Goal: Information Seeking & Learning: Learn about a topic

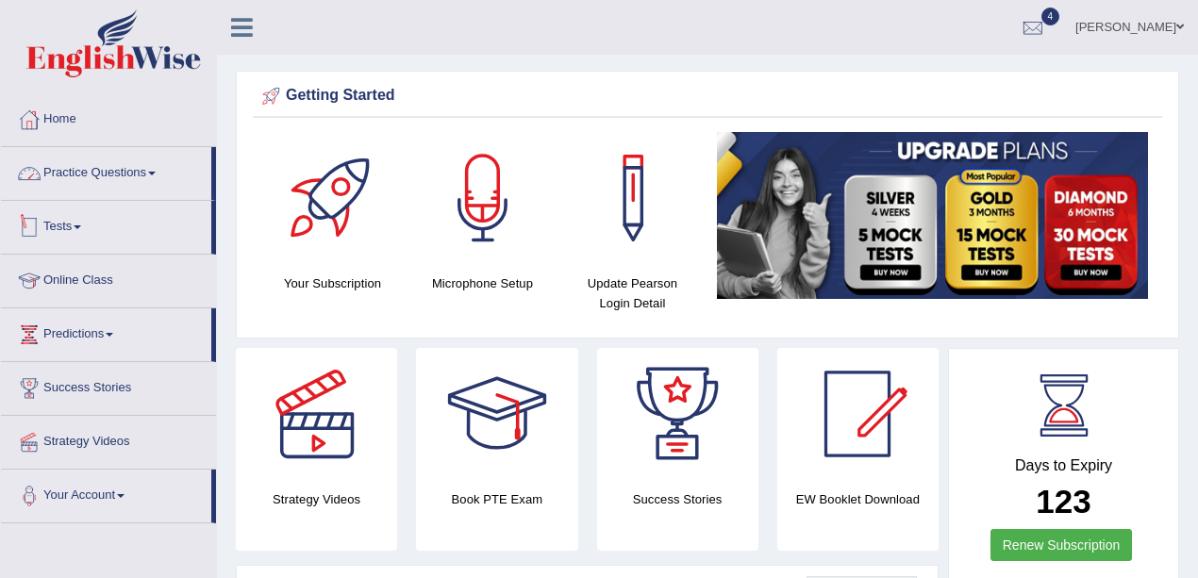
click at [101, 166] on link "Practice Questions" at bounding box center [106, 170] width 210 height 47
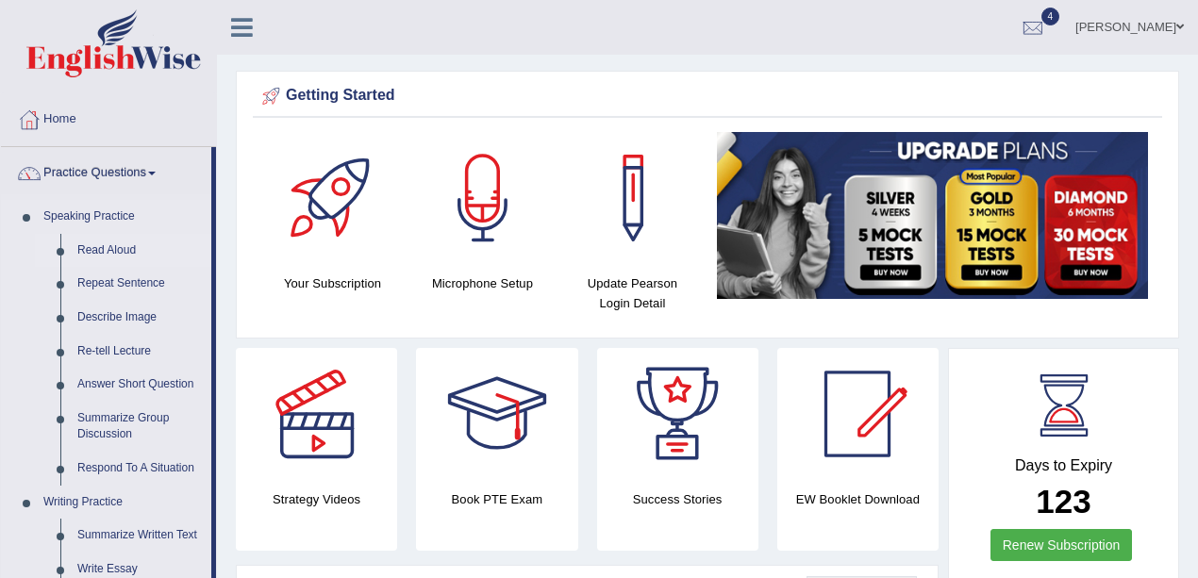
click at [99, 243] on link "Read Aloud" at bounding box center [140, 251] width 142 height 34
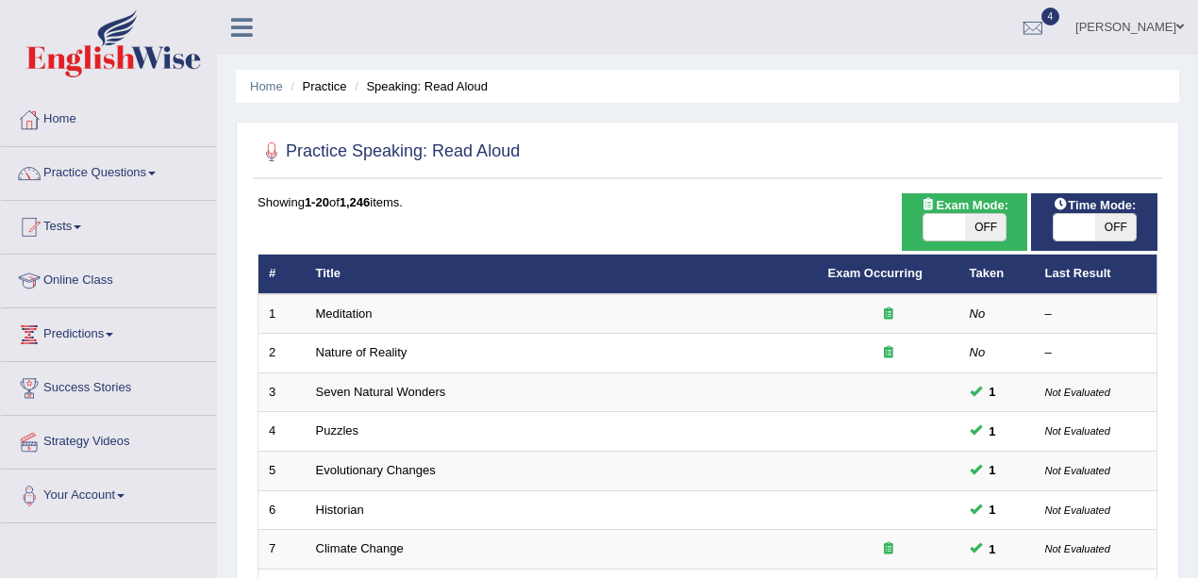
click at [349, 317] on link "Meditation" at bounding box center [344, 314] width 57 height 14
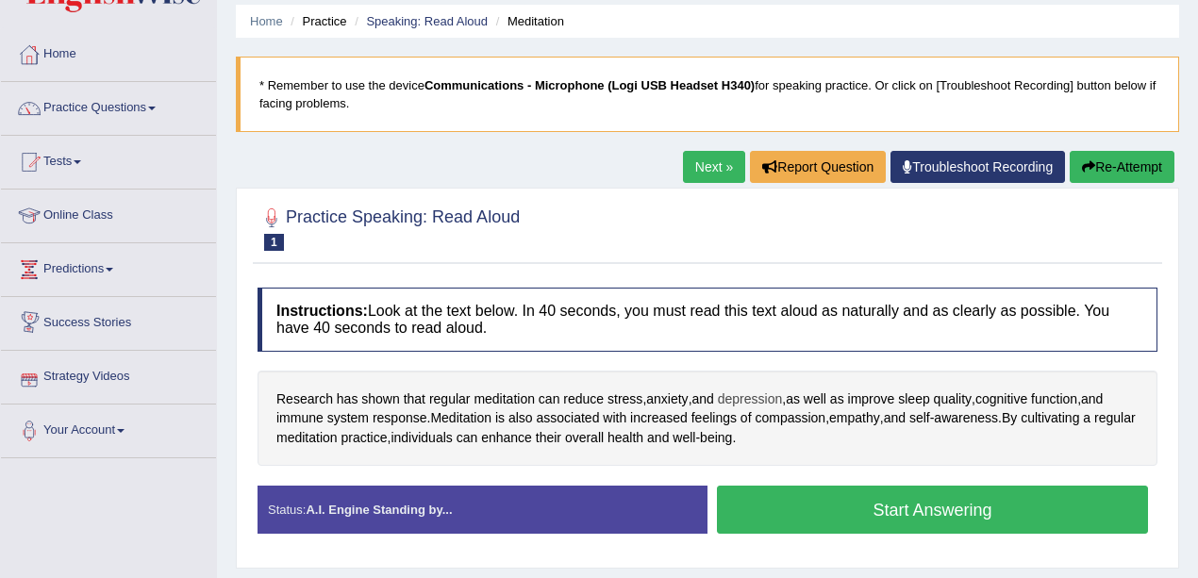
scroll to position [126, 0]
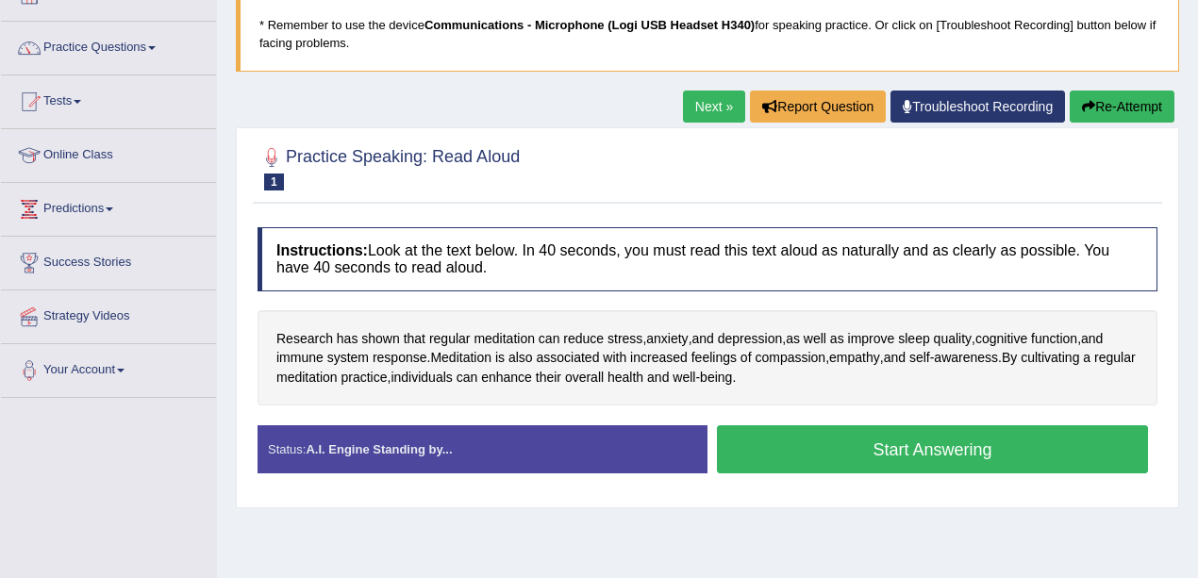
click at [900, 467] on button "Start Answering" at bounding box center [932, 450] width 431 height 48
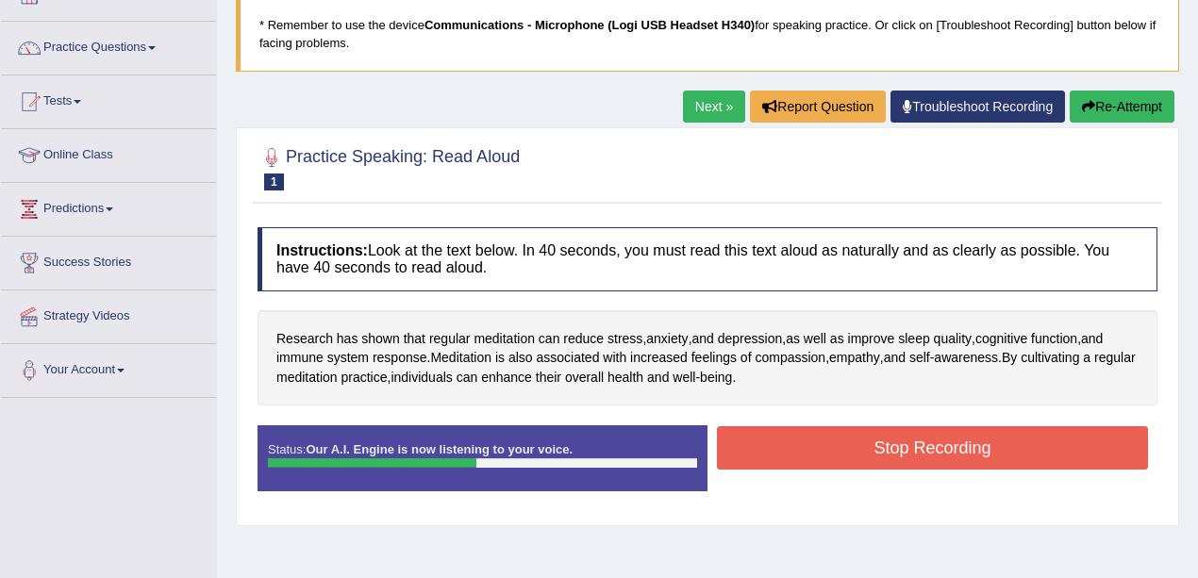
click at [946, 457] on button "Stop Recording" at bounding box center [932, 448] width 431 height 43
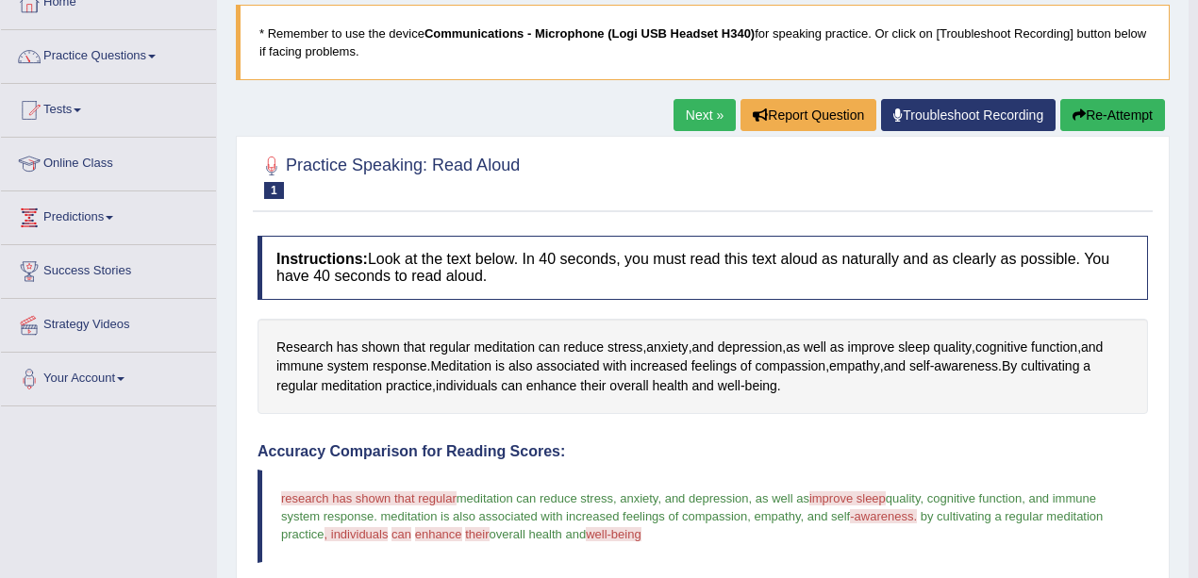
scroll to position [0, 0]
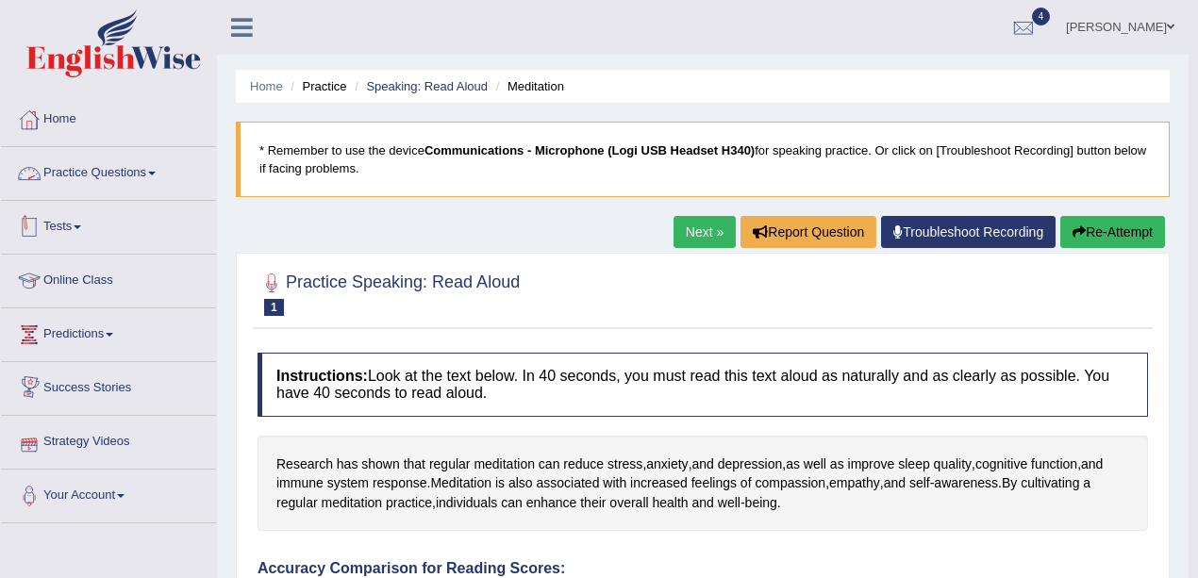
click at [81, 168] on link "Practice Questions" at bounding box center [108, 170] width 215 height 47
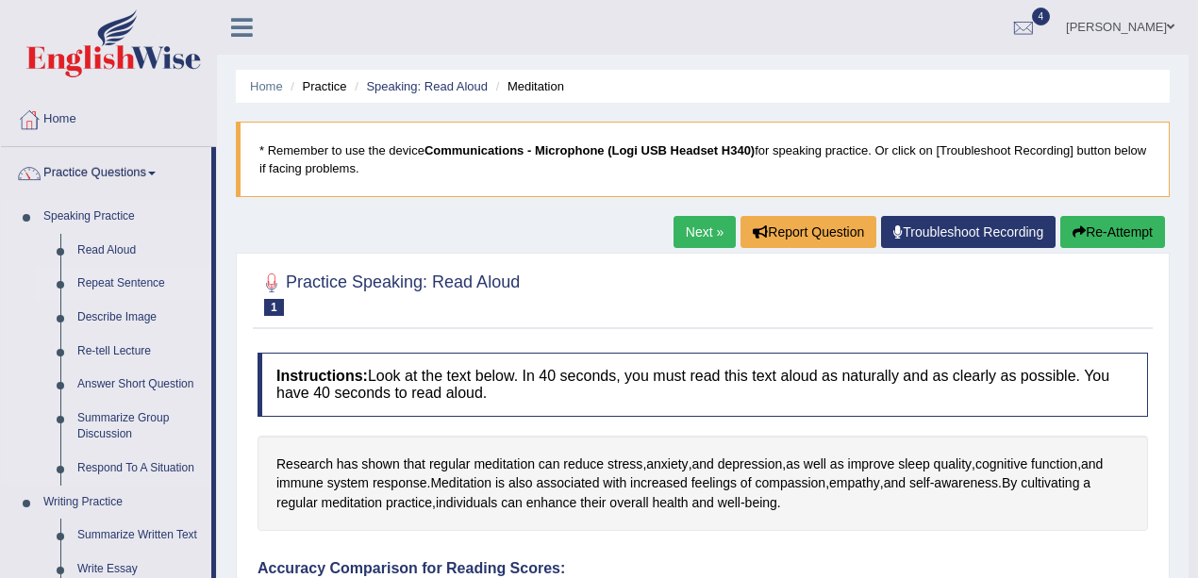
click at [138, 284] on link "Repeat Sentence" at bounding box center [140, 284] width 142 height 34
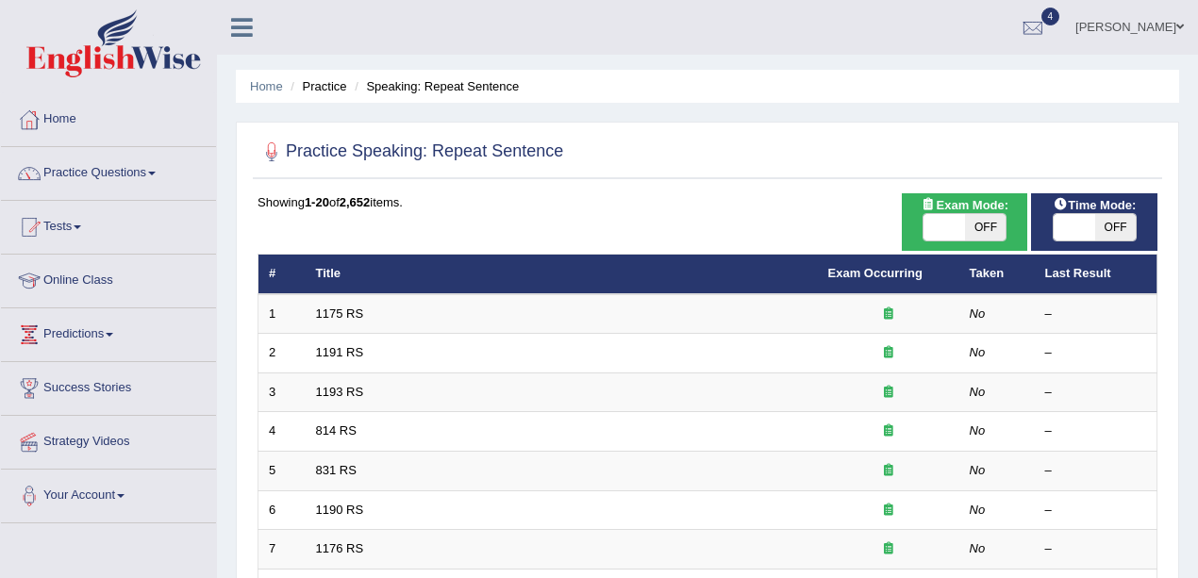
click at [329, 307] on link "1175 RS" at bounding box center [340, 314] width 48 height 14
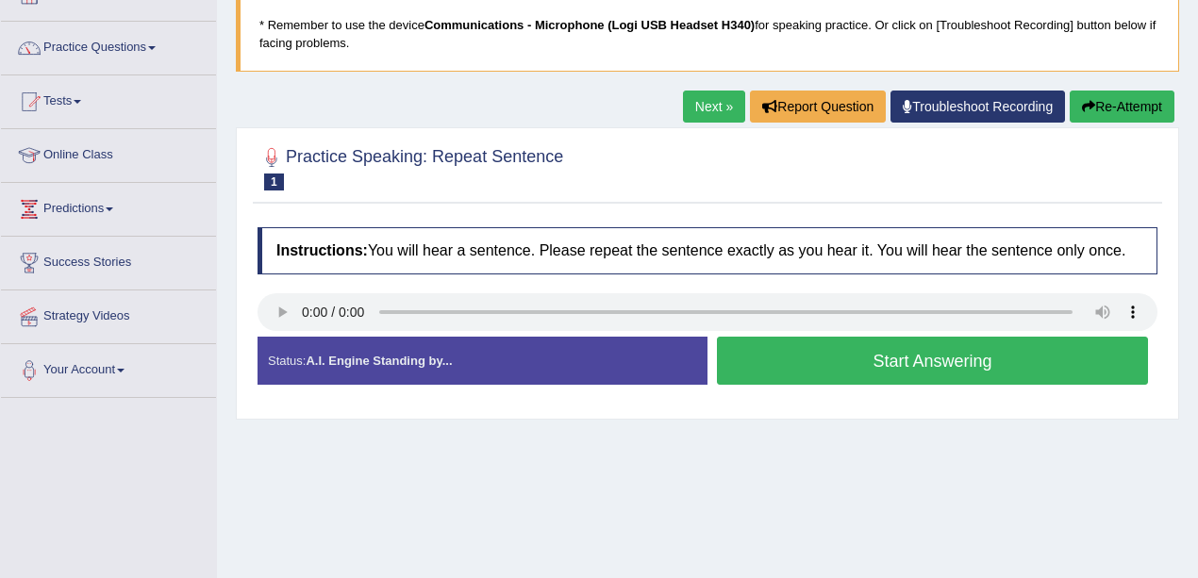
click at [963, 368] on button "Start Answering" at bounding box center [932, 361] width 431 height 48
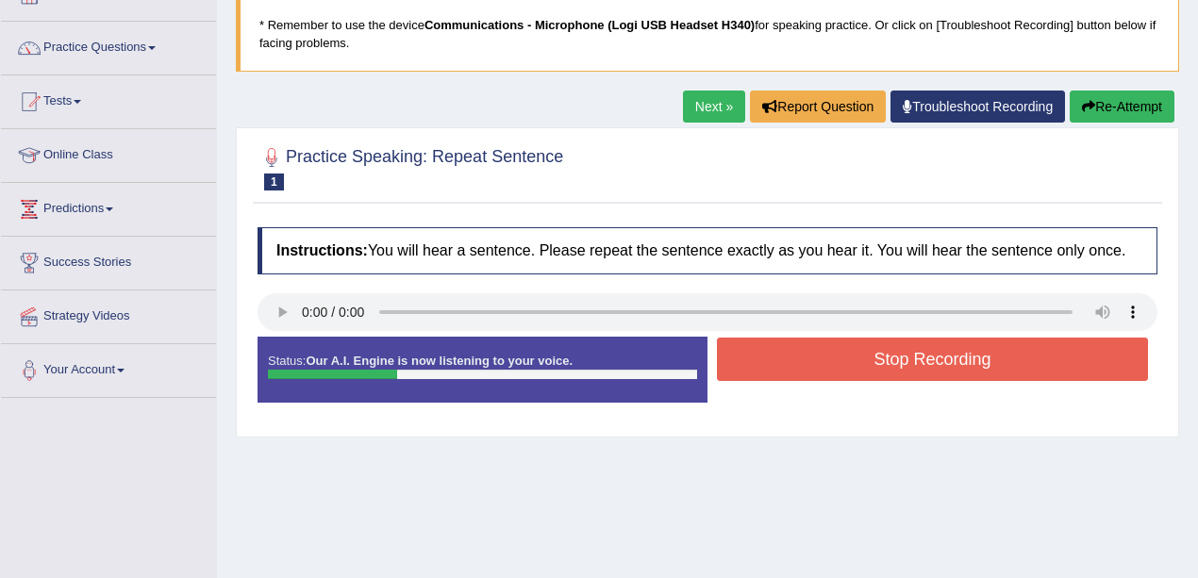
click at [963, 368] on button "Stop Recording" at bounding box center [932, 359] width 431 height 43
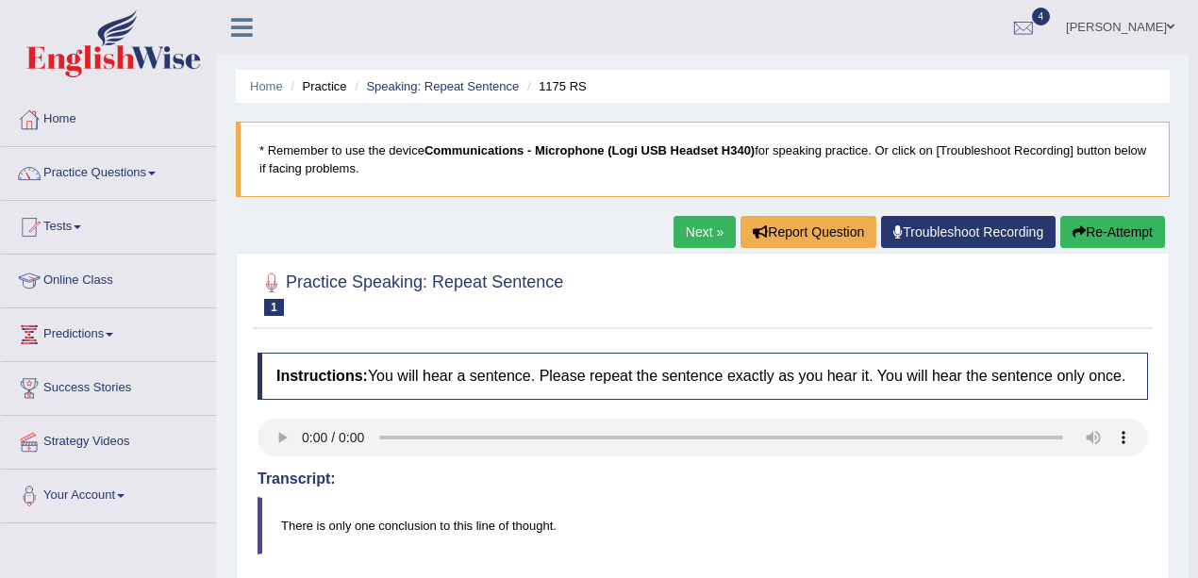
click at [1115, 240] on button "Re-Attempt" at bounding box center [1113, 232] width 105 height 32
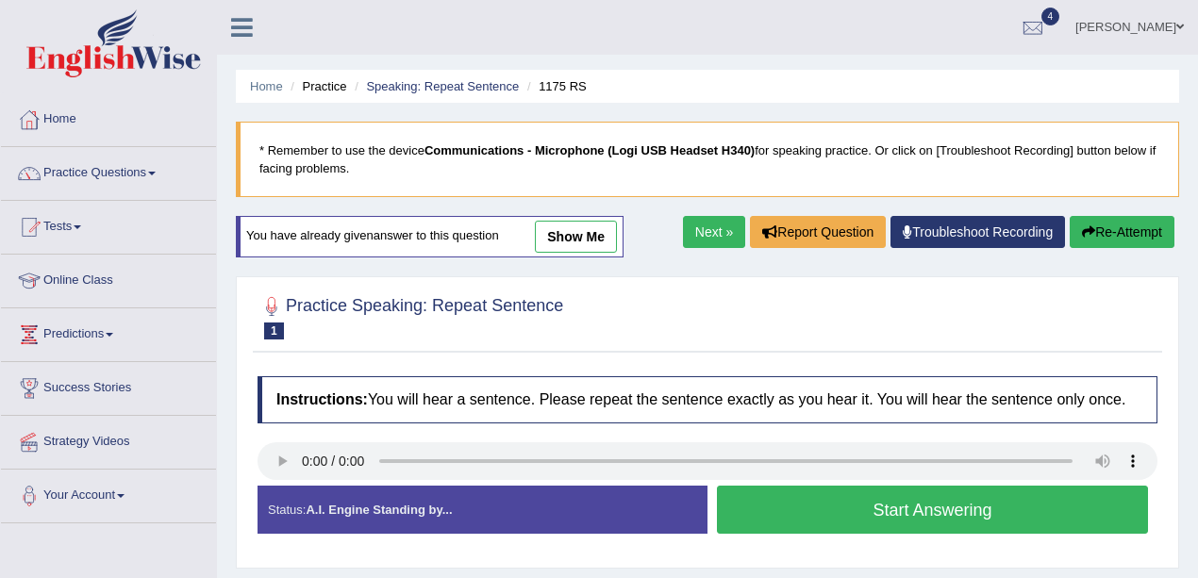
click at [912, 511] on button "Start Answering" at bounding box center [932, 510] width 431 height 48
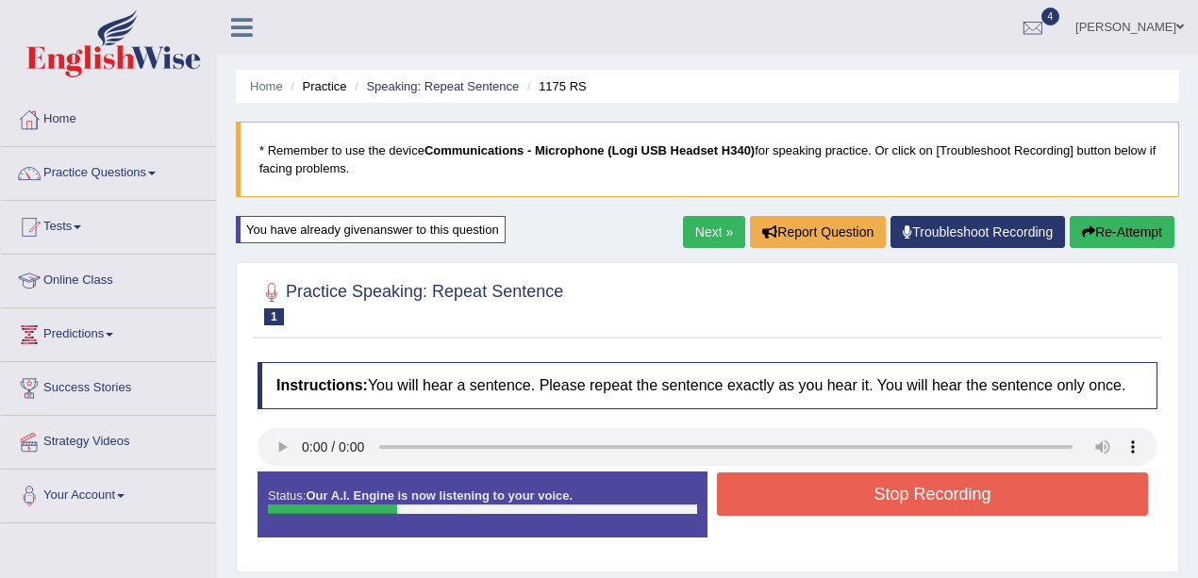
drag, startPoint x: 906, startPoint y: 504, endPoint x: 880, endPoint y: 537, distance: 41.7
click at [898, 510] on button "Stop Recording" at bounding box center [932, 494] width 431 height 43
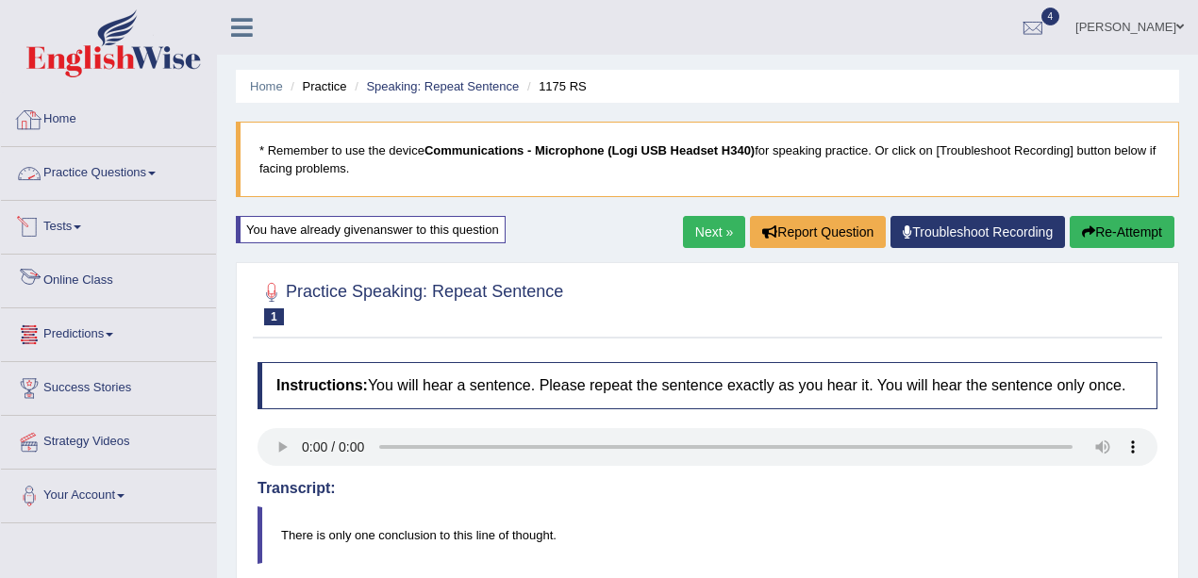
click at [87, 168] on link "Practice Questions" at bounding box center [108, 170] width 215 height 47
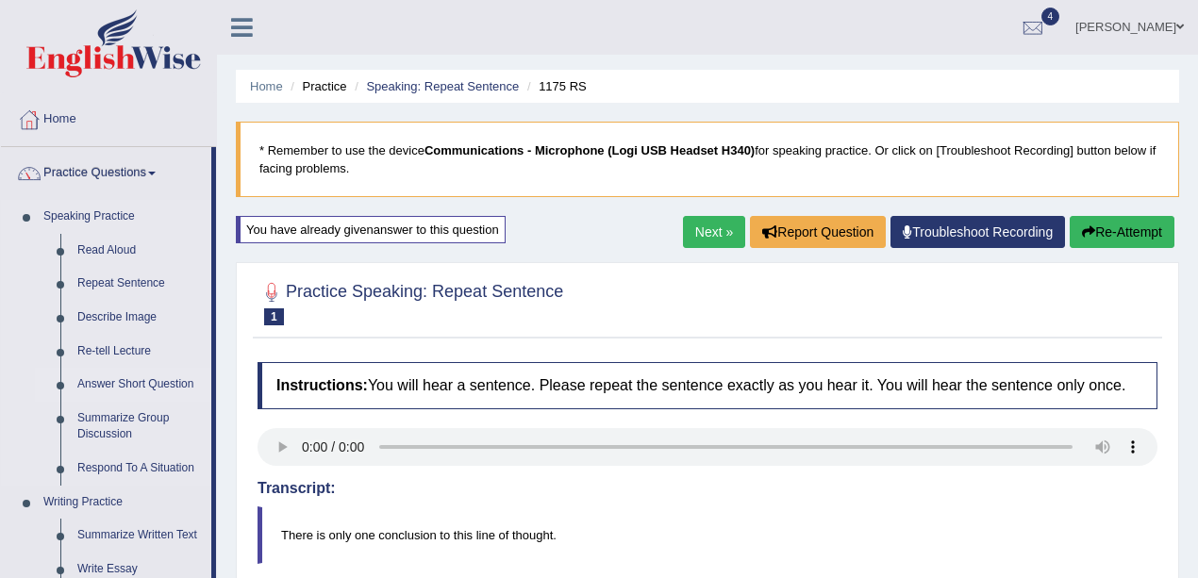
click at [106, 383] on link "Answer Short Question" at bounding box center [140, 385] width 142 height 34
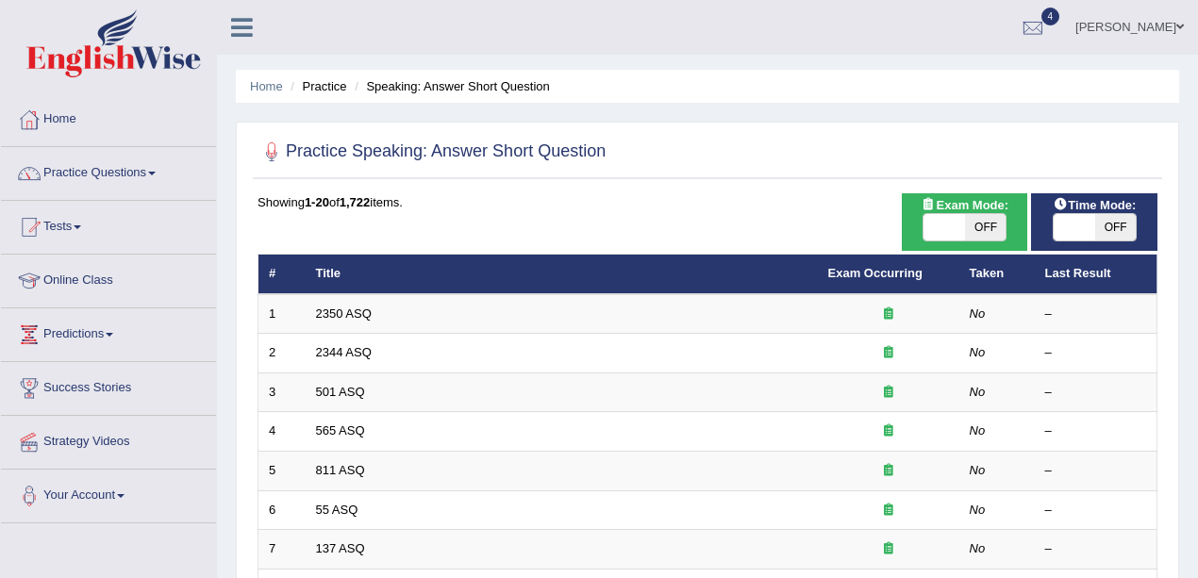
drag, startPoint x: 0, startPoint y: 0, endPoint x: 341, endPoint y: 315, distance: 464.1
click at [341, 315] on link "2350 ASQ" at bounding box center [344, 314] width 56 height 14
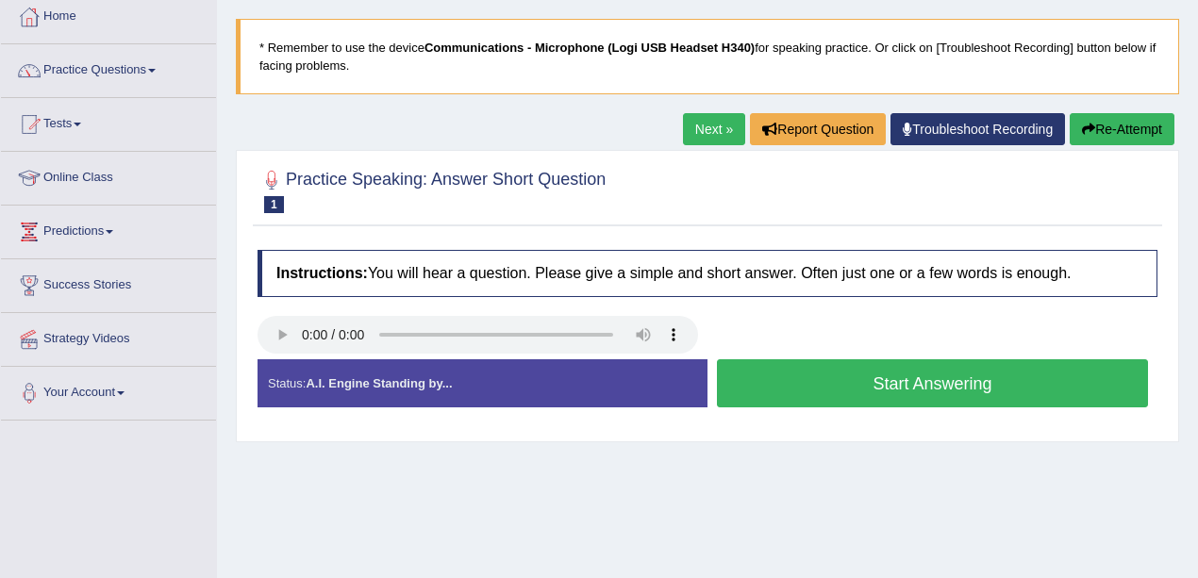
scroll to position [126, 0]
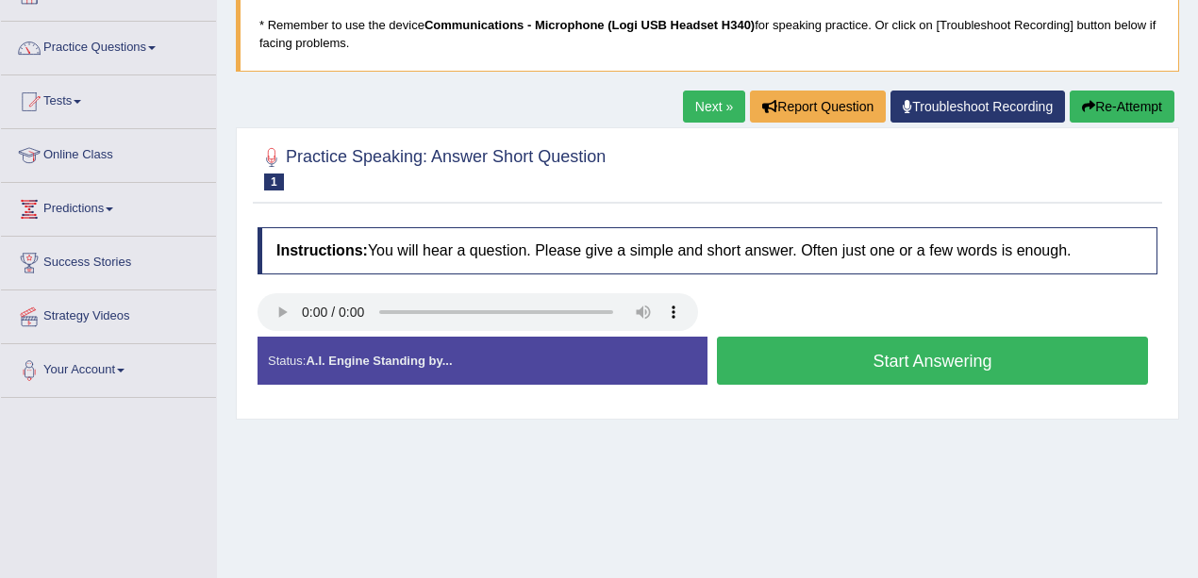
click at [1034, 368] on button "Start Answering" at bounding box center [932, 361] width 431 height 48
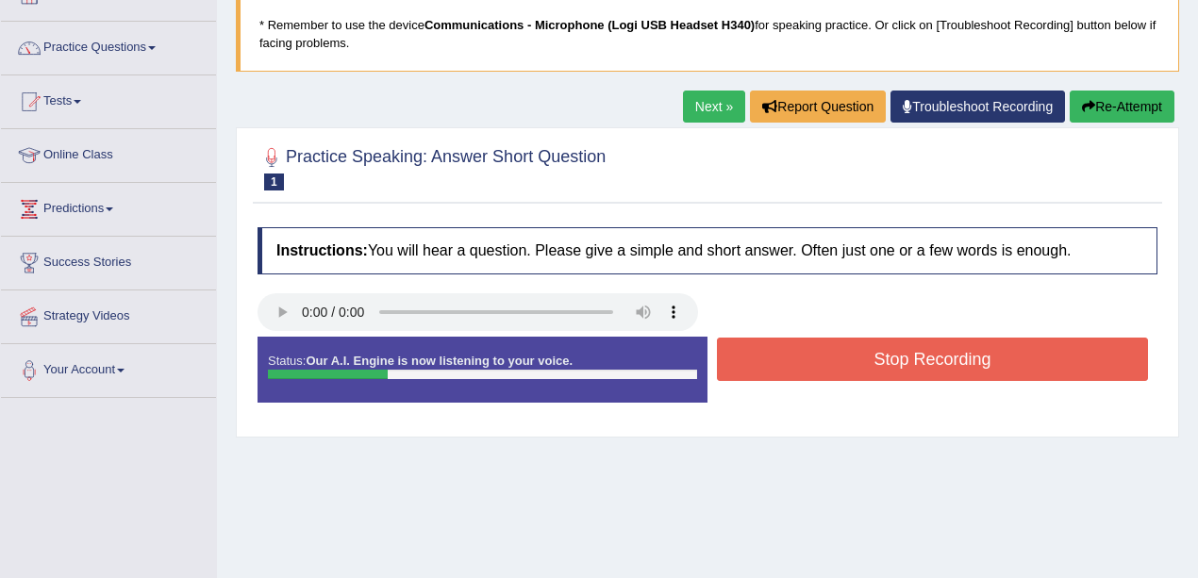
click at [1003, 374] on button "Stop Recording" at bounding box center [932, 359] width 431 height 43
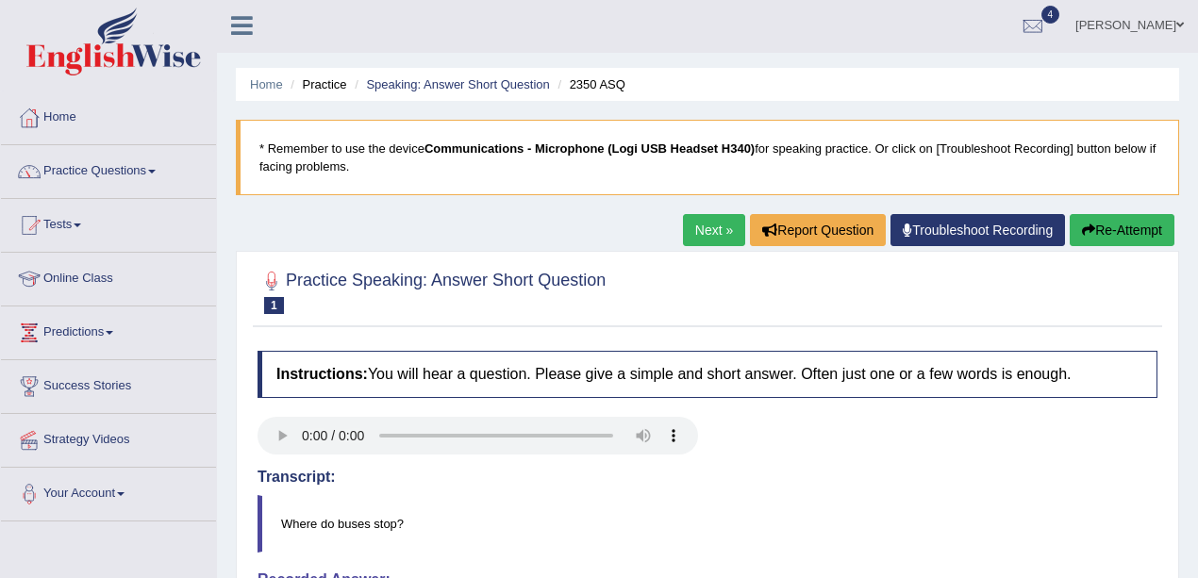
scroll to position [0, 0]
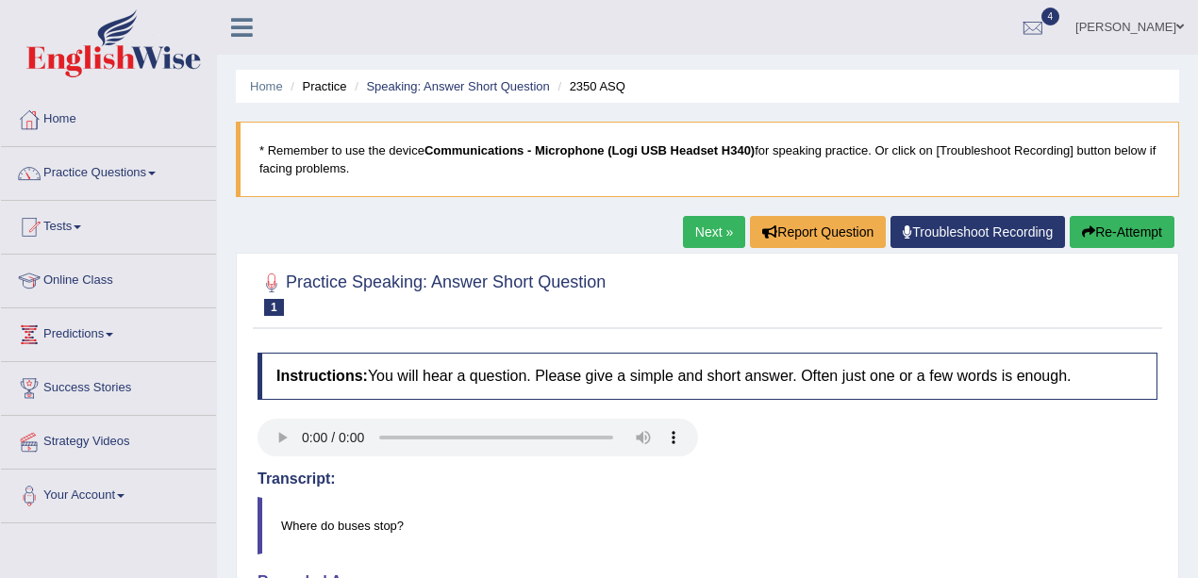
click at [711, 224] on link "Next »" at bounding box center [714, 232] width 62 height 32
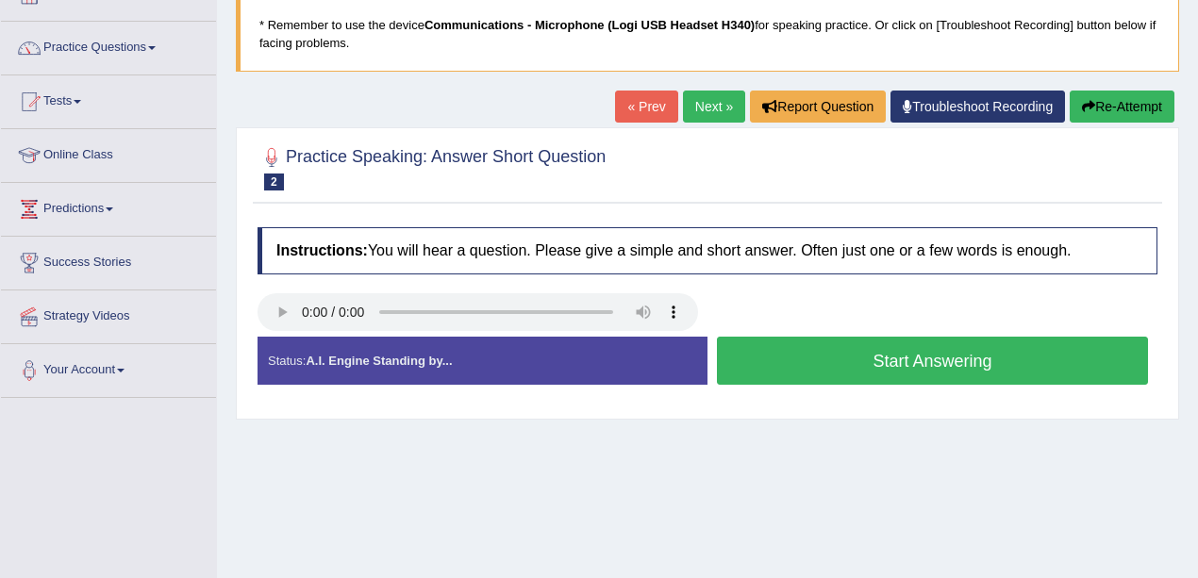
click at [944, 373] on button "Start Answering" at bounding box center [932, 361] width 431 height 48
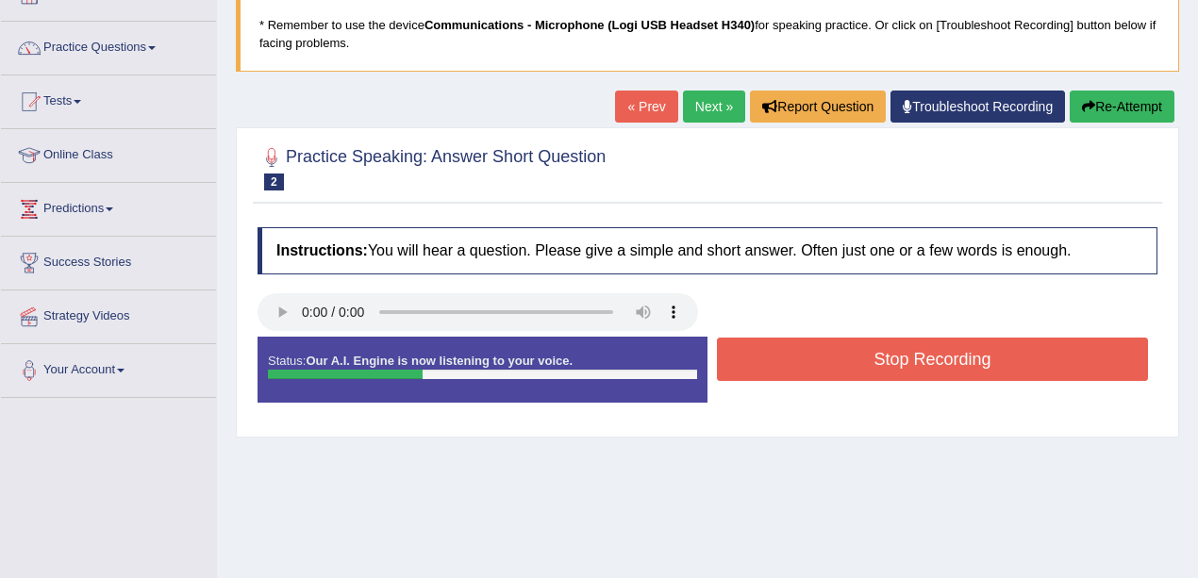
click at [951, 373] on button "Stop Recording" at bounding box center [932, 359] width 431 height 43
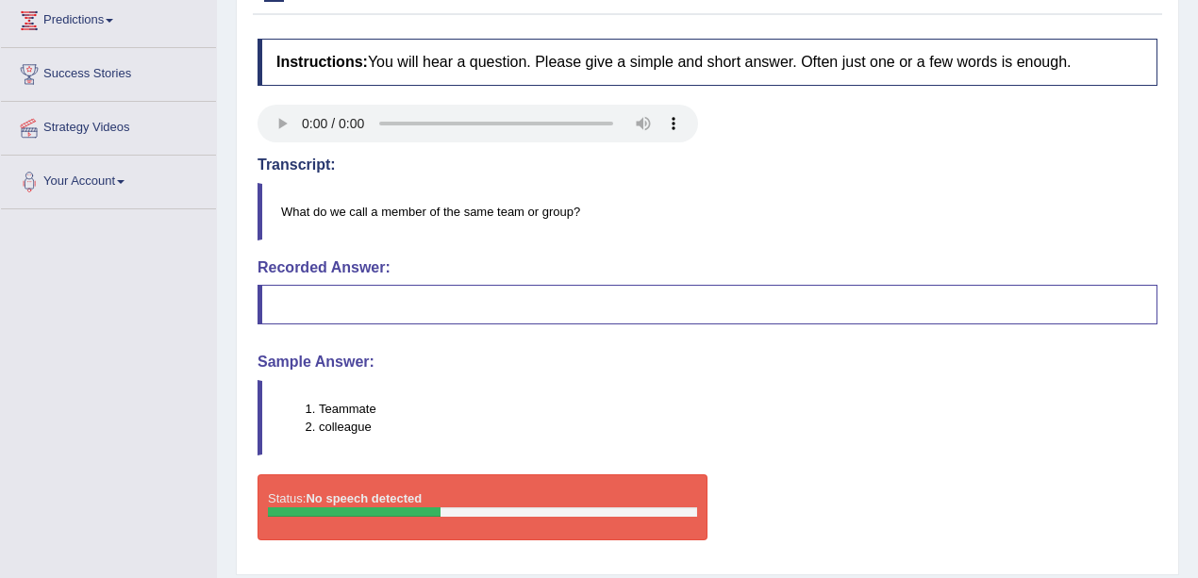
scroll to position [251, 0]
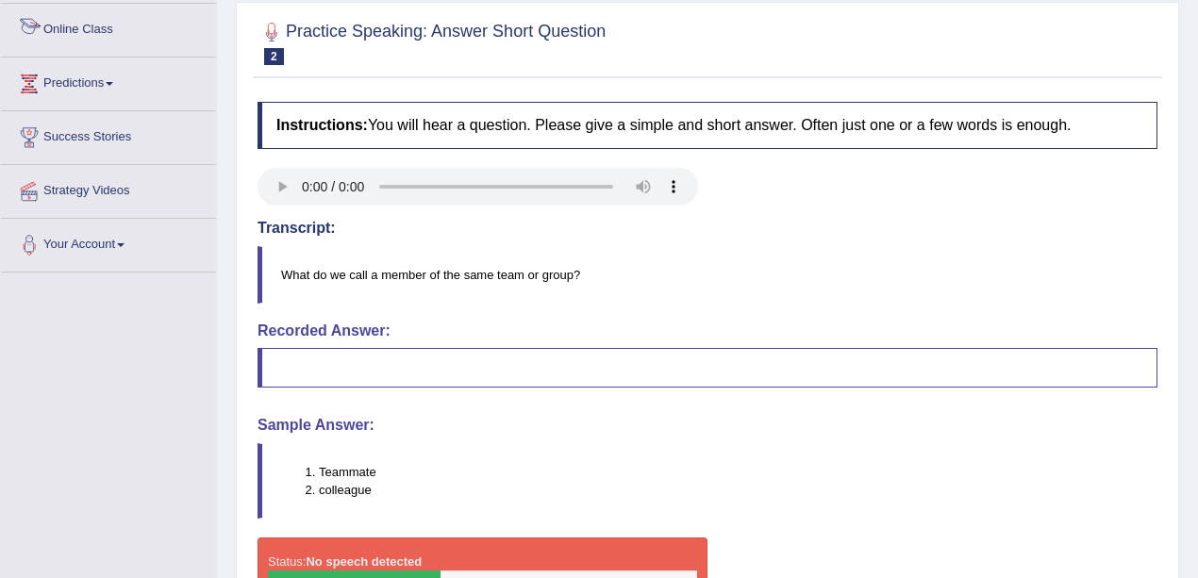
click at [0, 429] on div "Toggle navigation Home Practice Questions Speaking Practice Read Aloud Repeat S…" at bounding box center [599, 239] width 1198 height 981
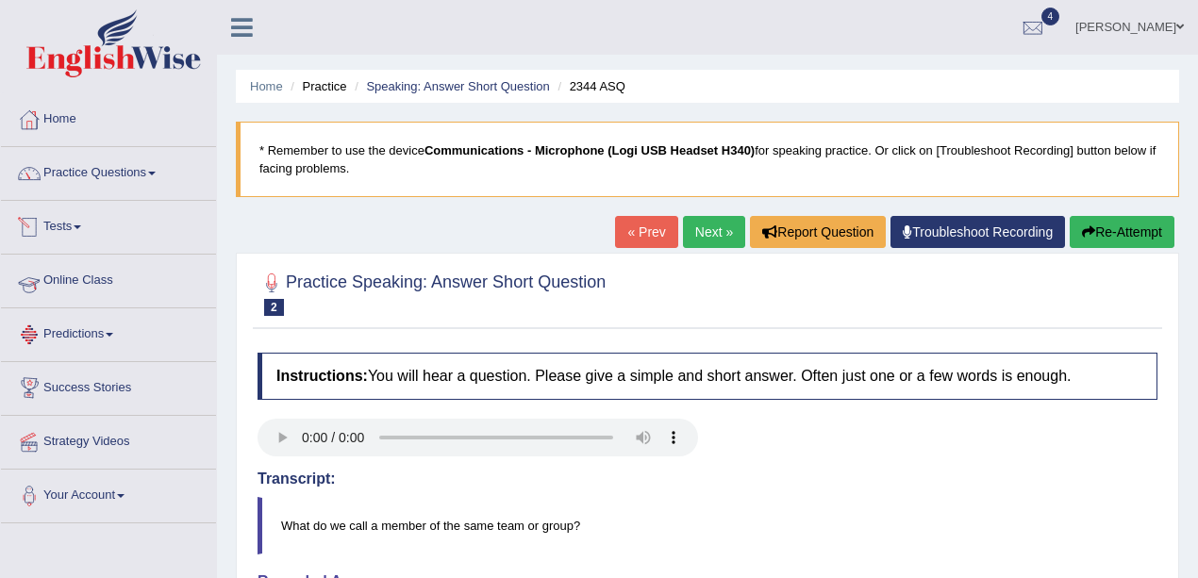
click at [116, 192] on link "Practice Questions" at bounding box center [108, 170] width 215 height 47
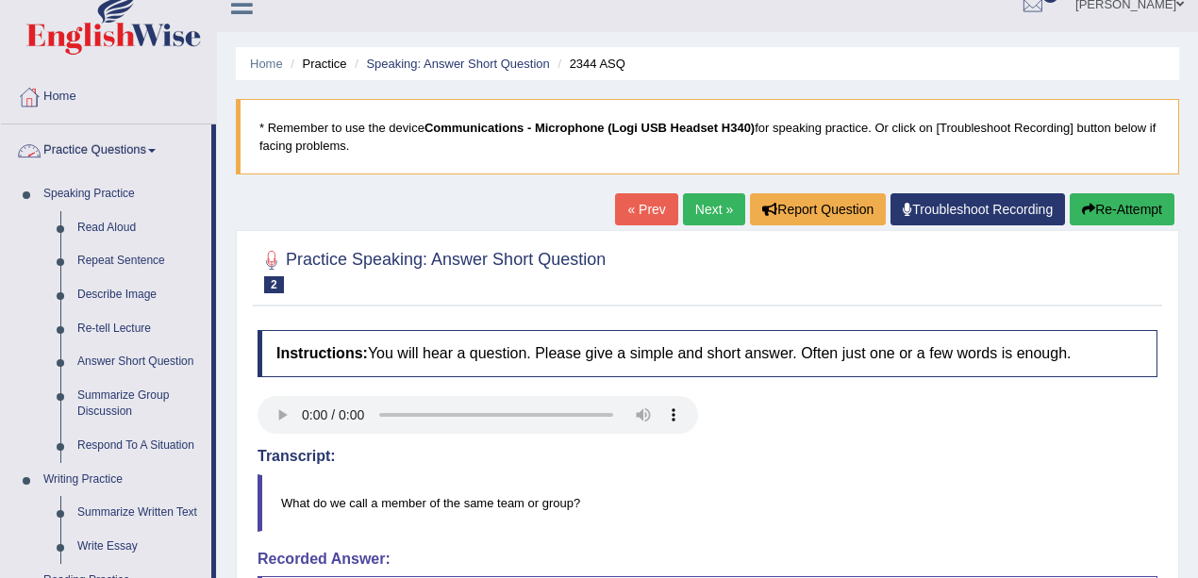
scroll to position [62, 0]
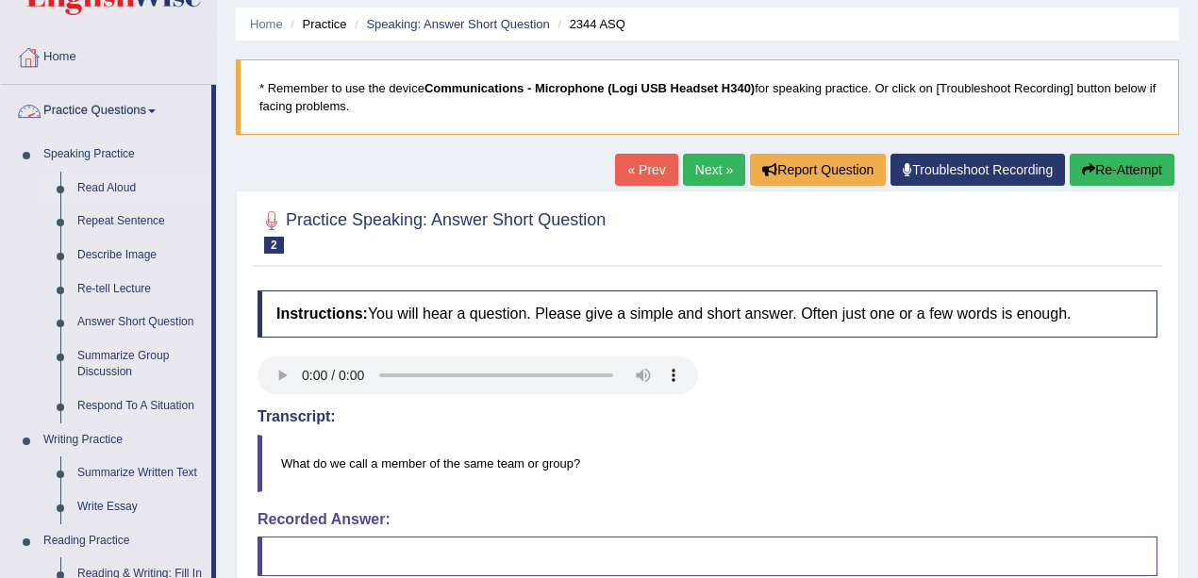
click at [108, 185] on link "Read Aloud" at bounding box center [140, 189] width 142 height 34
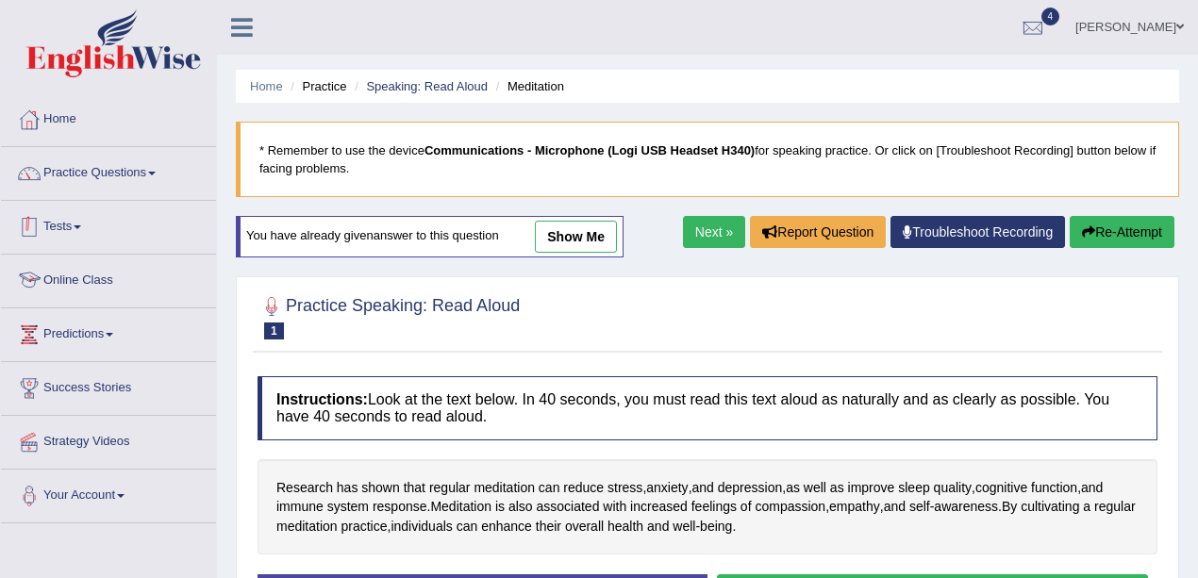
click at [85, 187] on link "Practice Questions" at bounding box center [108, 170] width 215 height 47
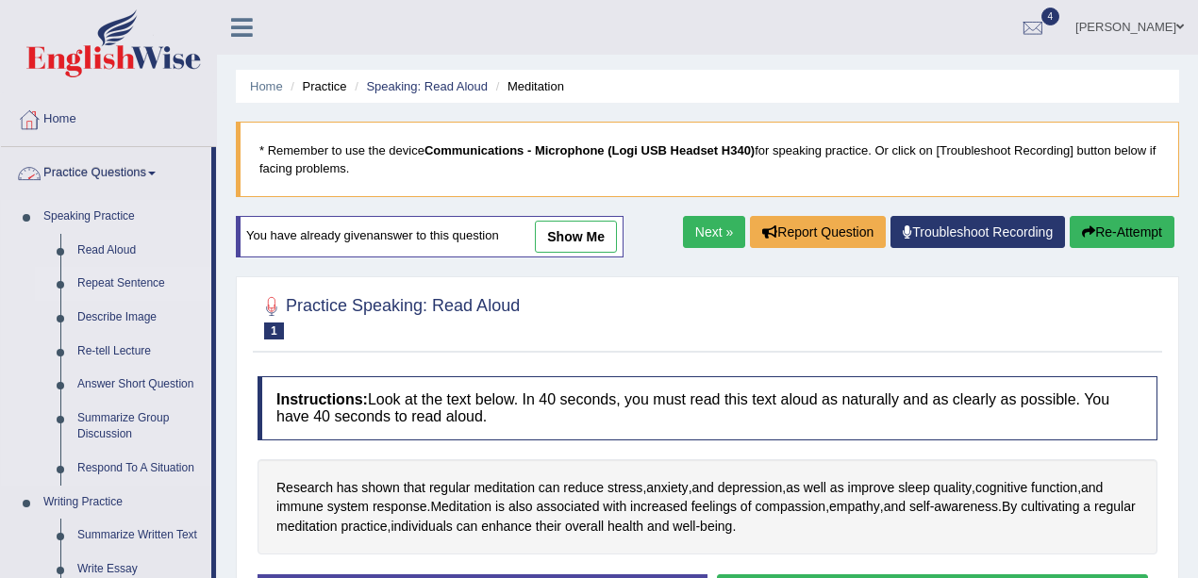
click at [122, 283] on link "Repeat Sentence" at bounding box center [140, 284] width 142 height 34
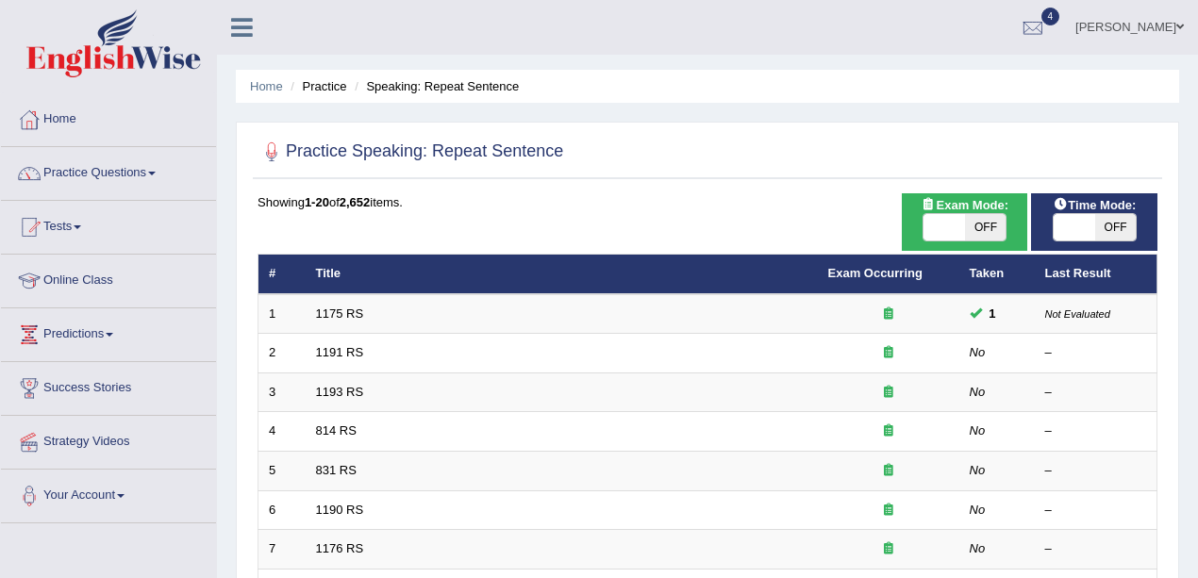
click at [346, 320] on td "1175 RS" at bounding box center [562, 314] width 512 height 40
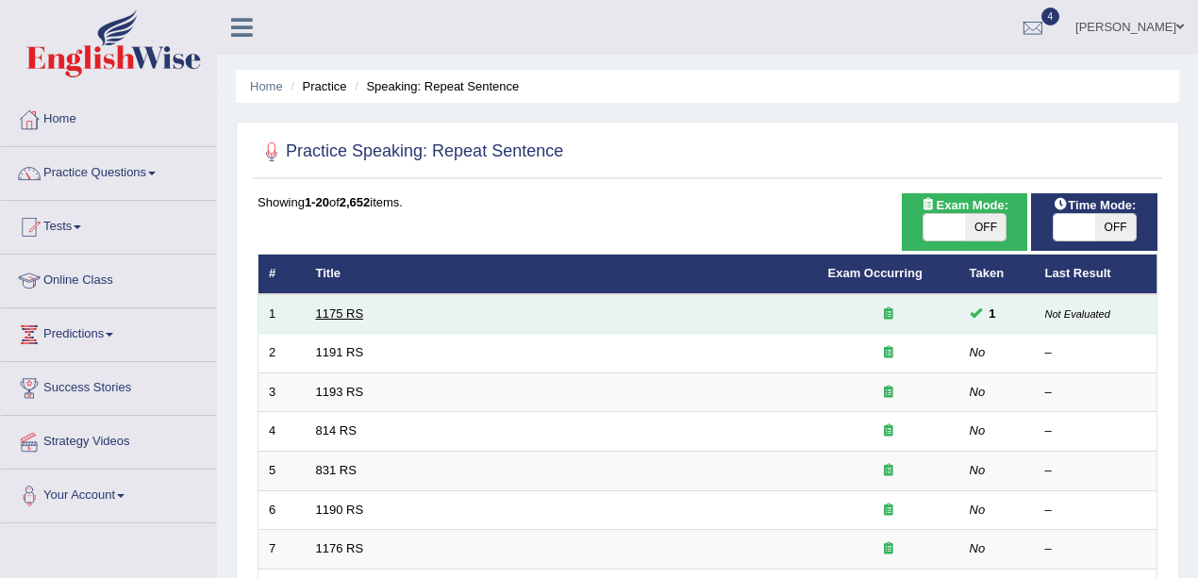
click at [346, 307] on link "1175 RS" at bounding box center [340, 314] width 48 height 14
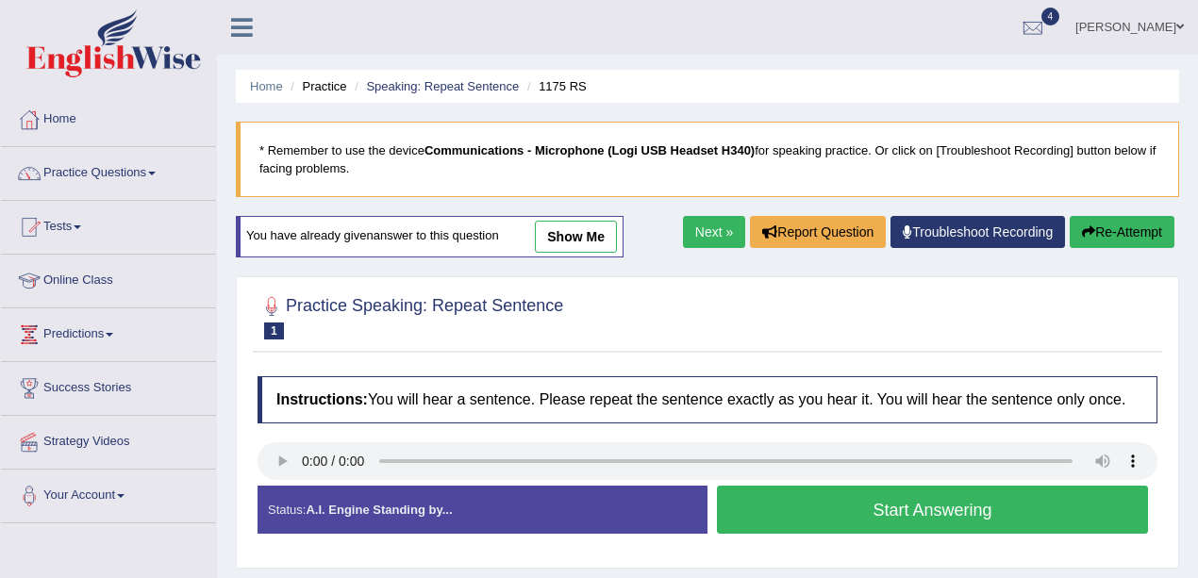
click at [137, 175] on link "Practice Questions" at bounding box center [108, 170] width 215 height 47
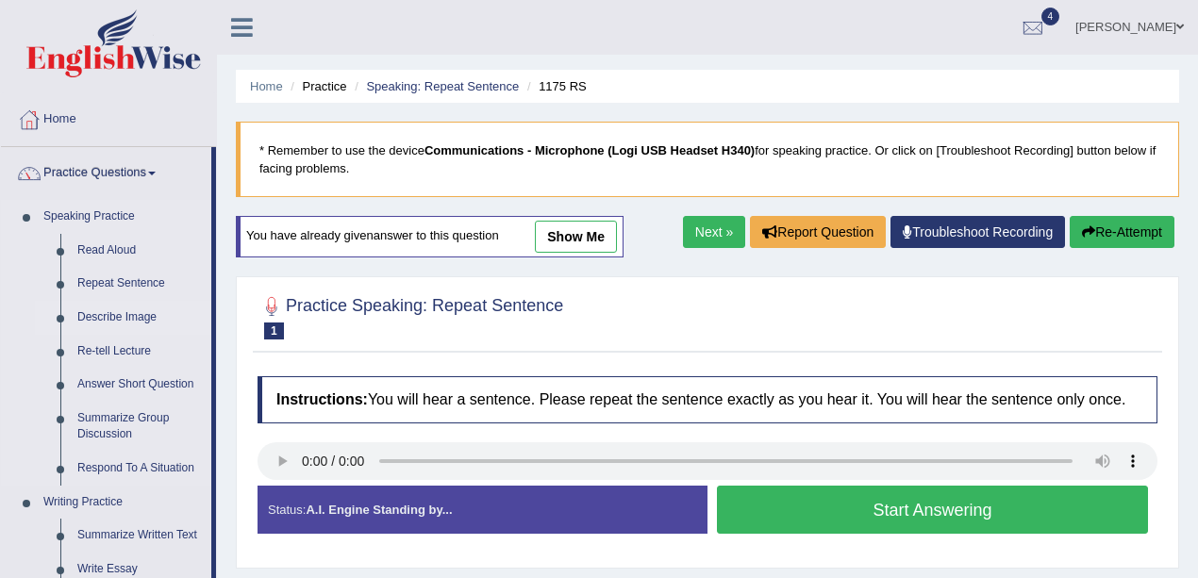
click at [128, 312] on link "Describe Image" at bounding box center [140, 318] width 142 height 34
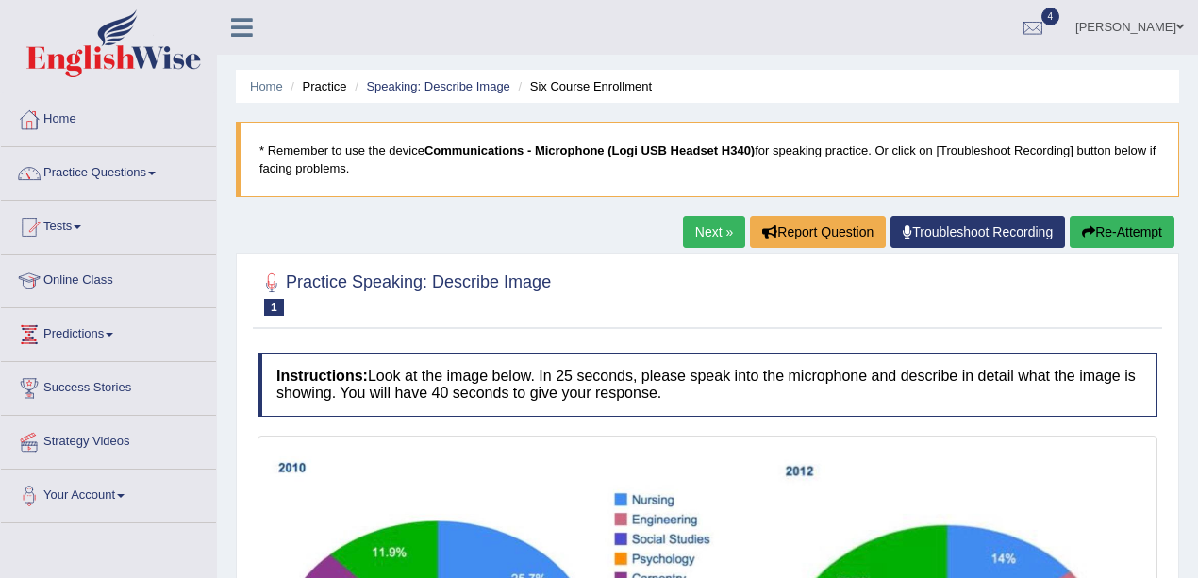
click at [700, 226] on link "Next »" at bounding box center [714, 232] width 62 height 32
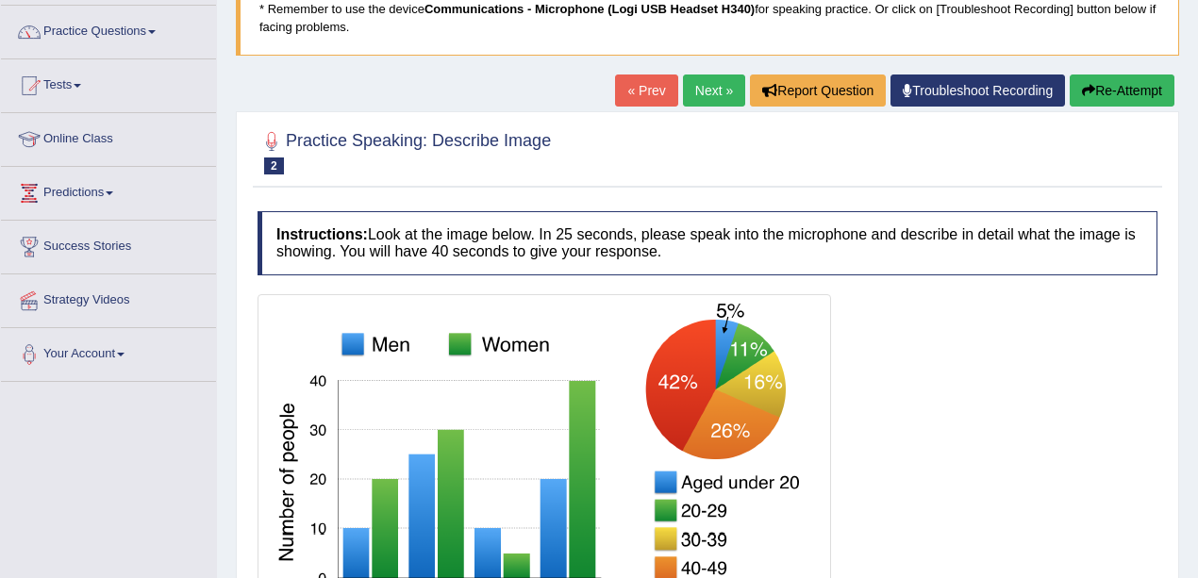
scroll to position [62, 0]
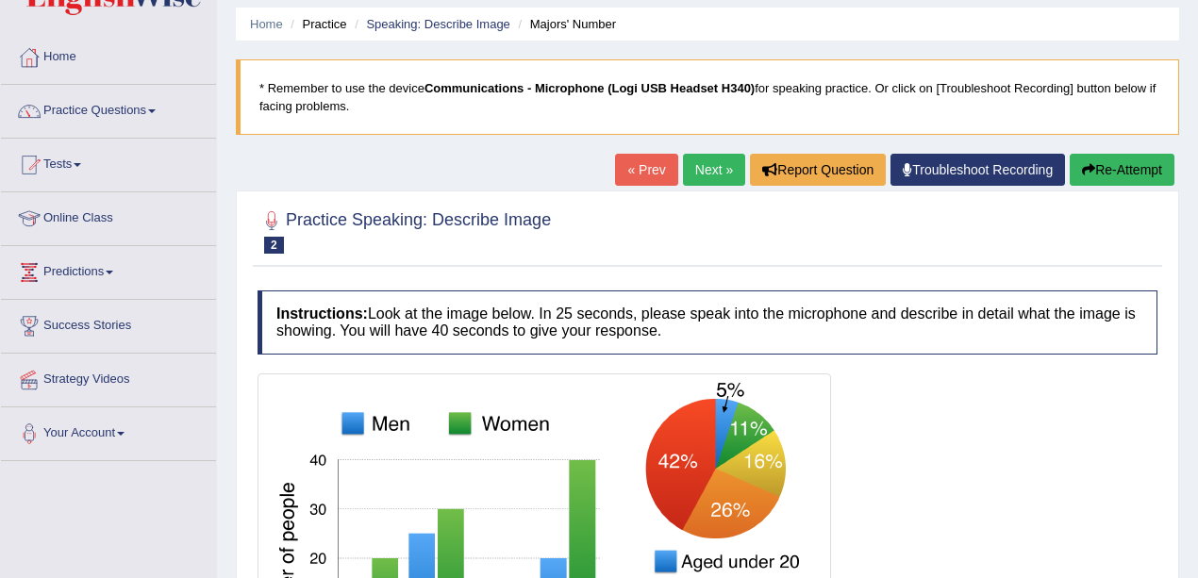
click at [707, 166] on link "Next »" at bounding box center [714, 170] width 62 height 32
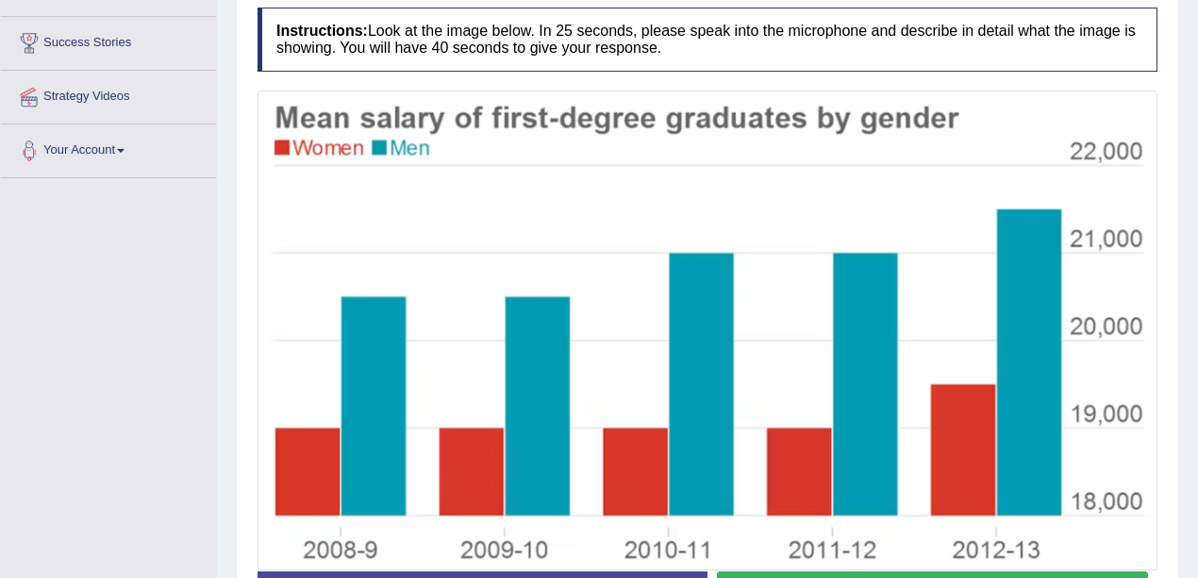
scroll to position [157, 0]
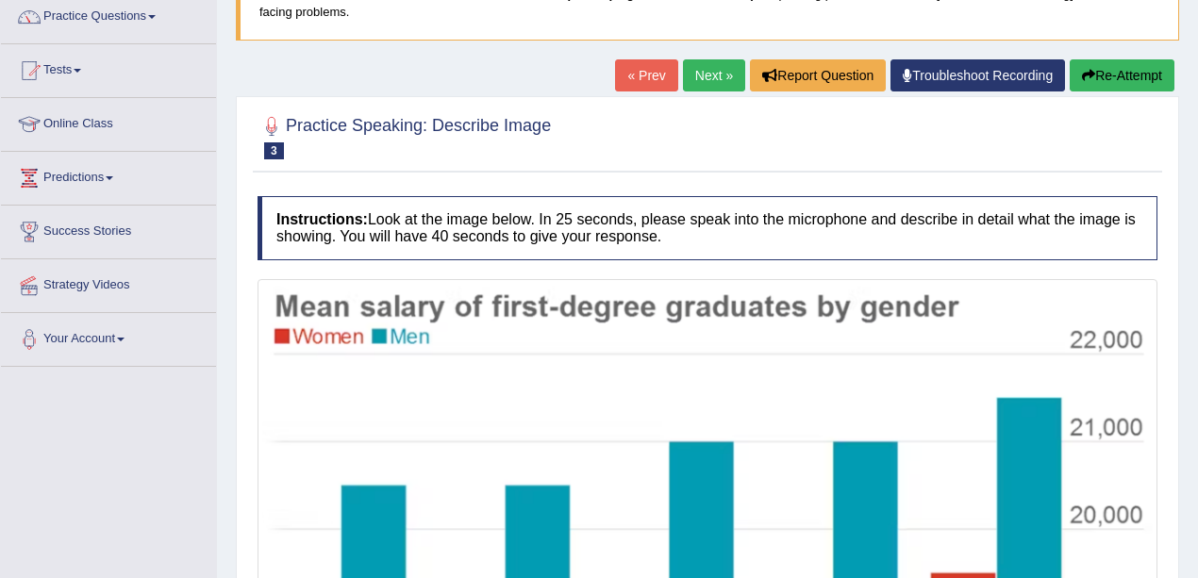
click at [683, 66] on link "Next »" at bounding box center [714, 75] width 62 height 32
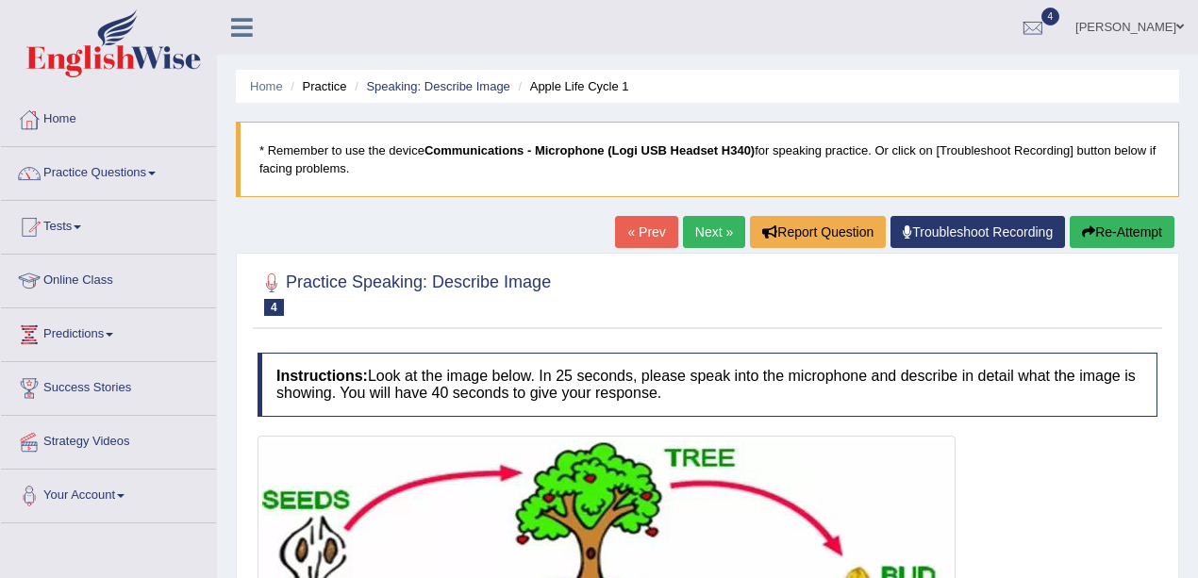
click at [720, 237] on link "Next »" at bounding box center [714, 232] width 62 height 32
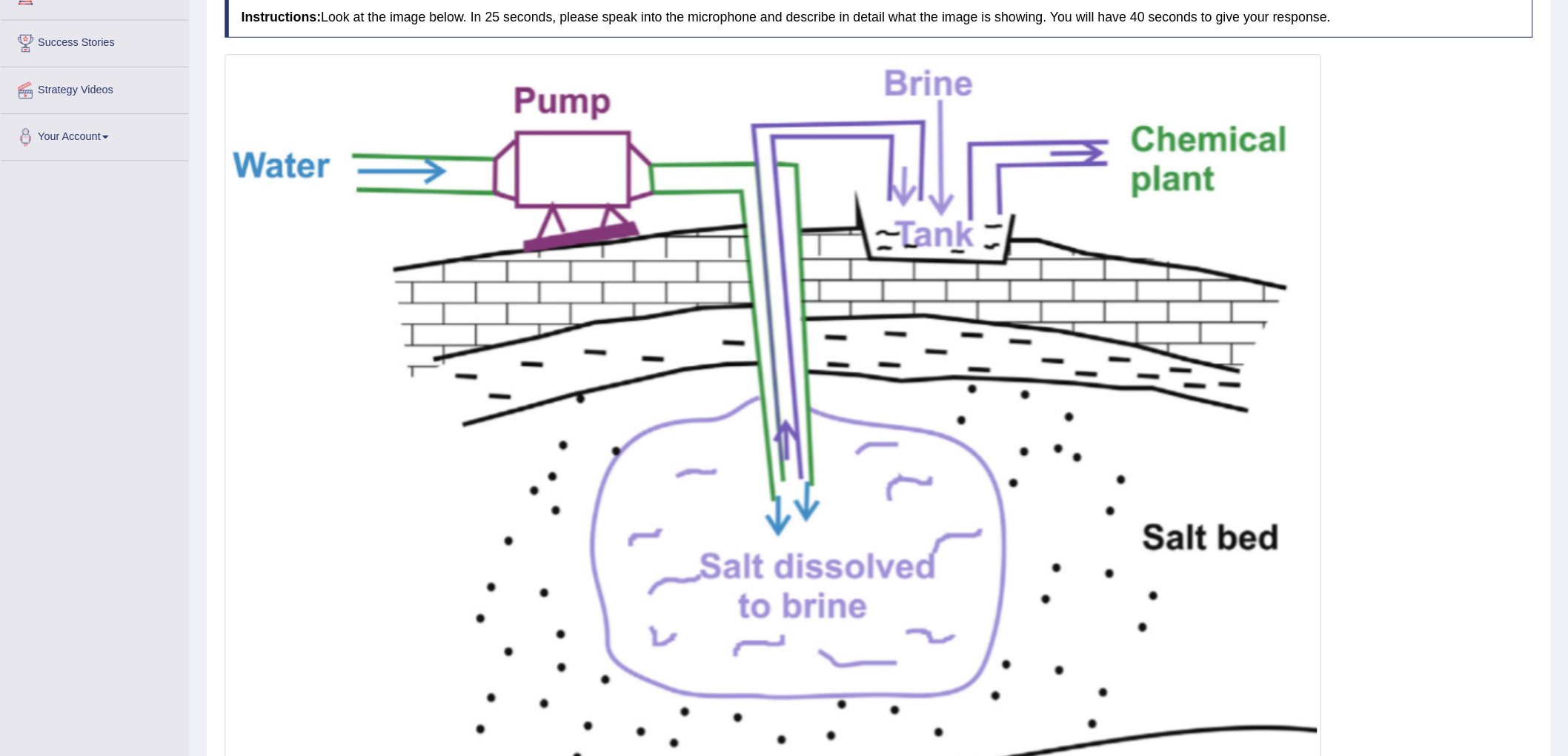
scroll to position [265, 0]
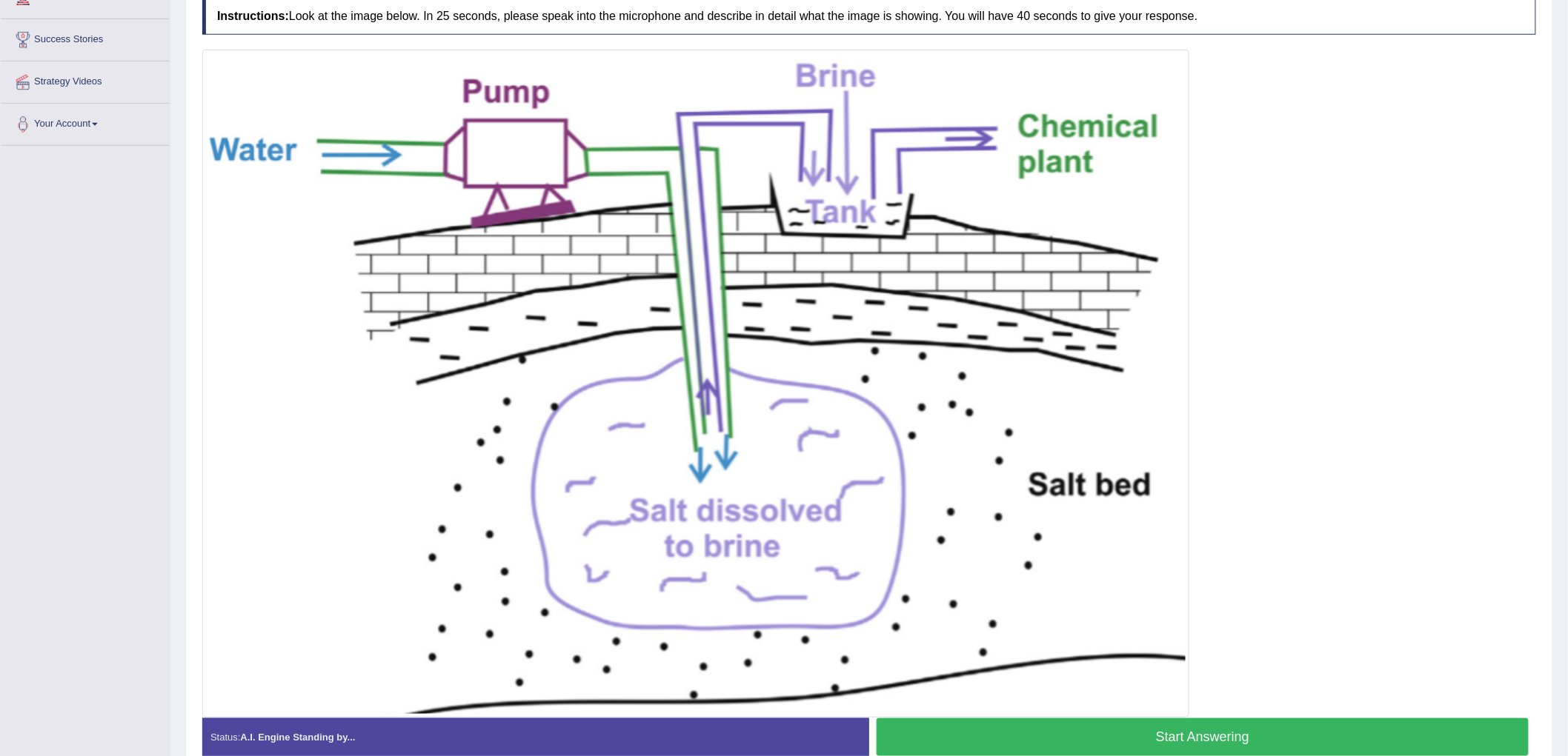
click at [940, 307] on div at bounding box center [869, 383] width 1334 height 668
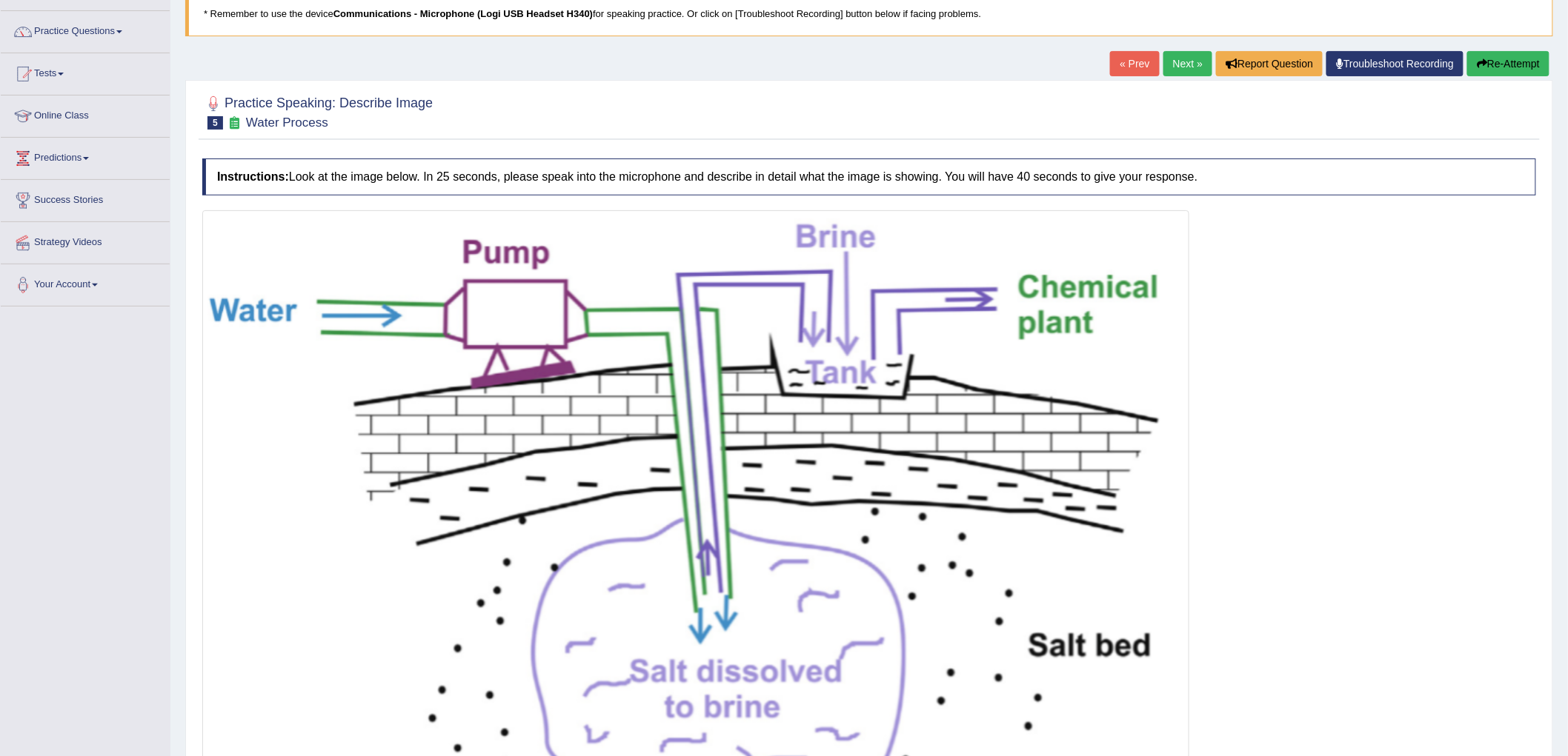
scroll to position [0, 0]
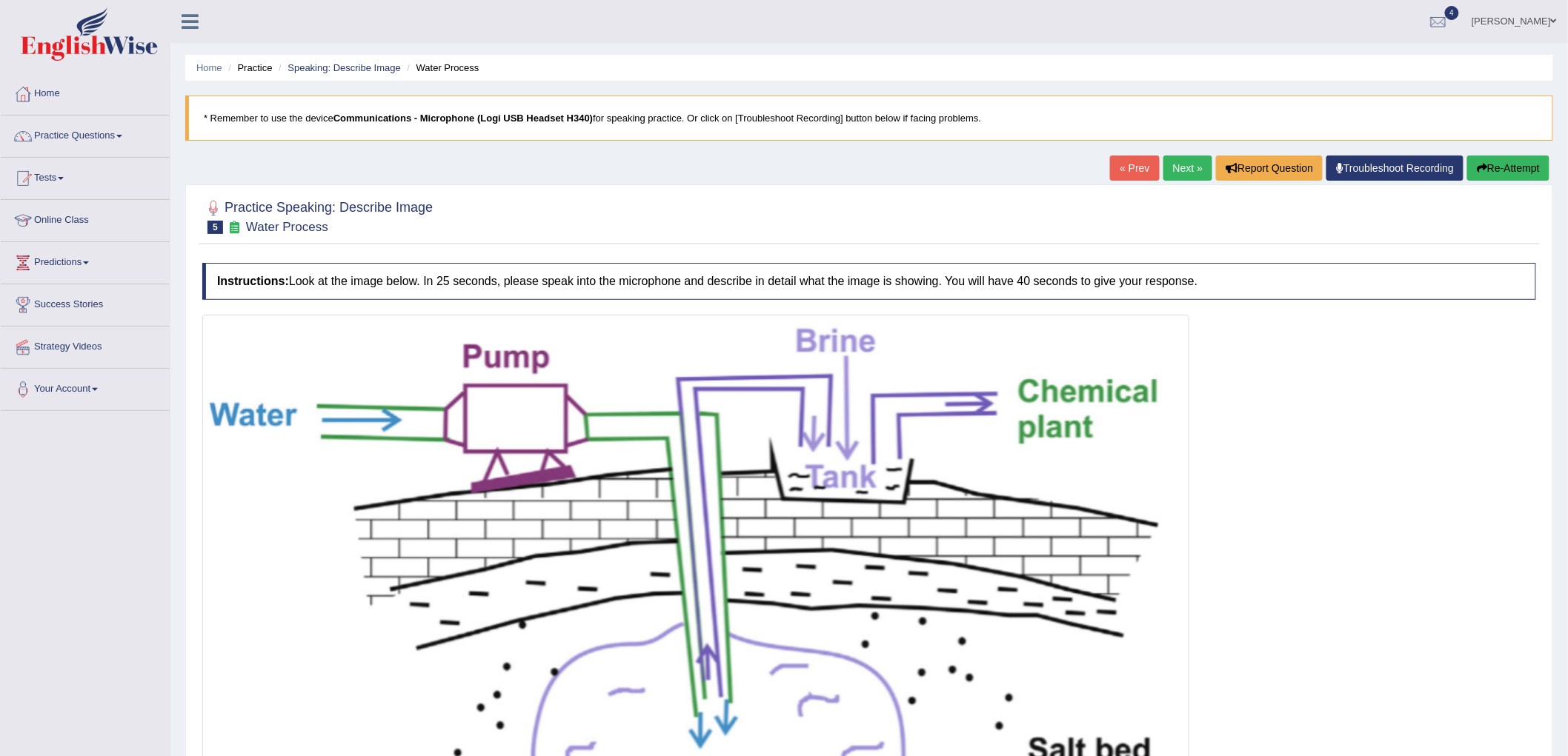
click at [940, 173] on link "Next »" at bounding box center [1188, 168] width 49 height 25
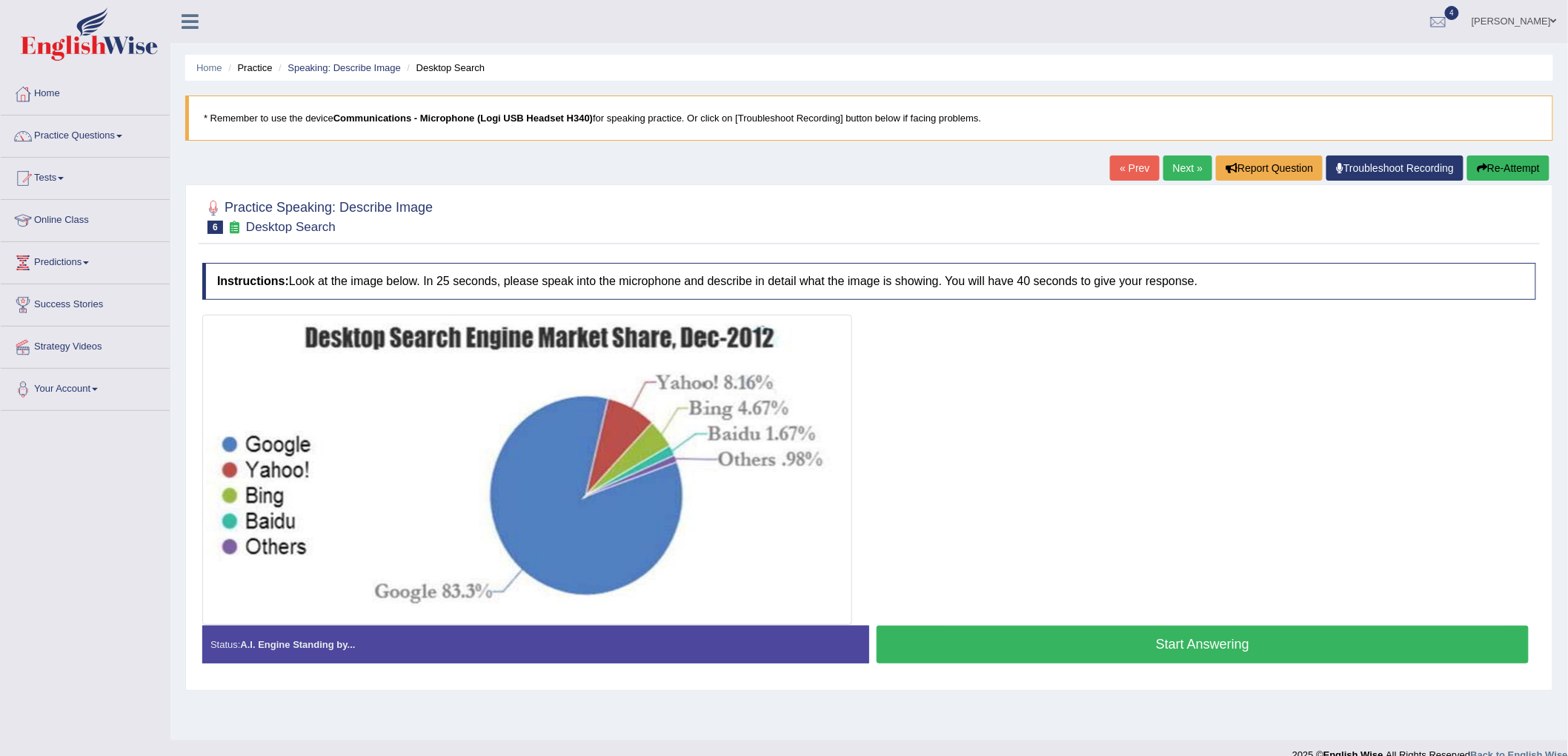
scroll to position [20, 0]
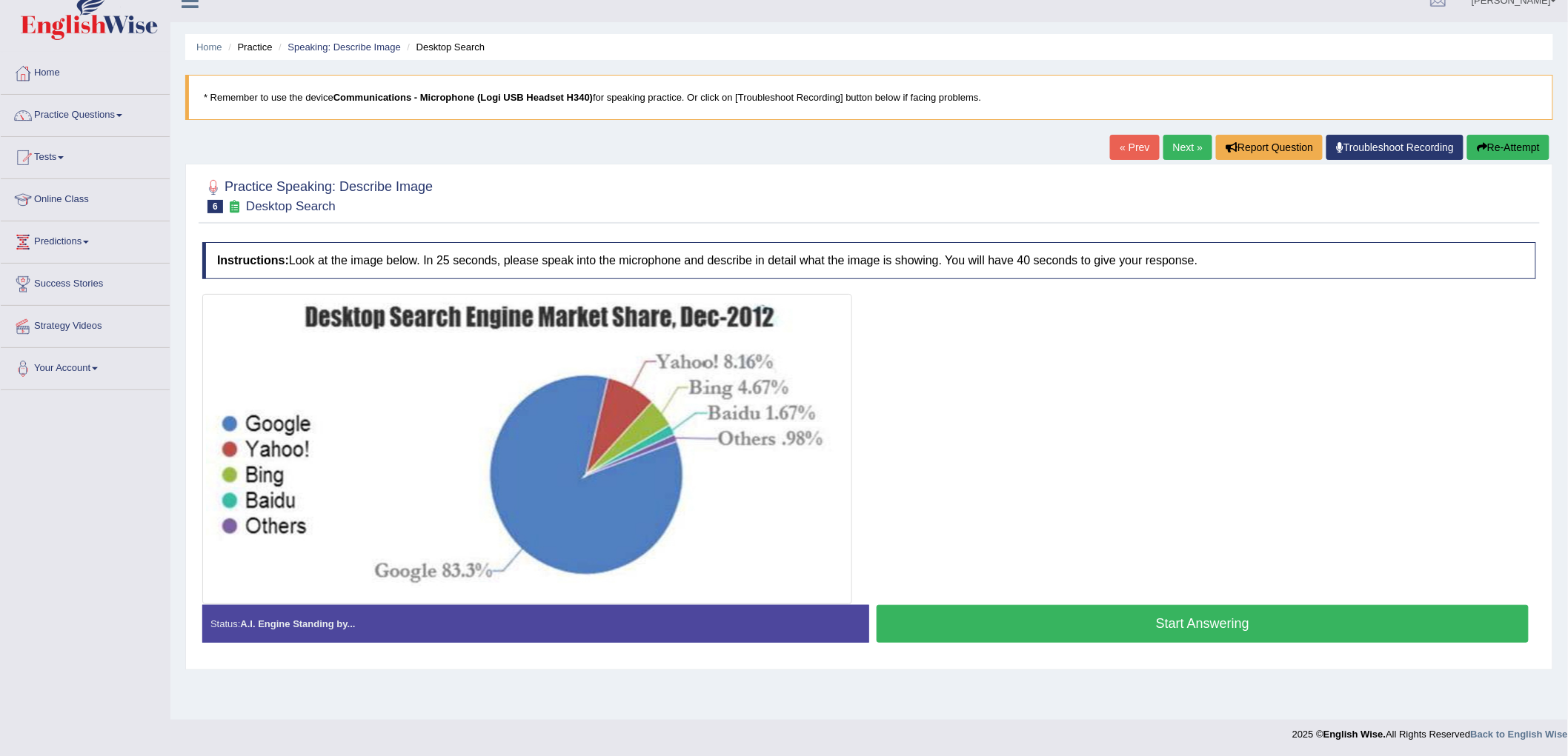
click at [1183, 149] on link "Next »" at bounding box center [1188, 148] width 49 height 25
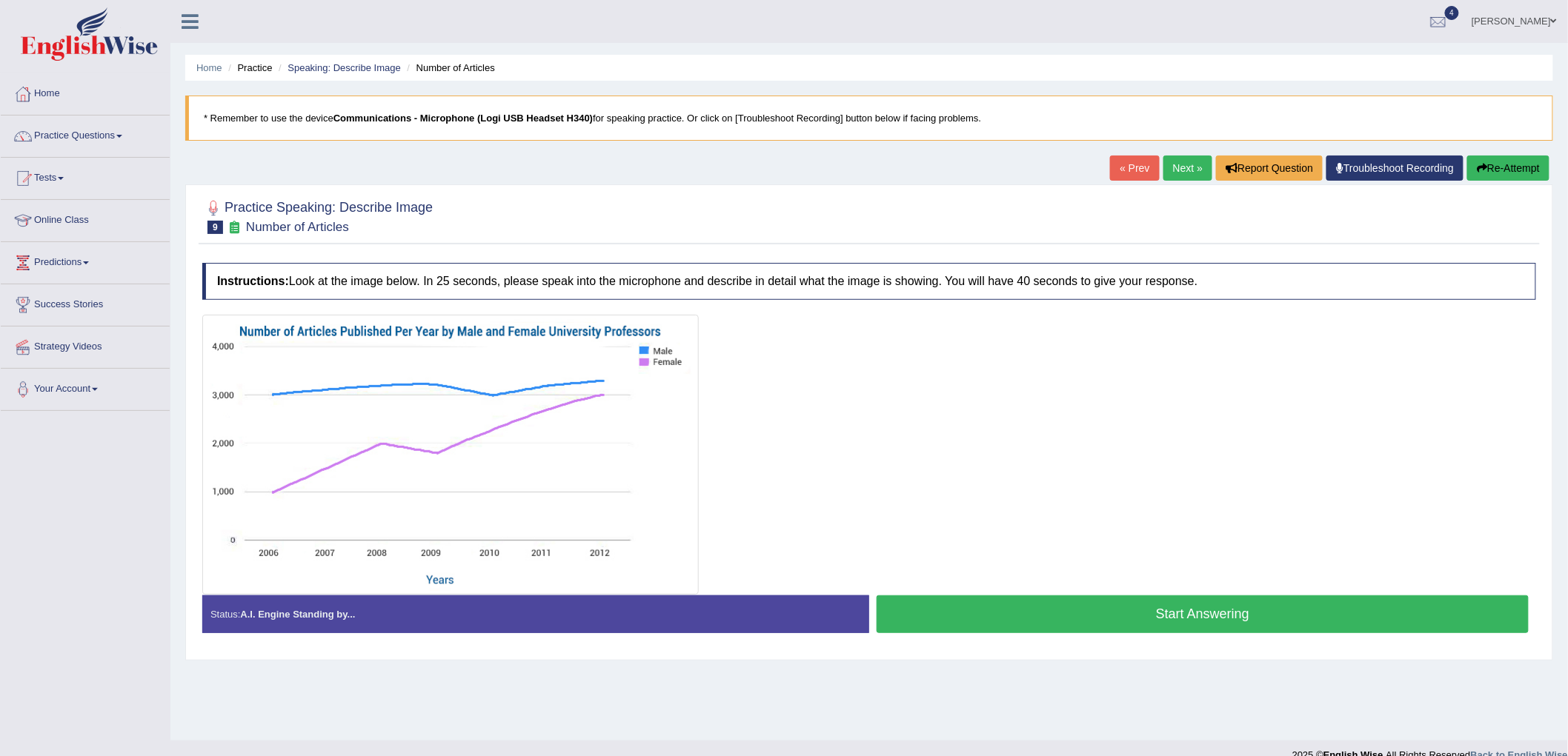
click at [1190, 167] on link "Next »" at bounding box center [1188, 168] width 49 height 25
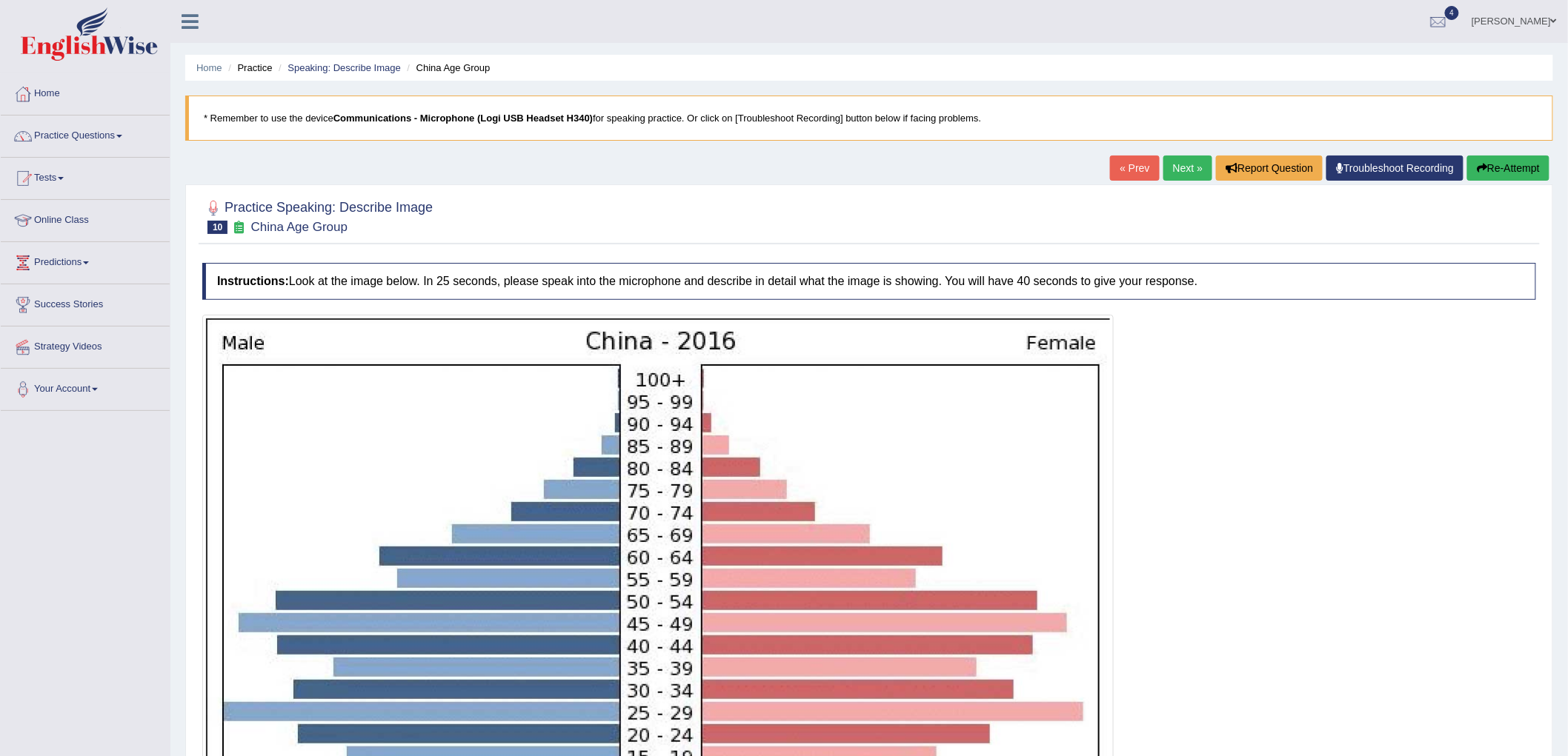
click at [1190, 167] on link "Next »" at bounding box center [1188, 168] width 49 height 25
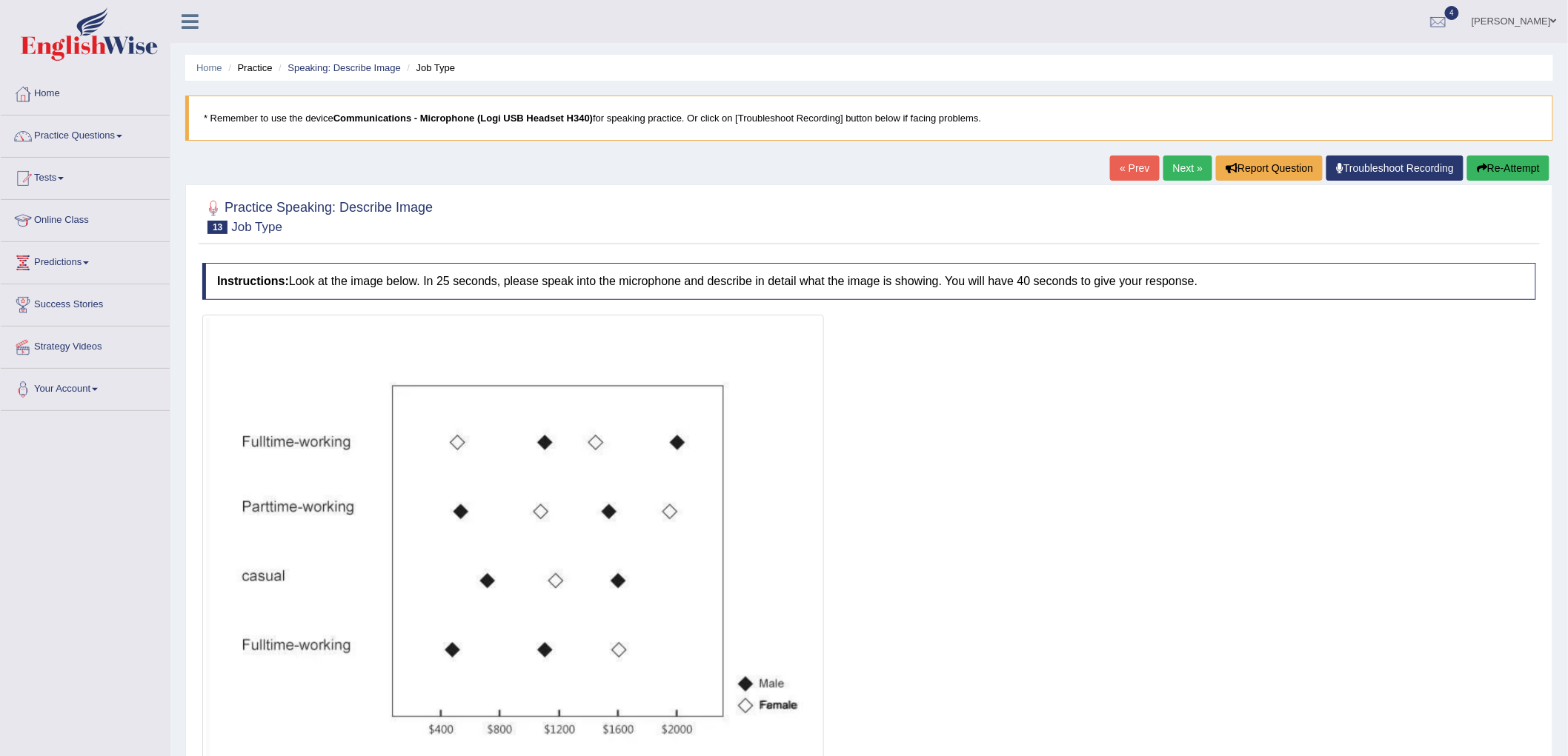
click at [1190, 167] on link "Next »" at bounding box center [1188, 168] width 49 height 25
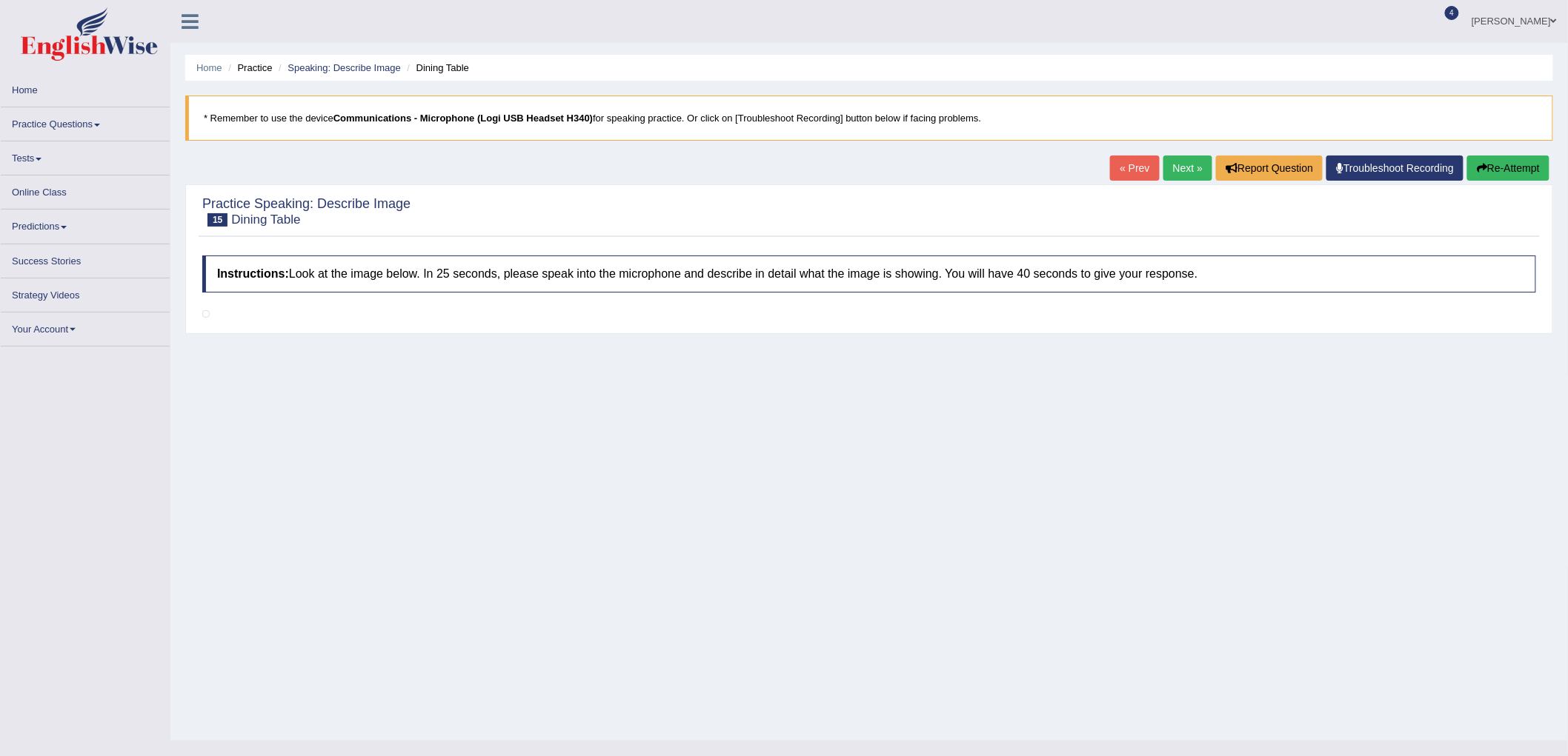
click at [1127, 157] on link "« Prev" at bounding box center [1135, 168] width 49 height 25
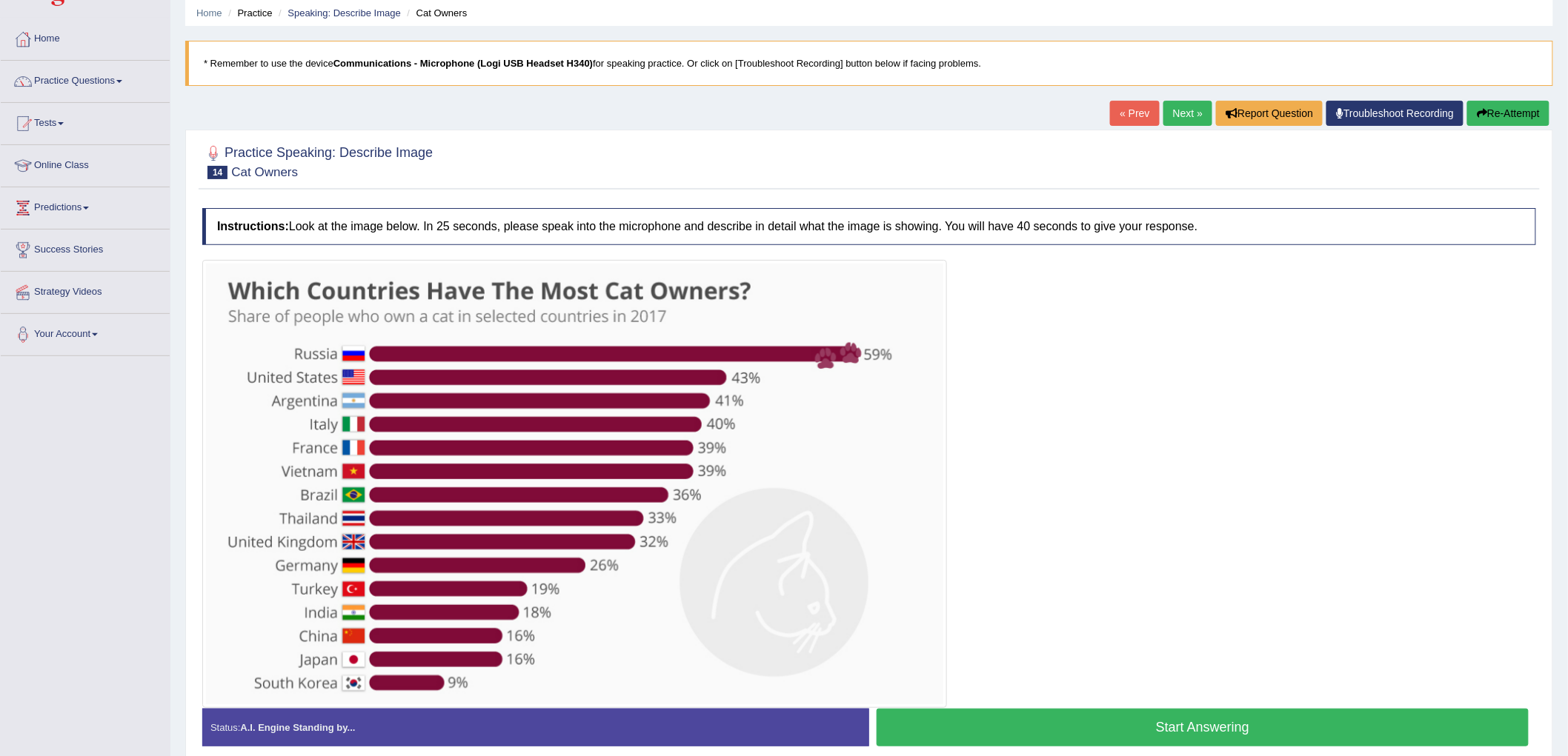
scroll to position [121, 0]
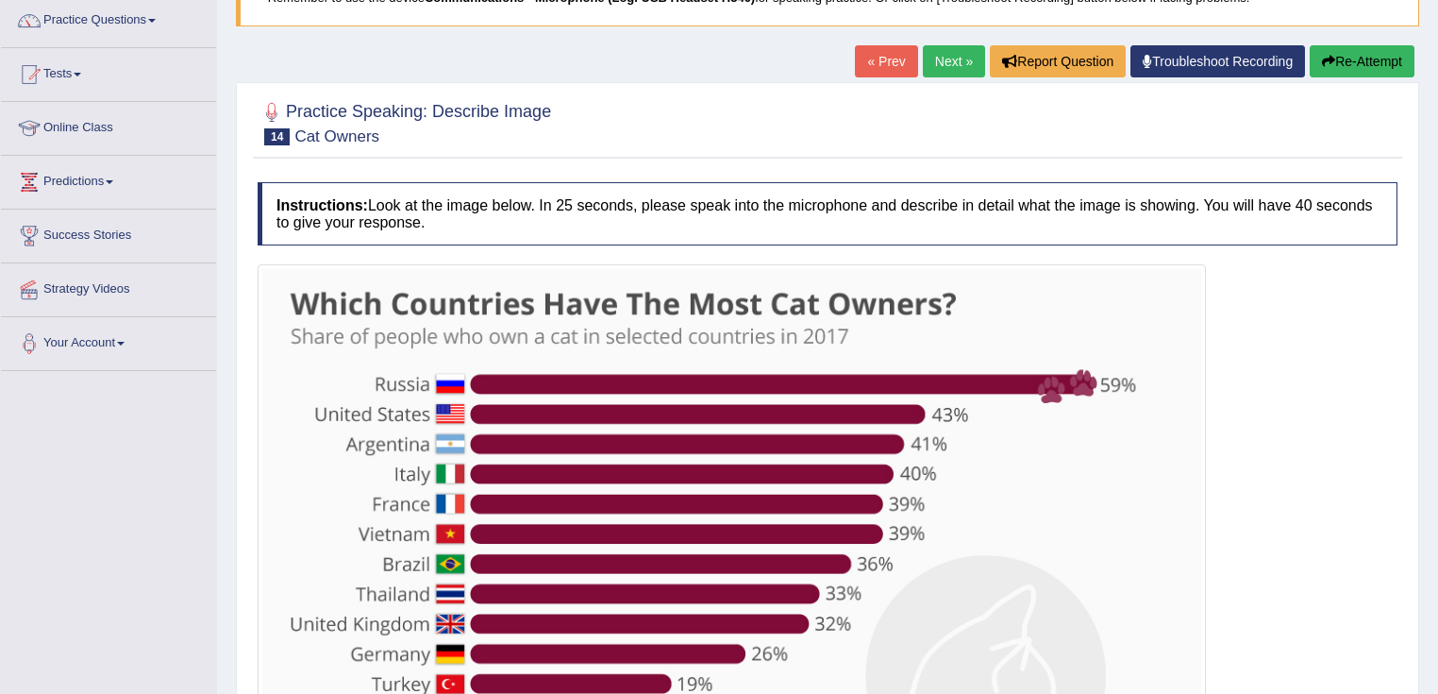
click at [1394, 303] on div at bounding box center [828, 549] width 1140 height 571
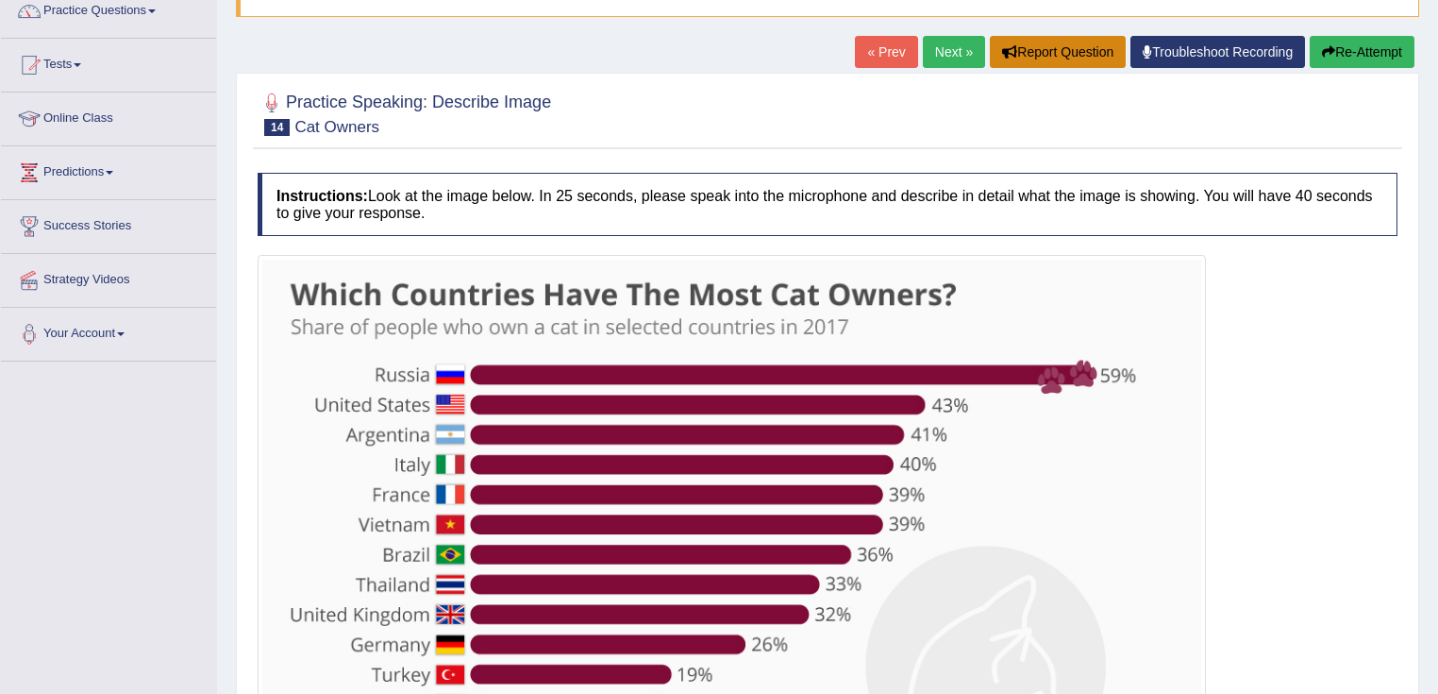
scroll to position [136, 0]
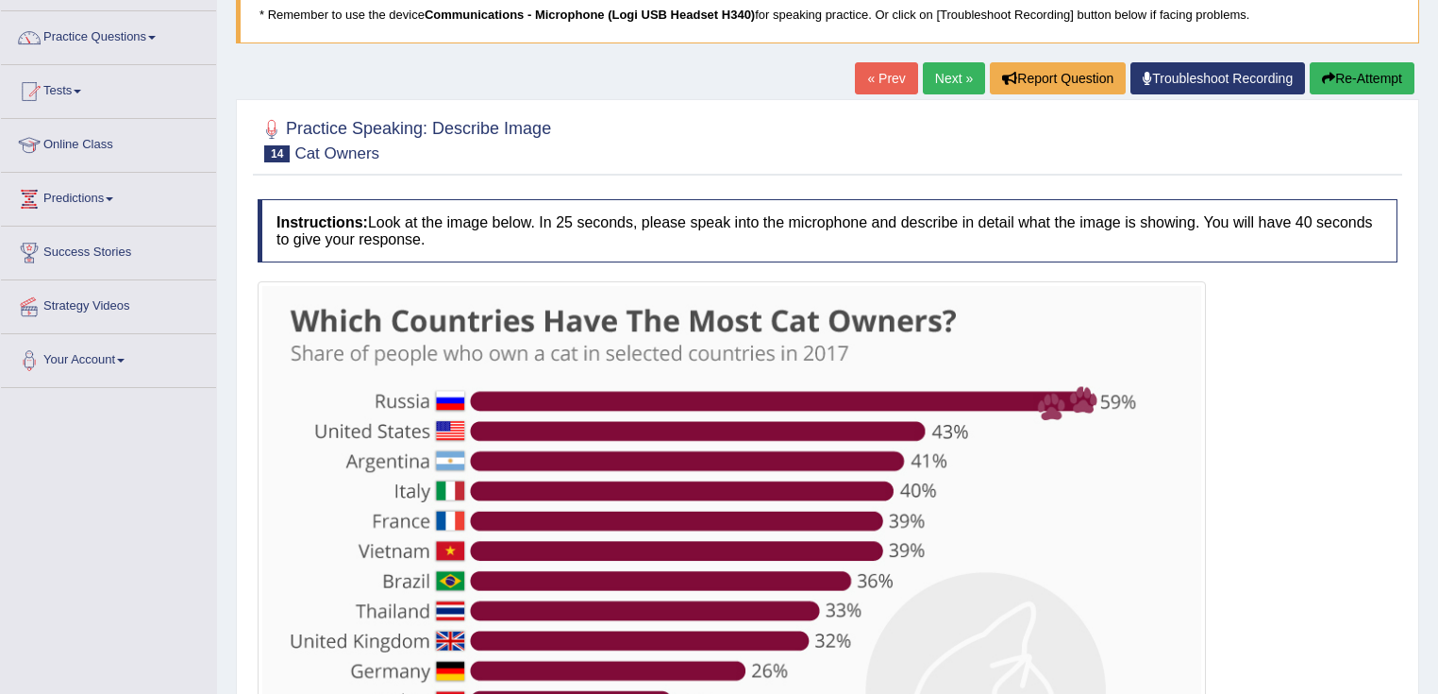
click at [936, 68] on link "Next »" at bounding box center [954, 78] width 62 height 32
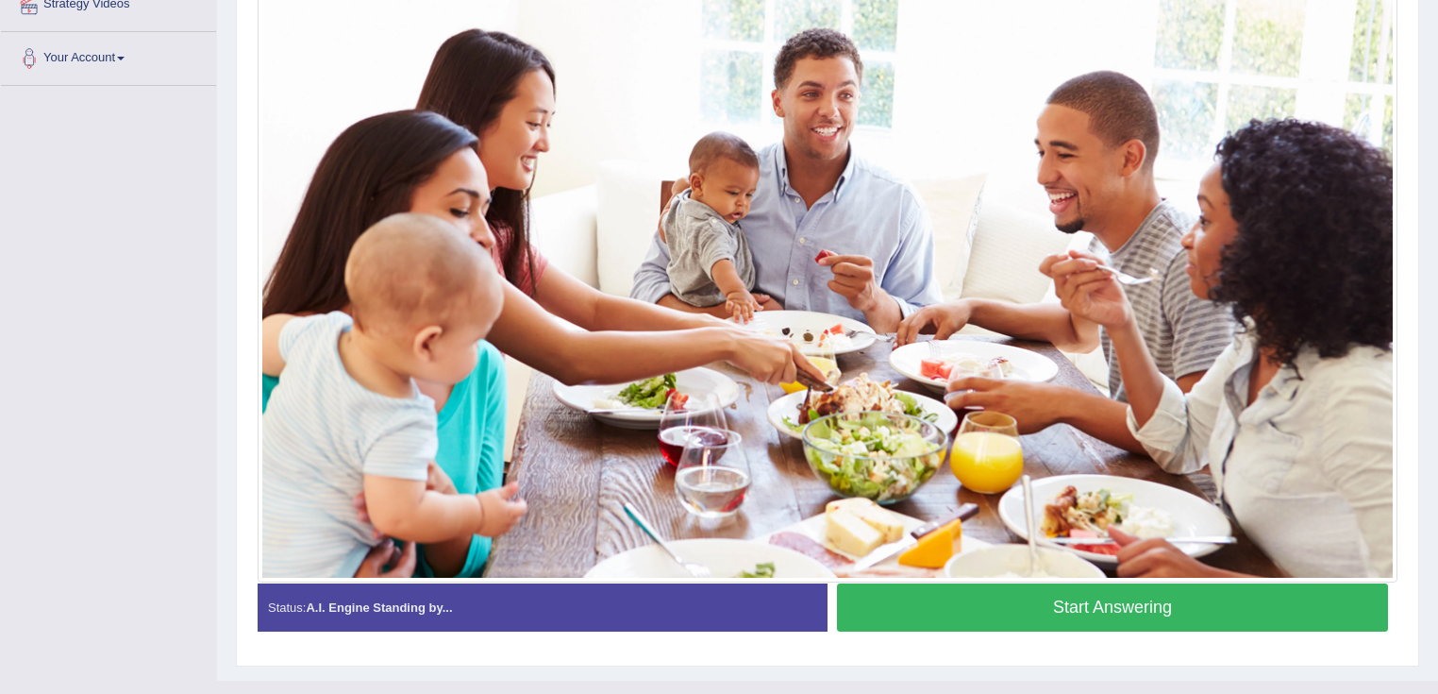
scroll to position [287, 0]
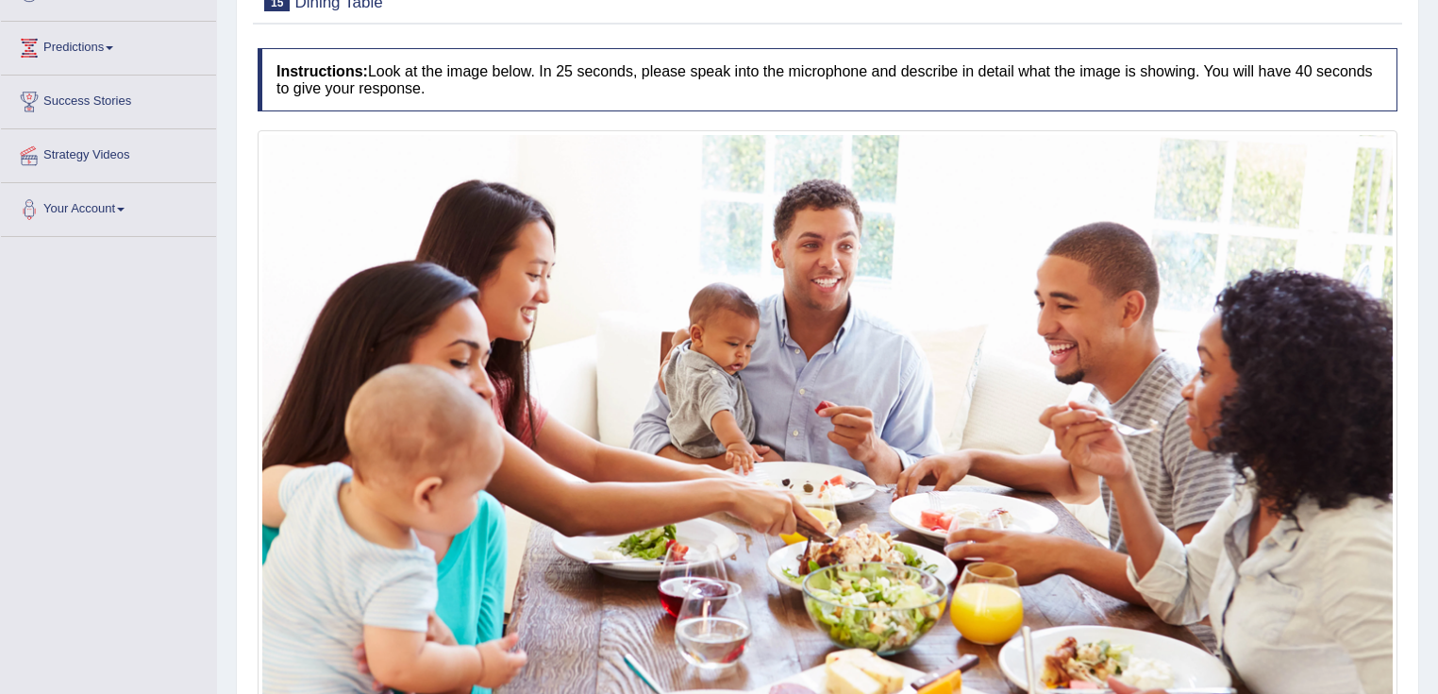
click at [1275, 116] on div "Instructions: Look at the image below. In 25 seconds, please speak into the mic…" at bounding box center [827, 423] width 1149 height 768
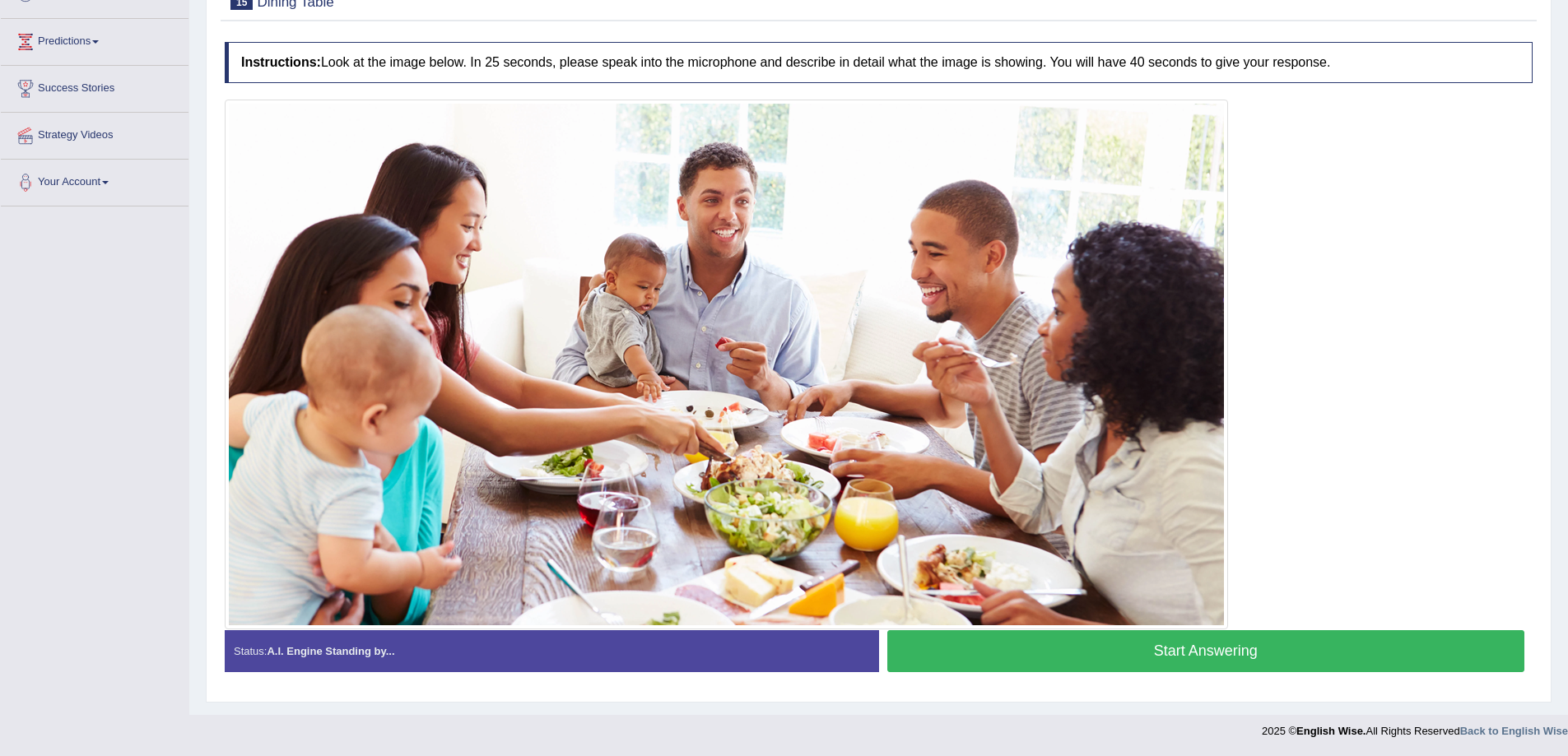
click at [1253, 197] on div at bounding box center [878, 364] width 1307 height 530
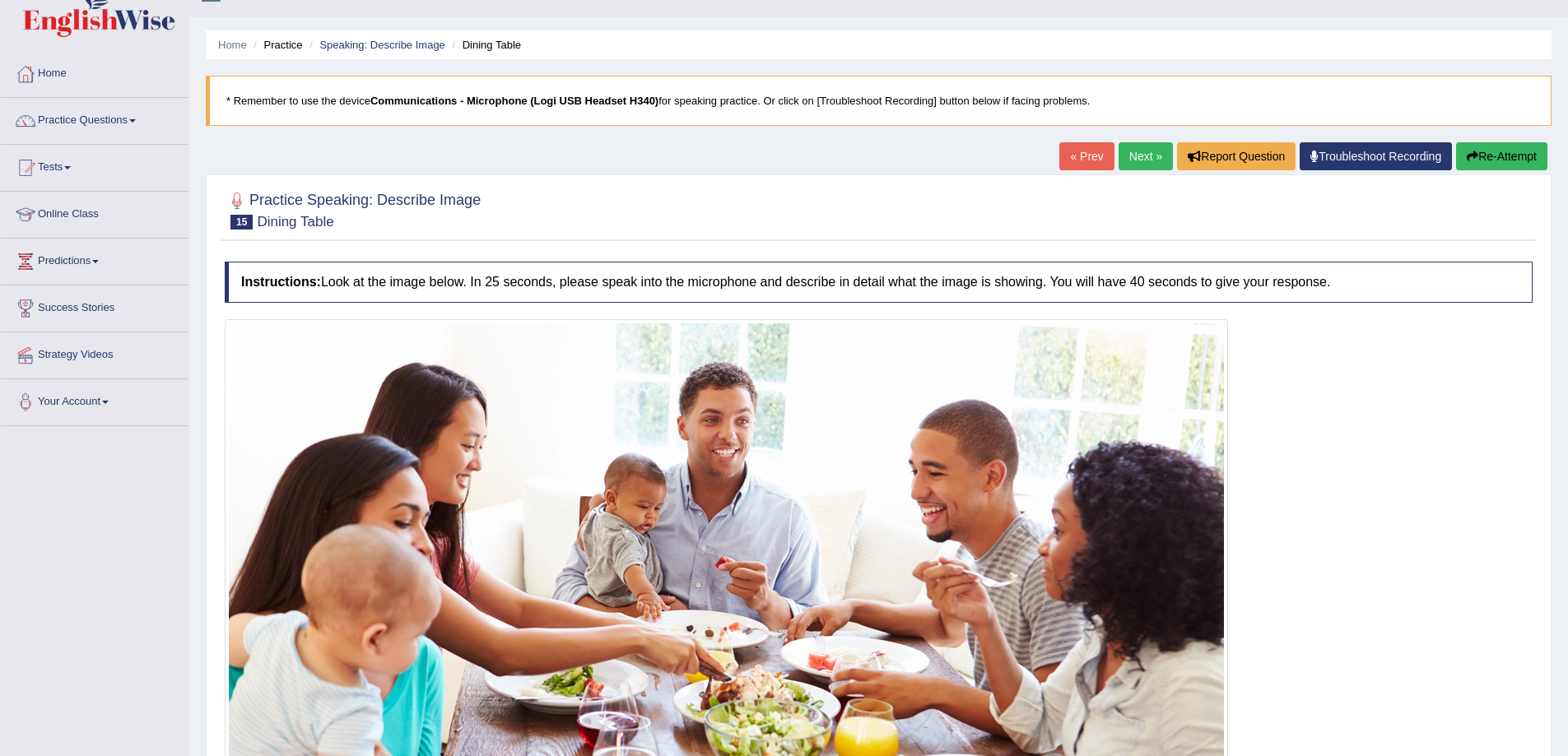
scroll to position [0, 0]
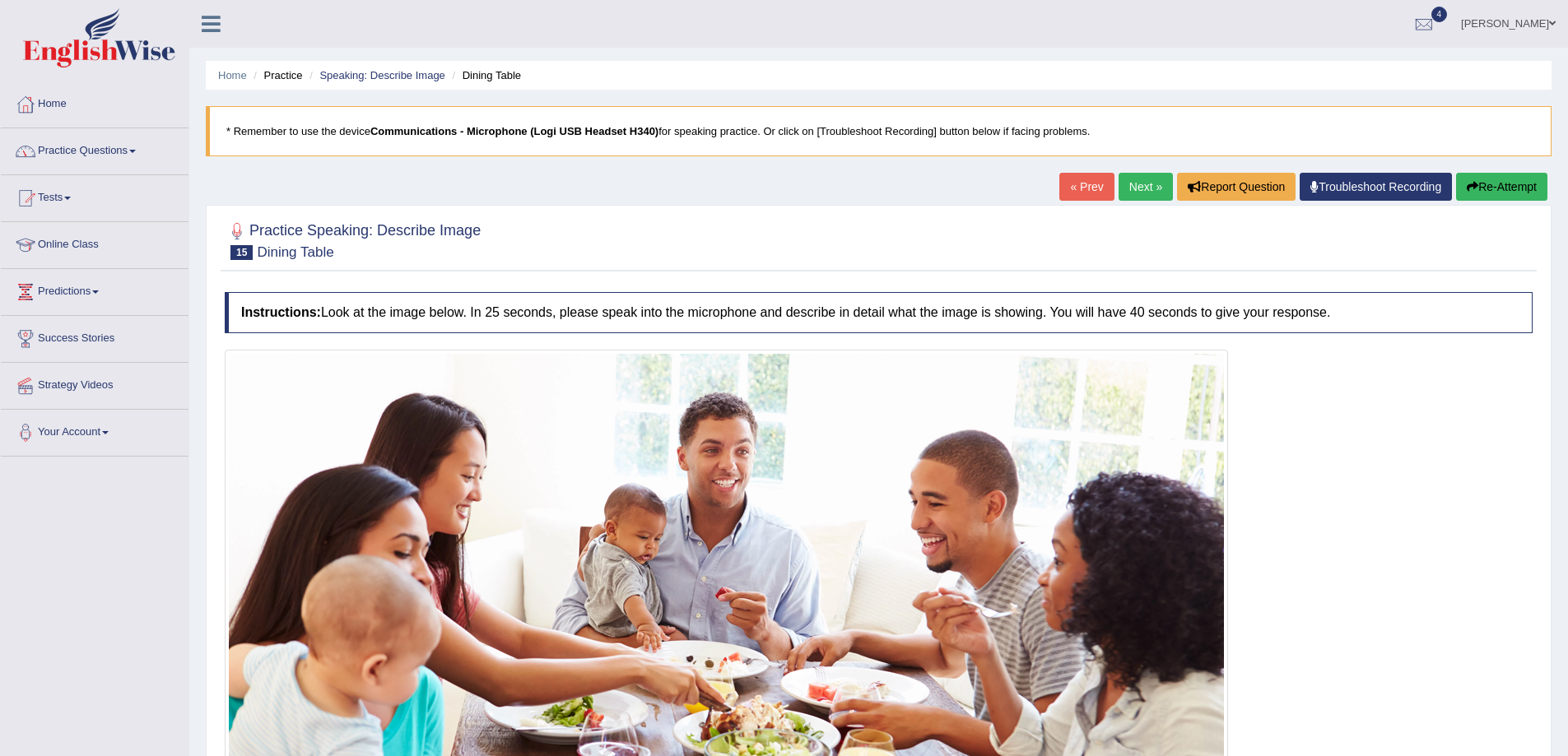
click at [77, 143] on link "Practice Questions" at bounding box center [94, 148] width 187 height 41
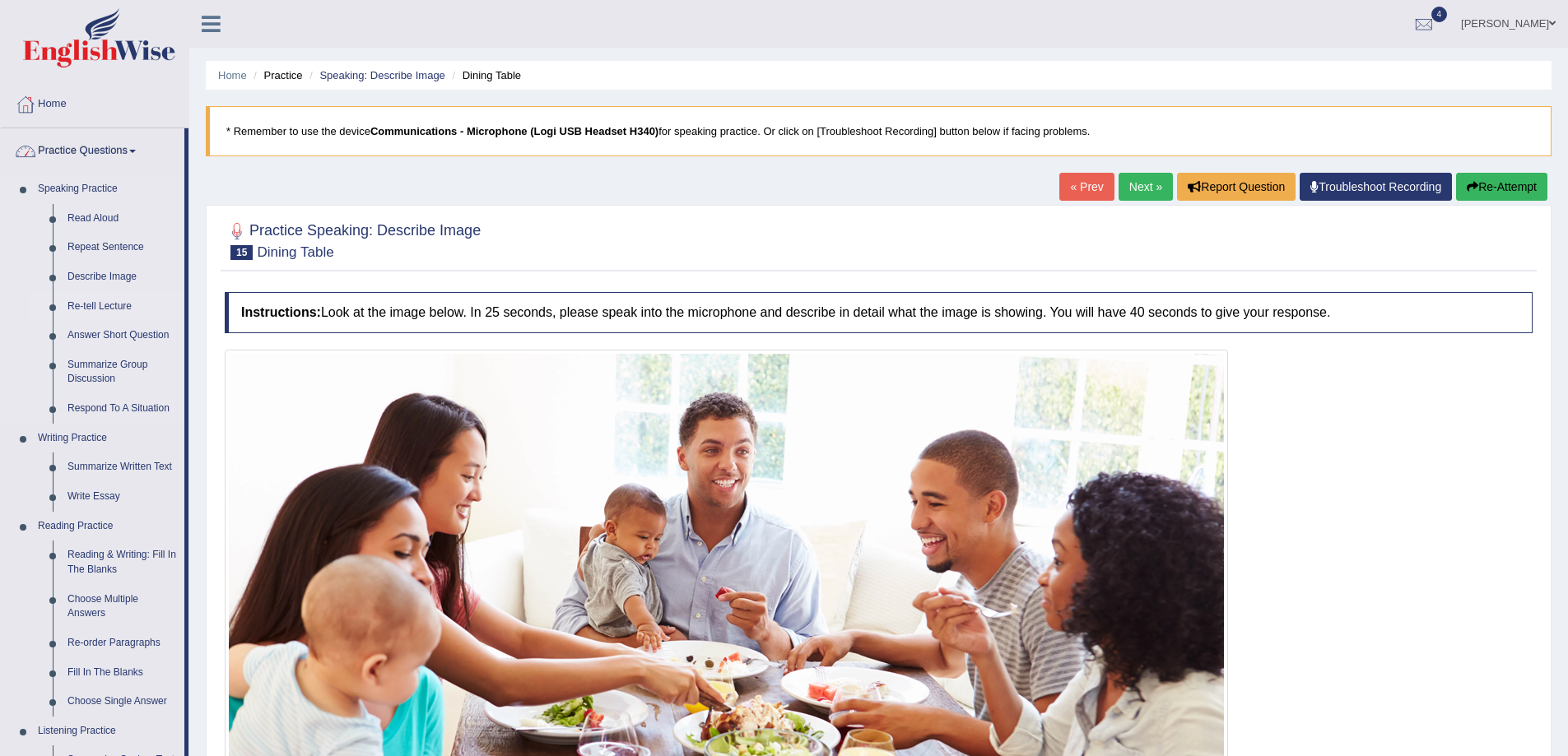
click at [104, 299] on link "Re-tell Lecture" at bounding box center [122, 307] width 124 height 30
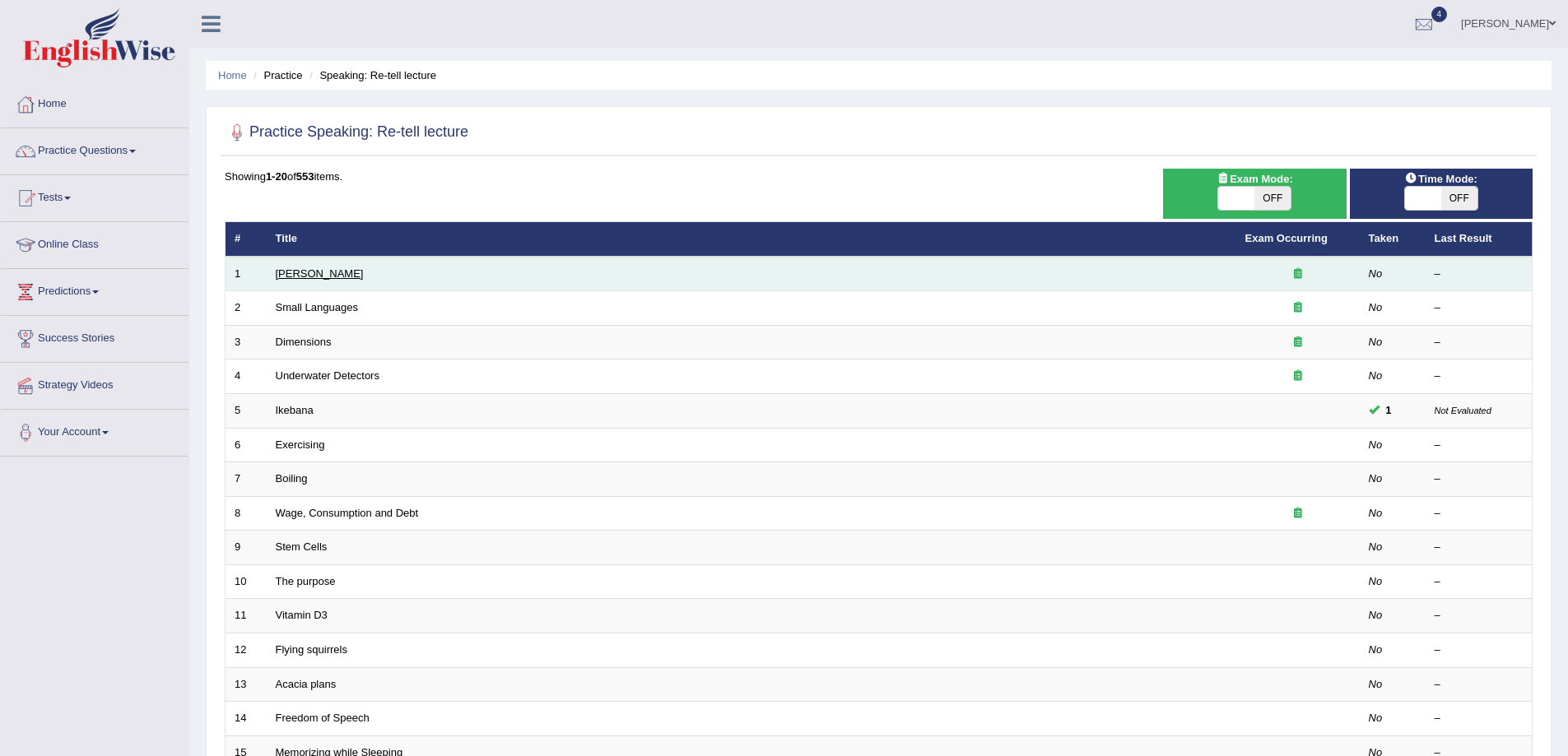
click at [327, 275] on link "Amory Lovins" at bounding box center [319, 274] width 88 height 12
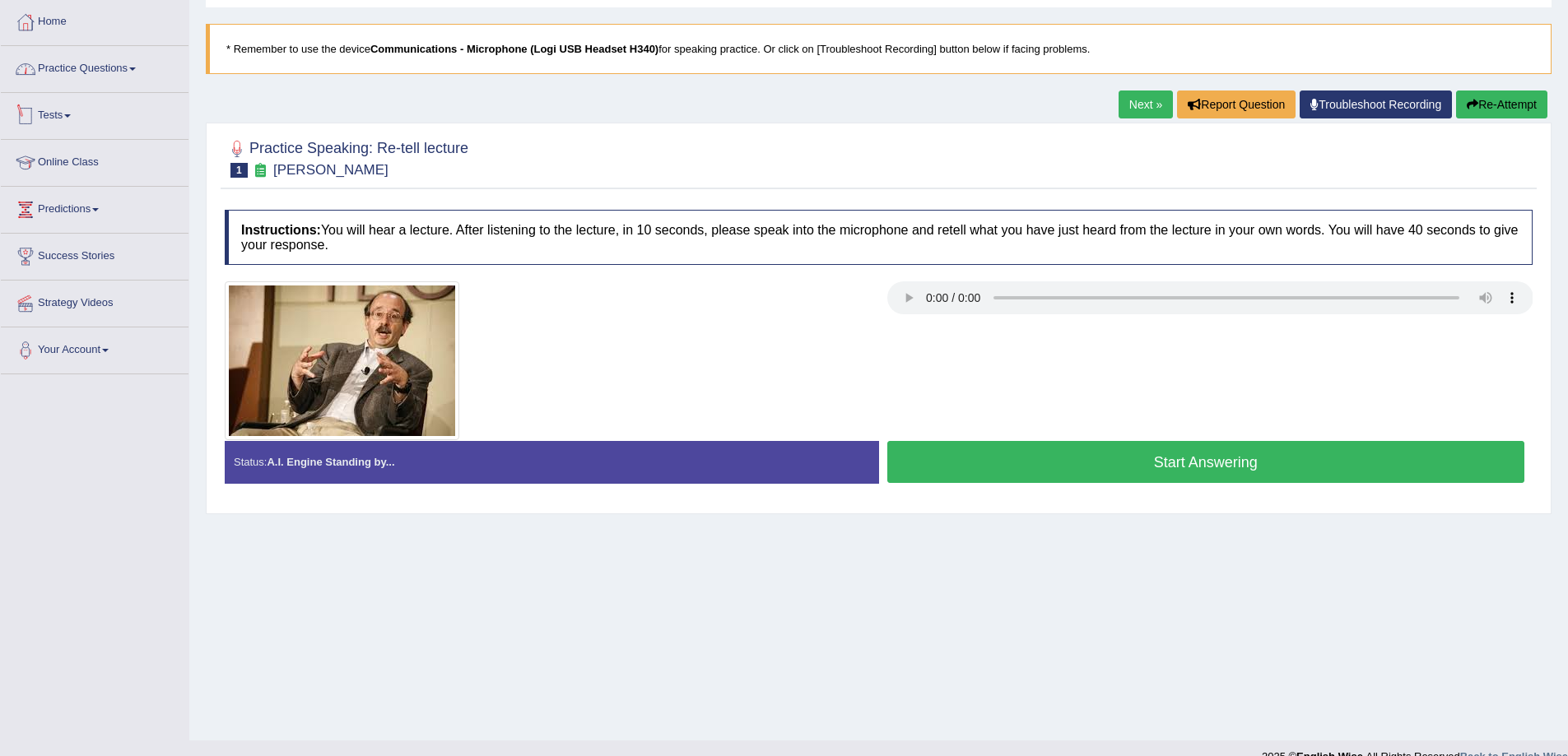
click at [124, 70] on link "Practice Questions" at bounding box center [94, 66] width 187 height 41
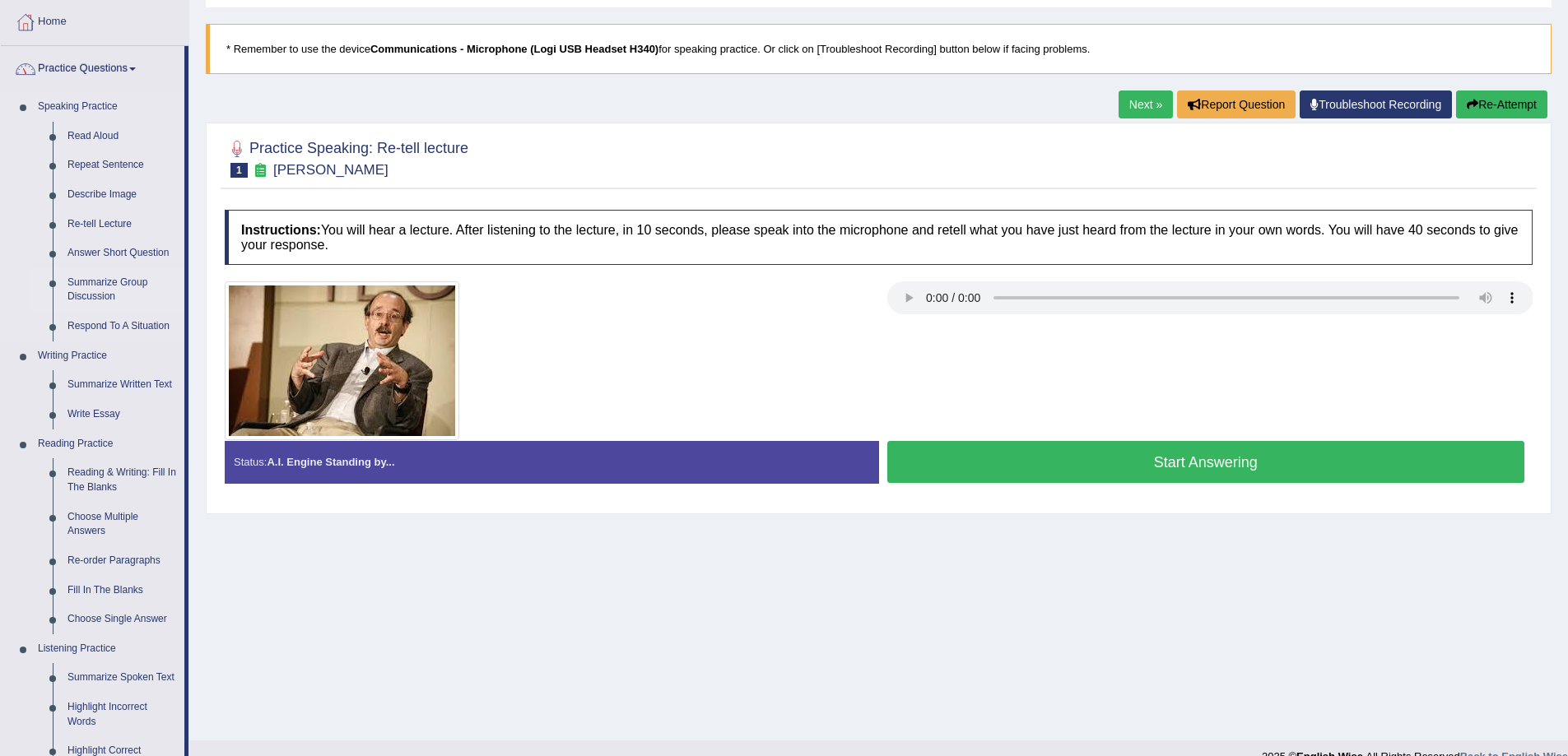
click at [99, 285] on link "Summarize Group Discussion" at bounding box center [122, 290] width 124 height 44
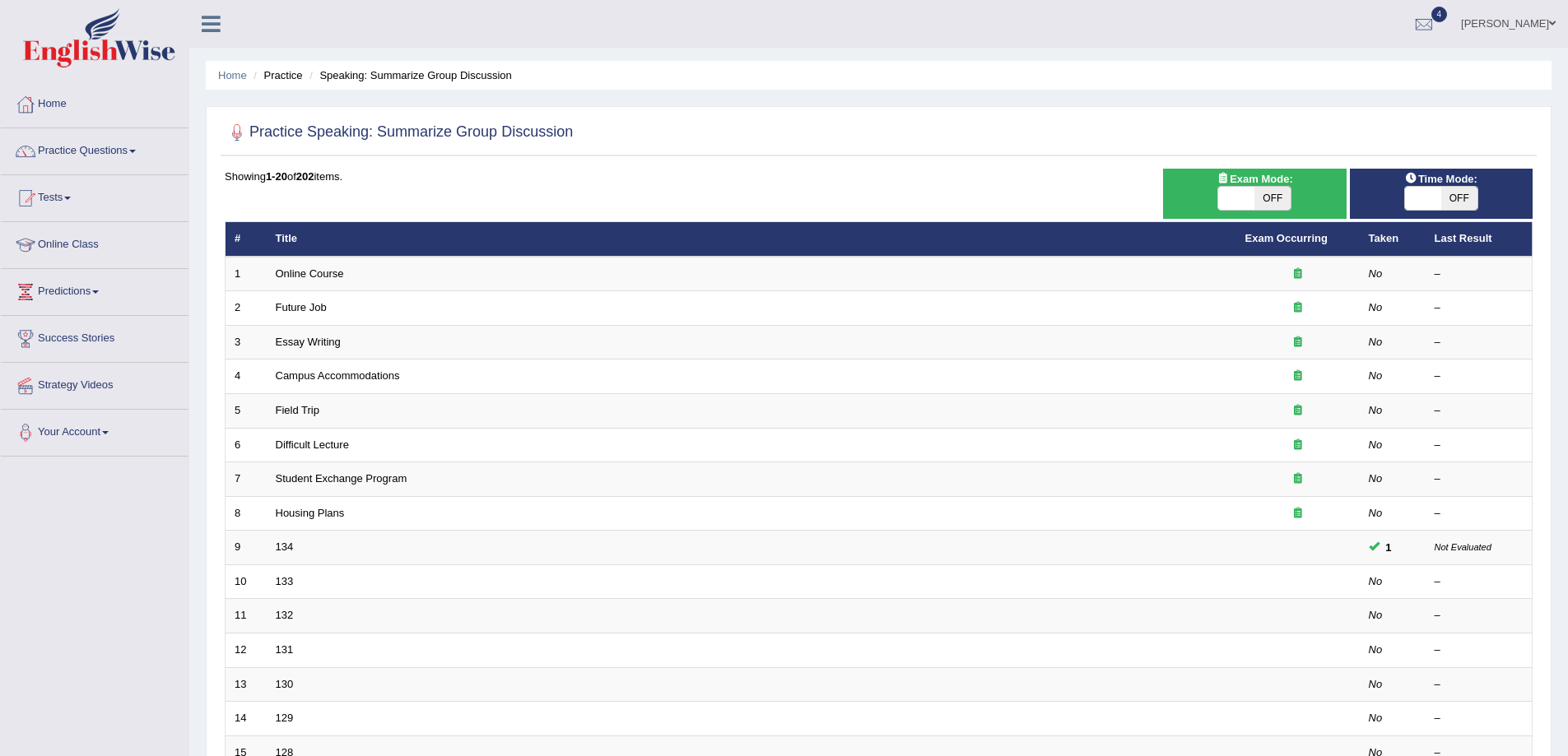
click at [302, 255] on th "Title" at bounding box center [752, 240] width 970 height 35
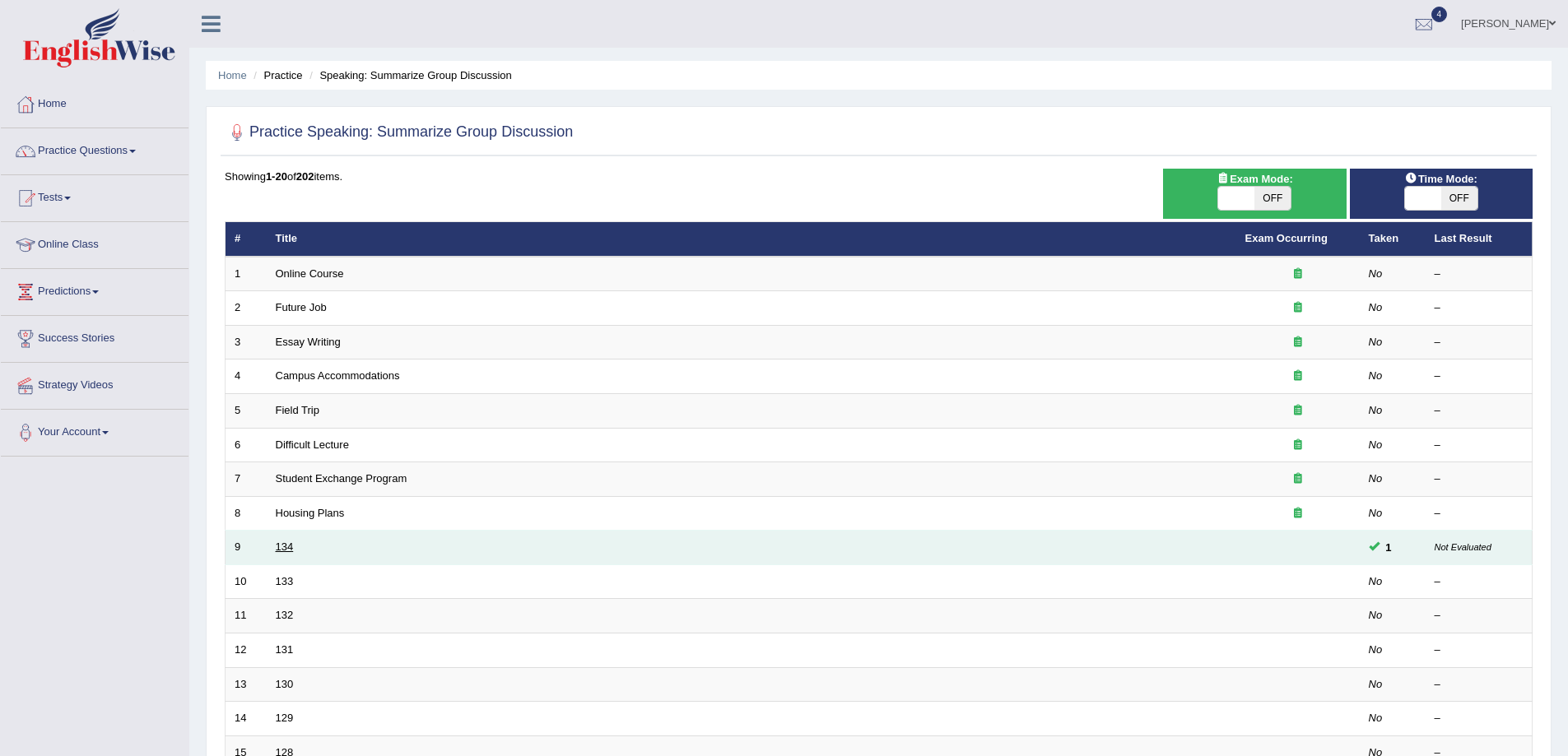
click at [287, 546] on link "134" at bounding box center [284, 547] width 18 height 12
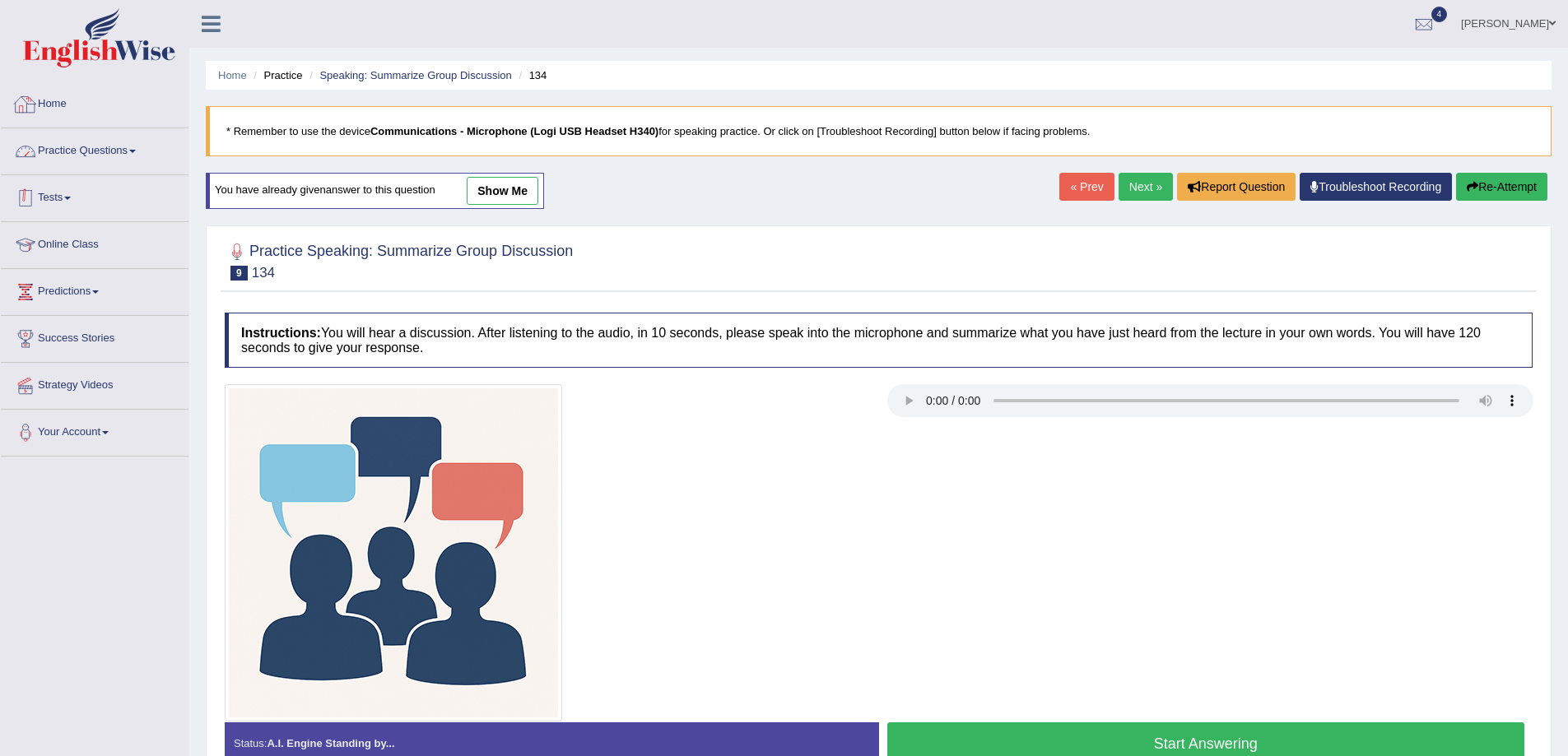
click at [99, 141] on link "Practice Questions" at bounding box center [94, 148] width 187 height 41
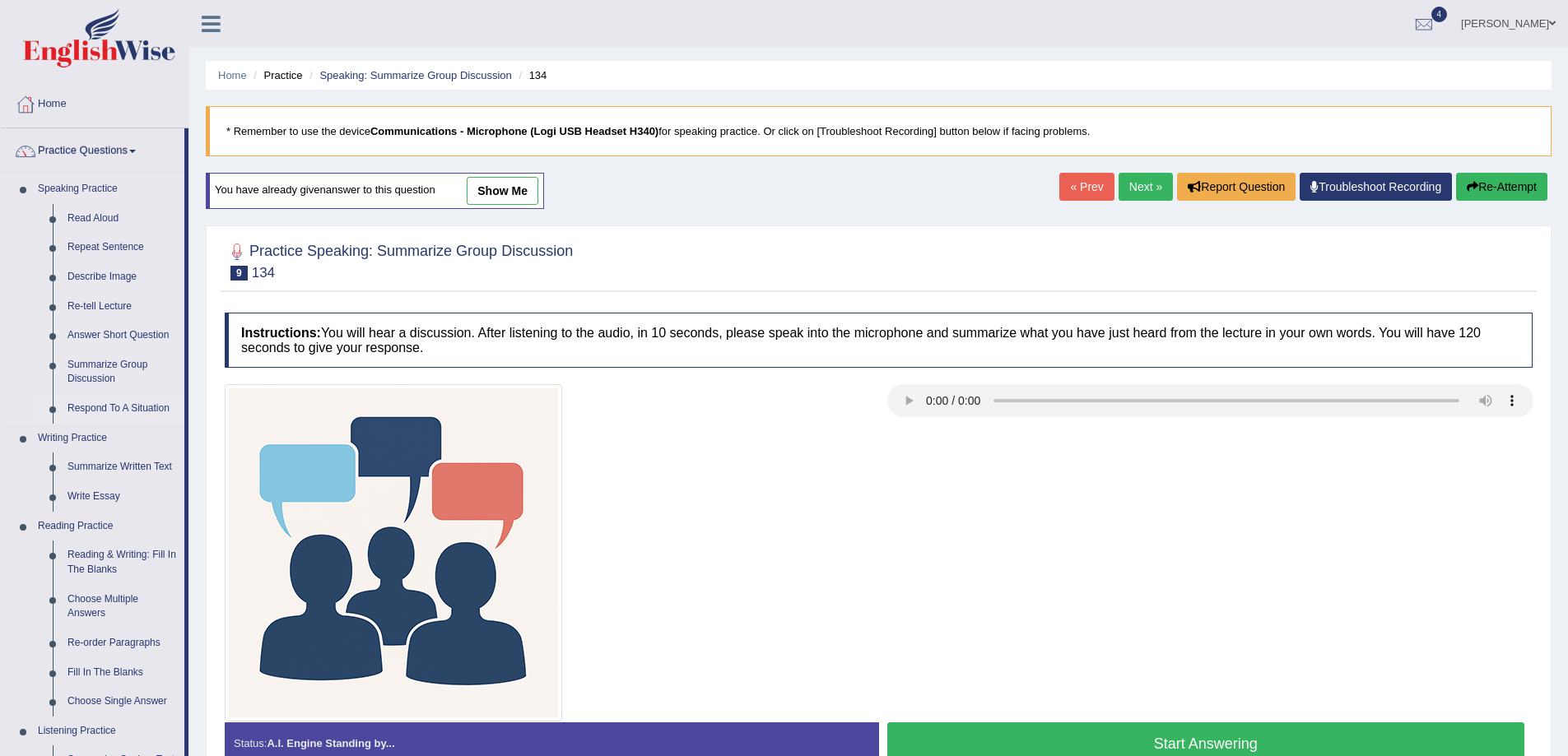
click at [98, 409] on link "Respond To A Situation" at bounding box center [122, 409] width 124 height 30
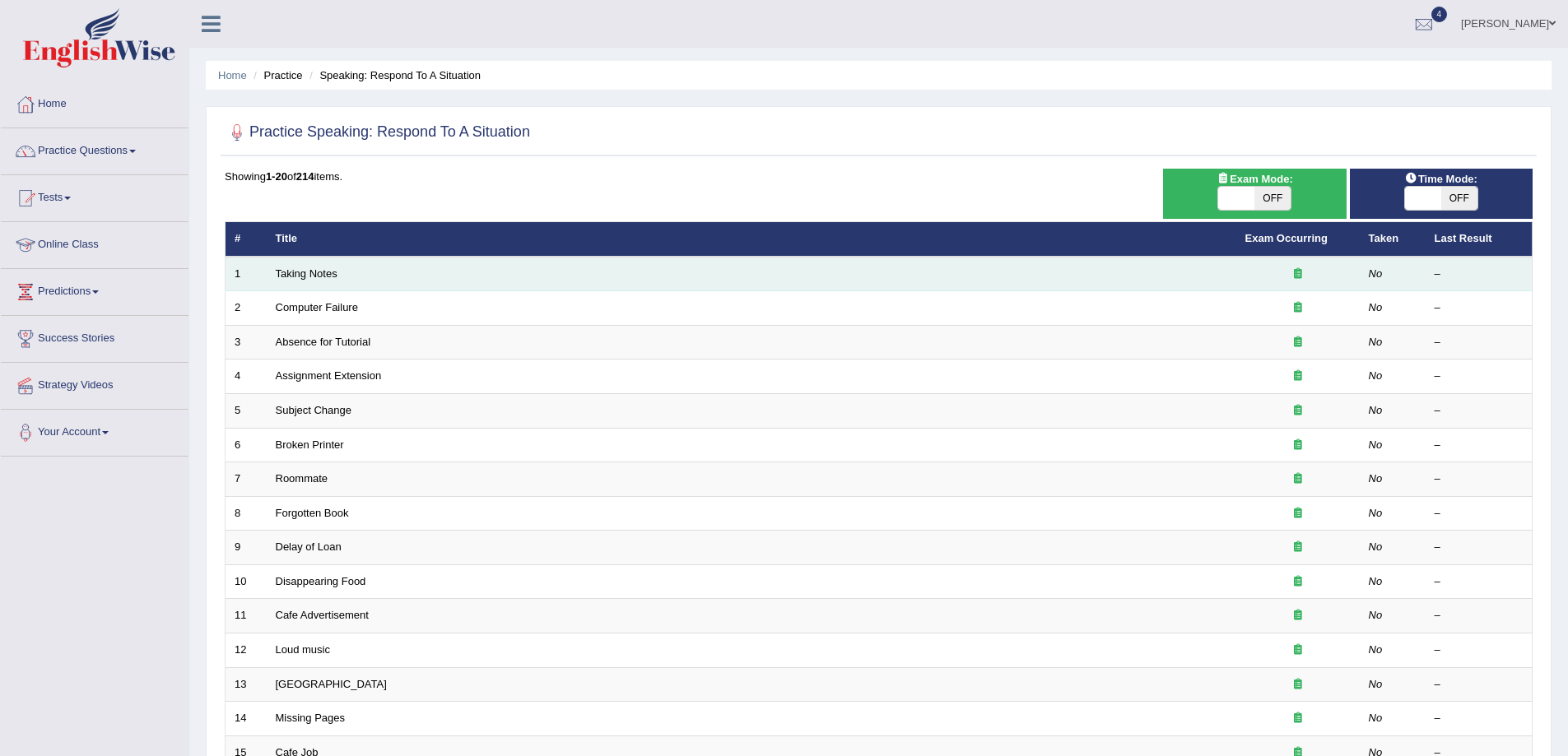
click at [291, 283] on td "Taking Notes" at bounding box center [752, 274] width 970 height 35
click at [314, 272] on link "Taking Notes" at bounding box center [306, 274] width 62 height 12
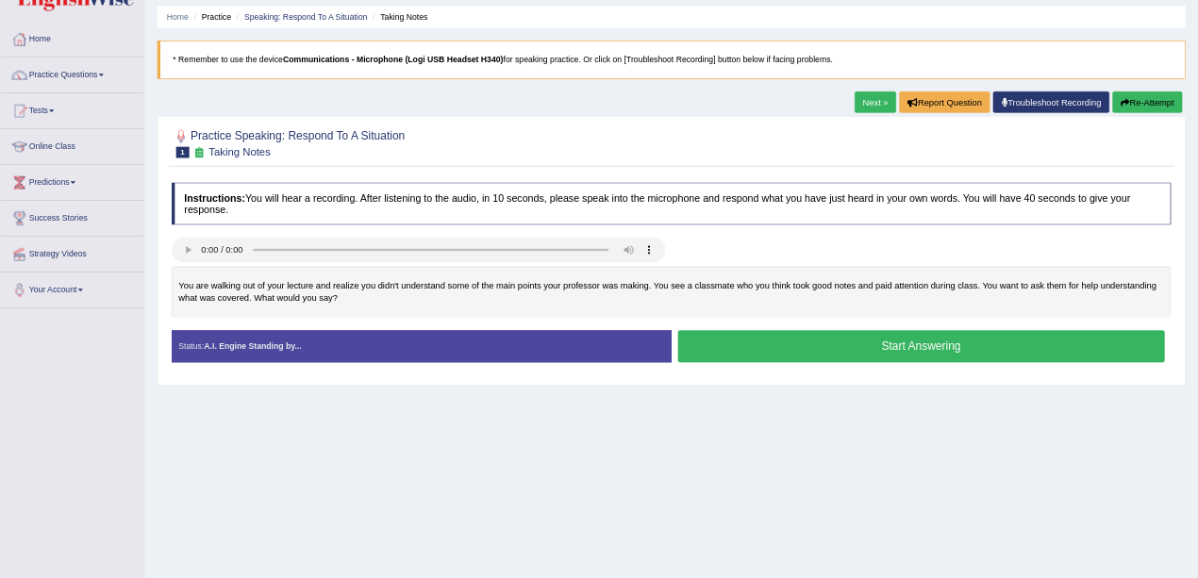
scroll to position [94, 0]
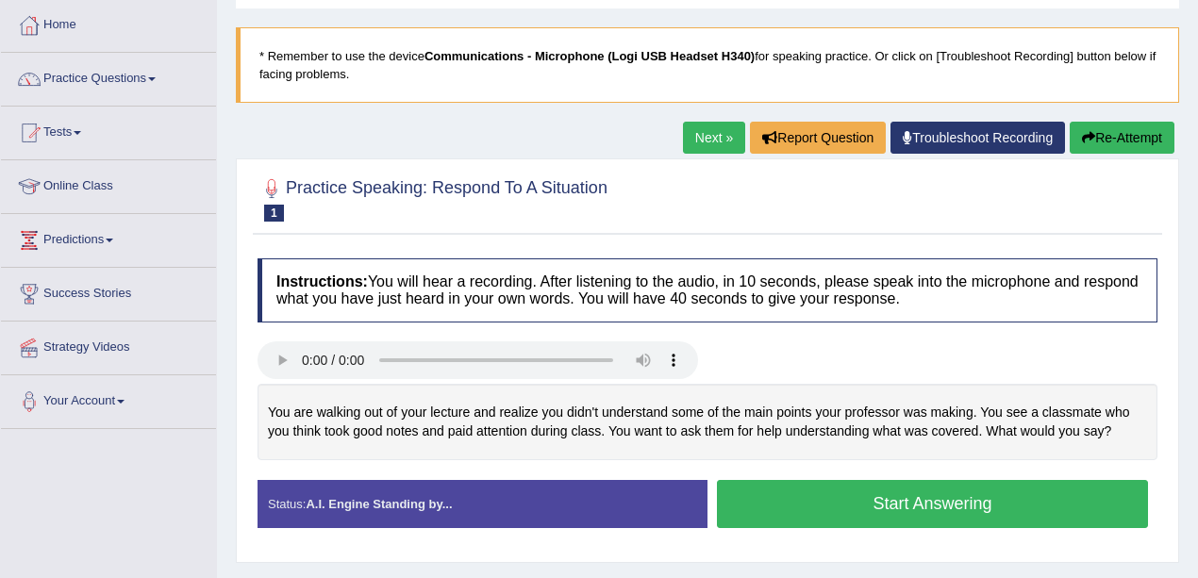
drag, startPoint x: 1522, startPoint y: 2, endPoint x: 764, endPoint y: 344, distance: 831.6
click at [764, 344] on div at bounding box center [707, 363] width 919 height 42
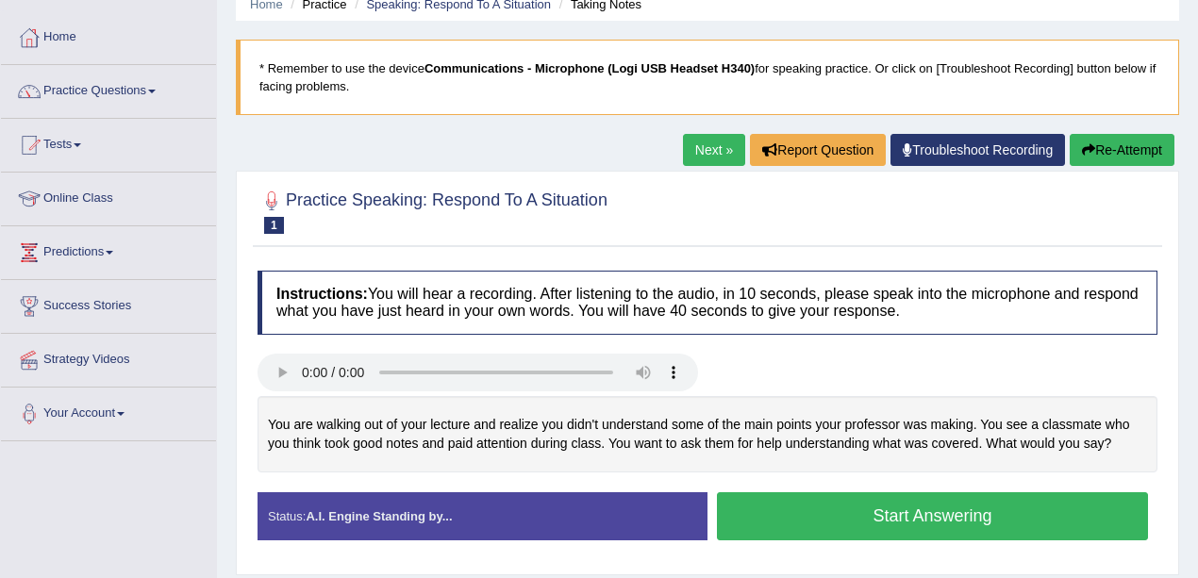
scroll to position [0, 0]
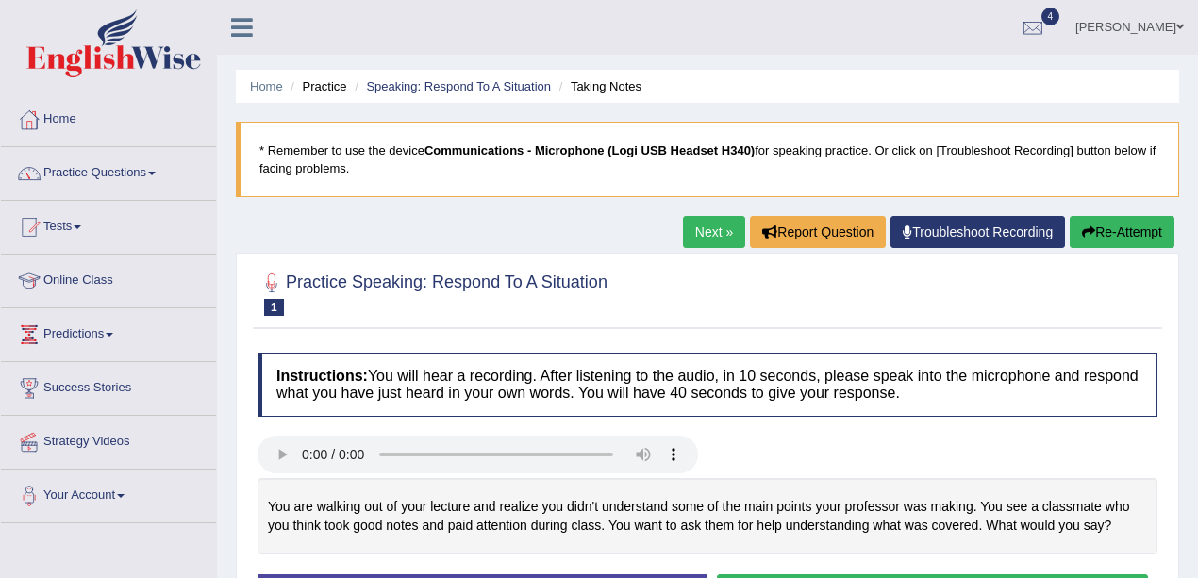
click at [694, 227] on link "Next »" at bounding box center [714, 232] width 62 height 32
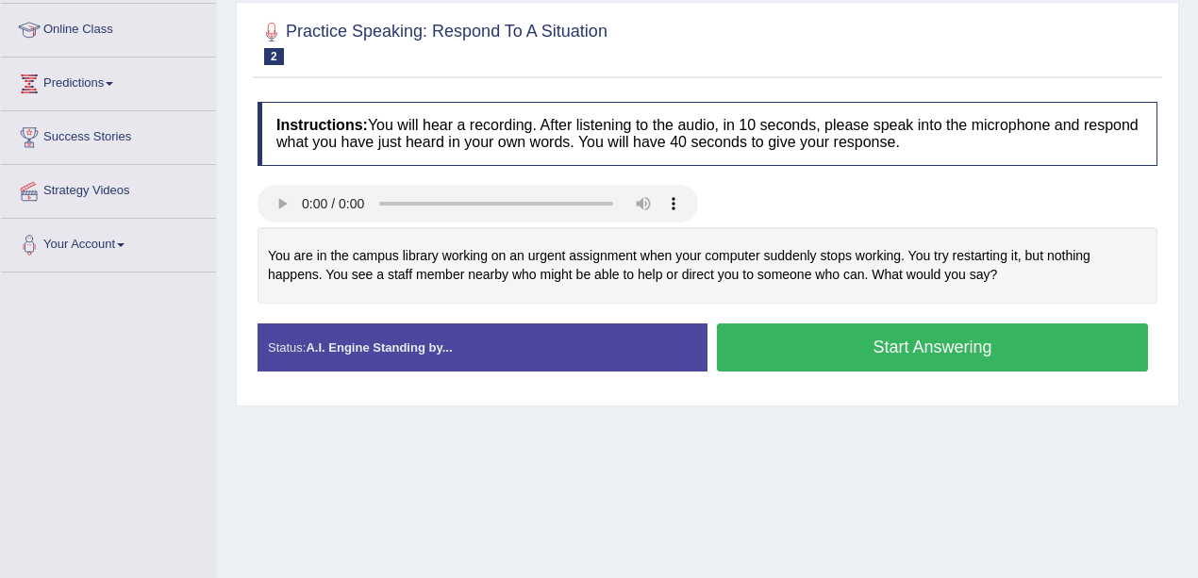
scroll to position [189, 0]
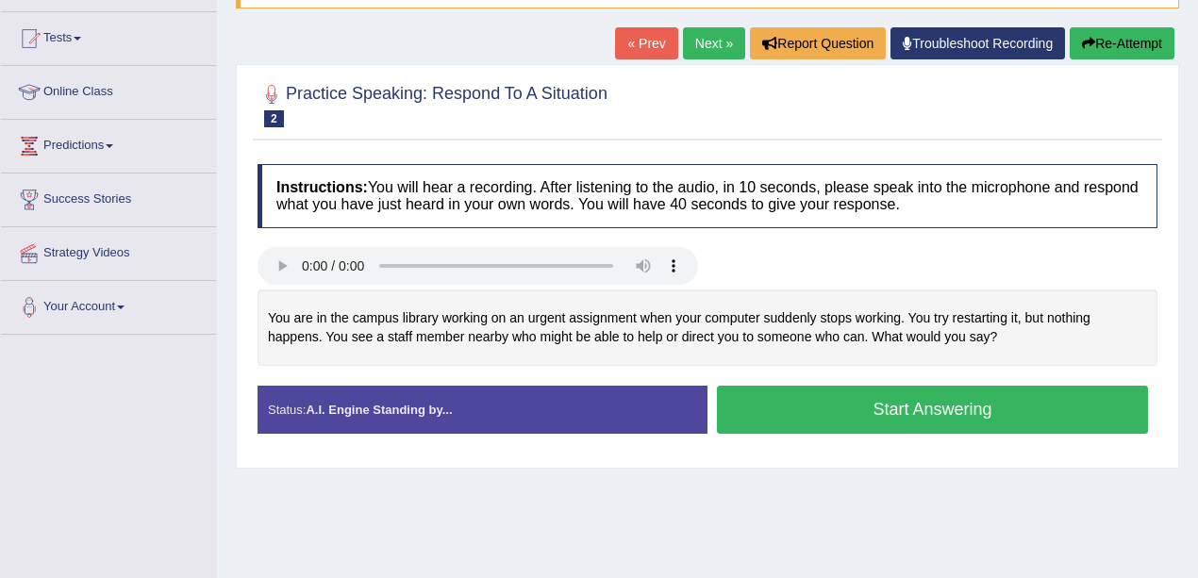
click at [708, 25] on div "Home Practice Speaking: Respond To A Situation Computer Failure * Remember to u…" at bounding box center [707, 283] width 981 height 944
click at [708, 44] on link "Next »" at bounding box center [714, 43] width 62 height 32
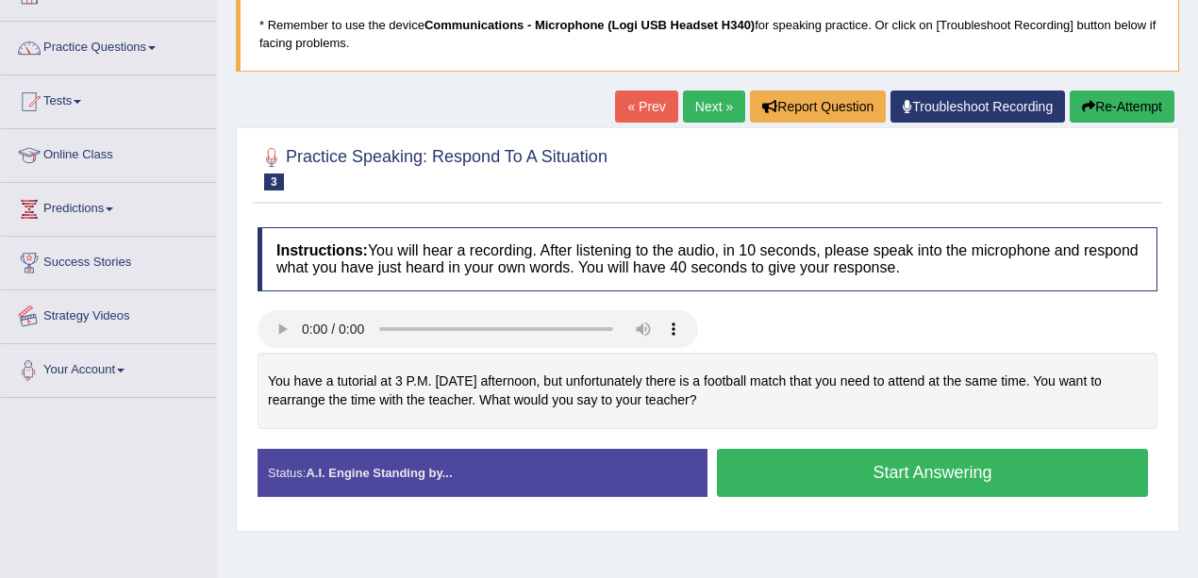
click at [128, 287] on li "Success Stories" at bounding box center [108, 264] width 215 height 54
click at [121, 302] on link "Strategy Videos" at bounding box center [108, 314] width 215 height 47
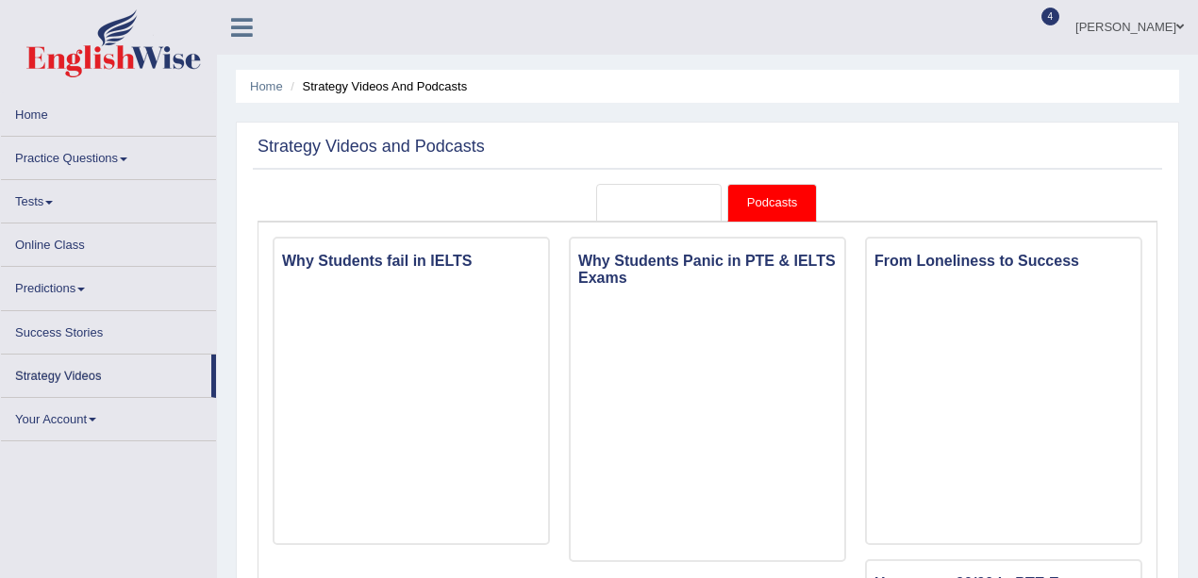
click at [665, 205] on link "Strategy Videos" at bounding box center [659, 203] width 126 height 39
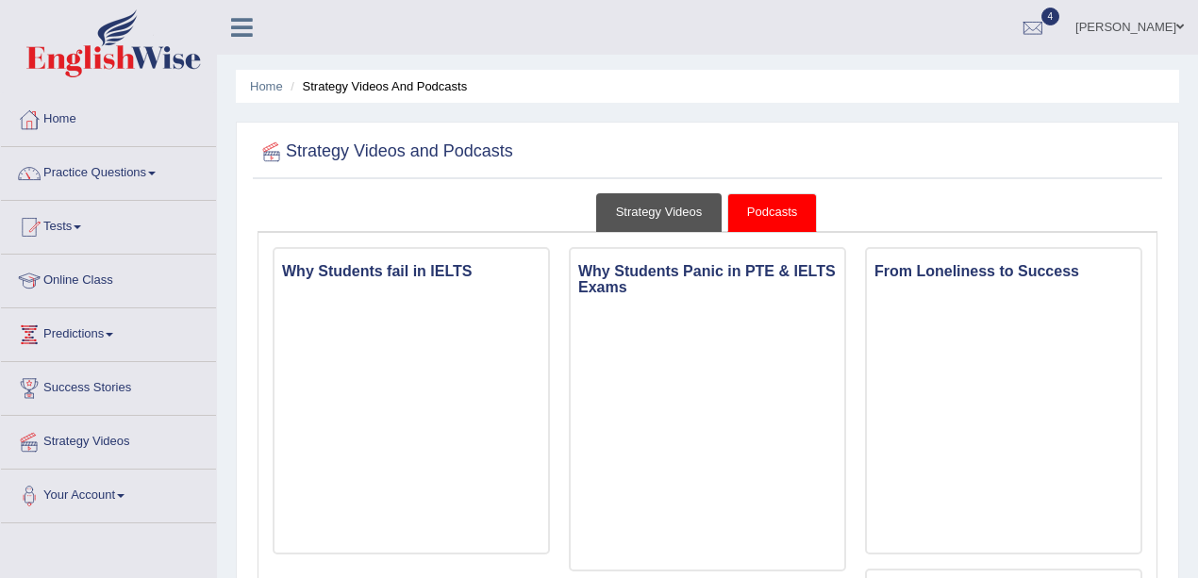
click at [668, 220] on link "Strategy Videos" at bounding box center [659, 212] width 126 height 39
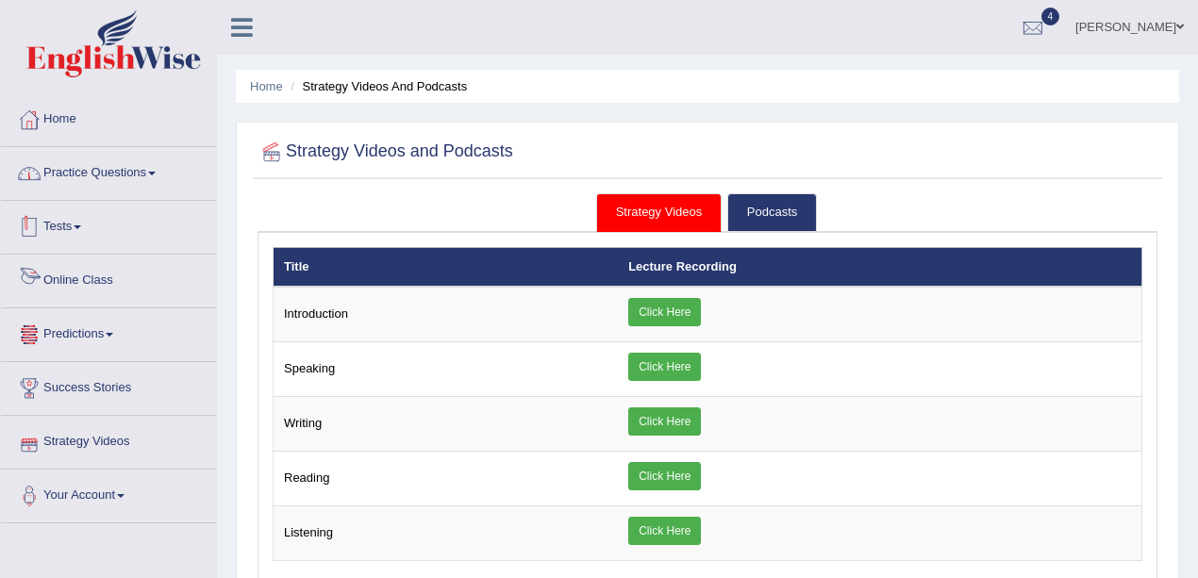
click at [85, 164] on link "Practice Questions" at bounding box center [108, 170] width 215 height 47
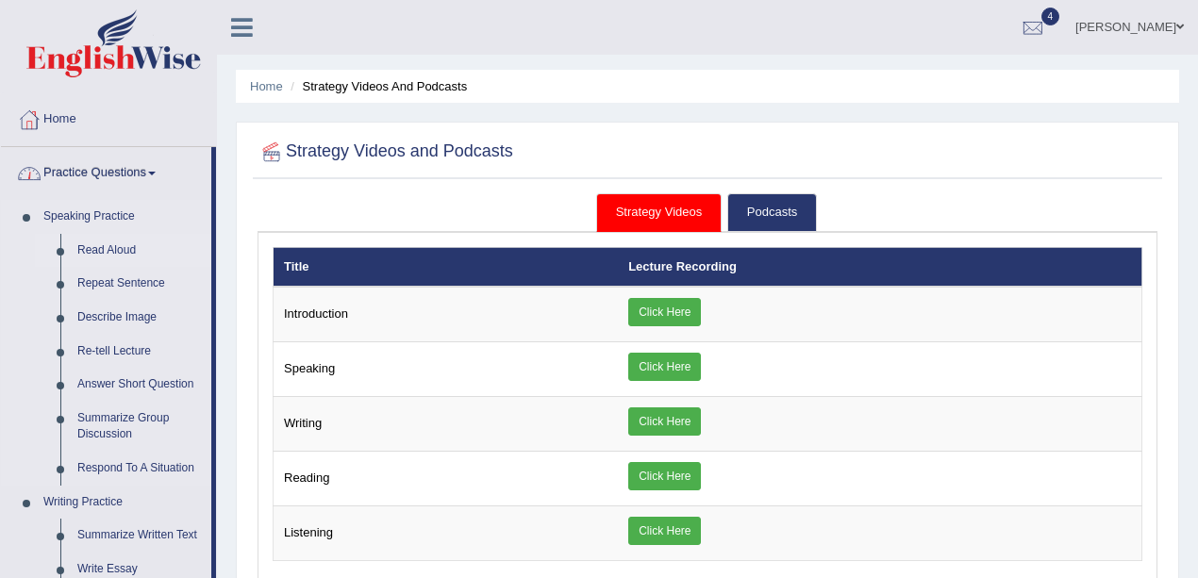
click at [95, 253] on link "Read Aloud" at bounding box center [140, 251] width 142 height 34
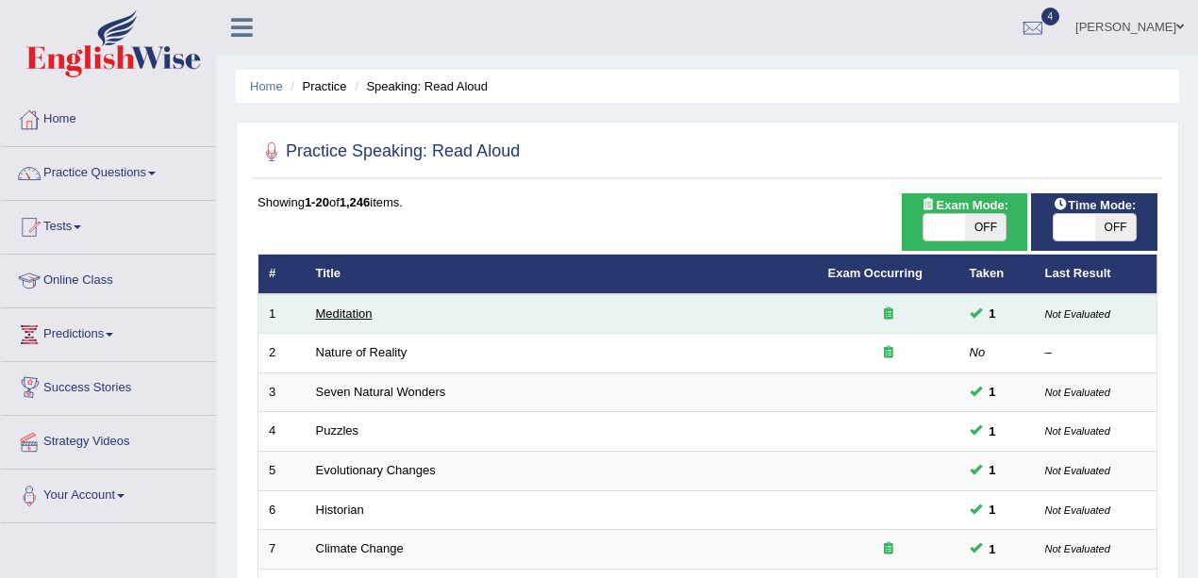
click at [355, 319] on link "Meditation" at bounding box center [344, 314] width 57 height 14
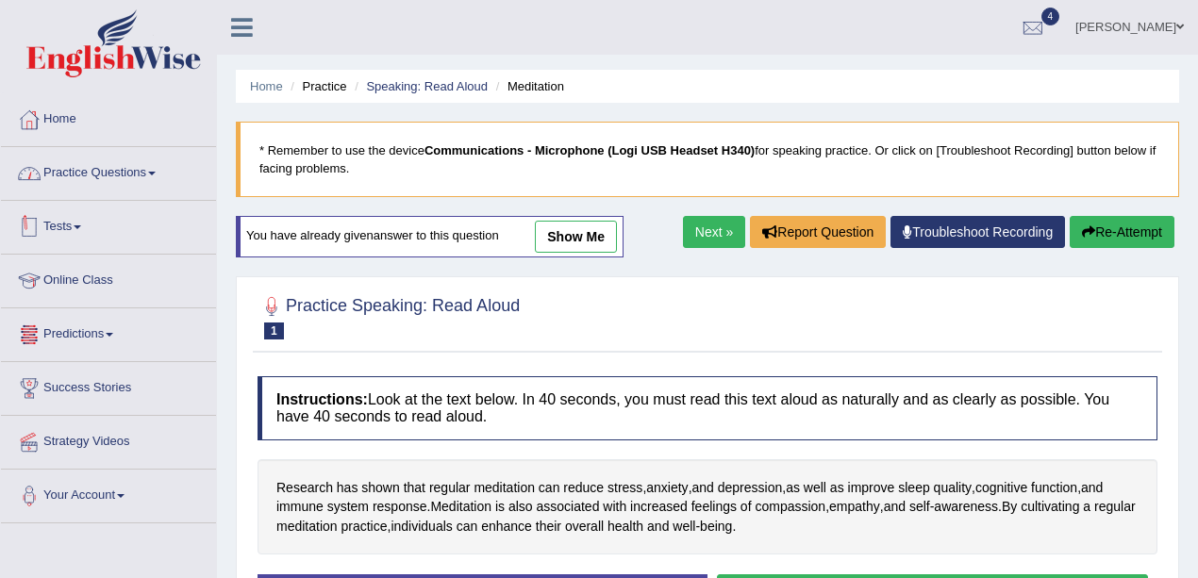
click at [102, 159] on link "Practice Questions" at bounding box center [108, 170] width 215 height 47
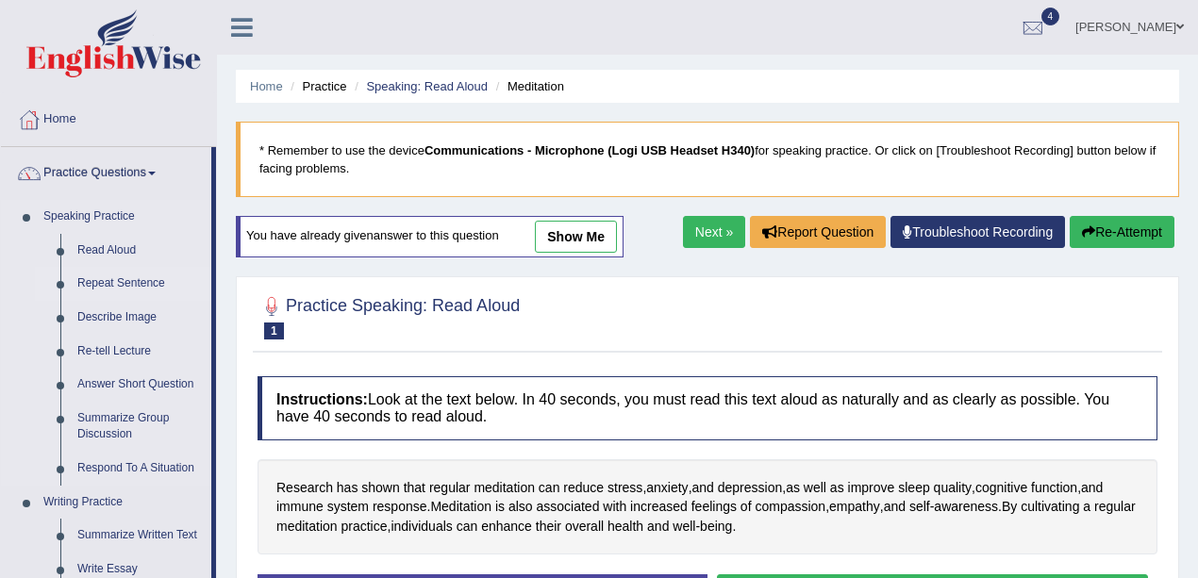
click at [124, 283] on link "Repeat Sentence" at bounding box center [140, 284] width 142 height 34
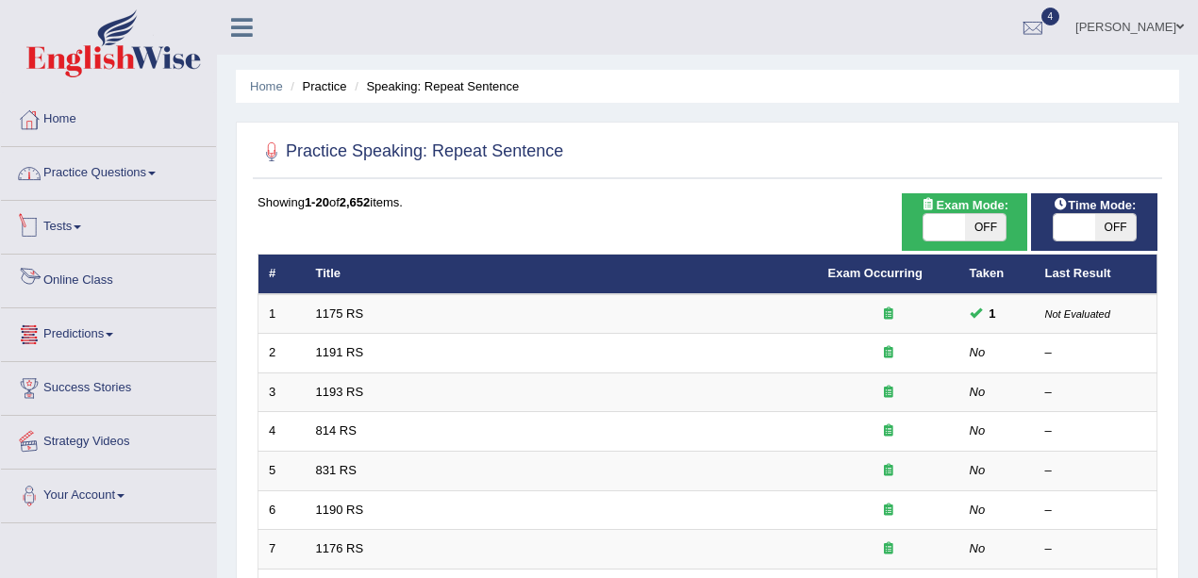
click at [105, 170] on link "Practice Questions" at bounding box center [108, 170] width 215 height 47
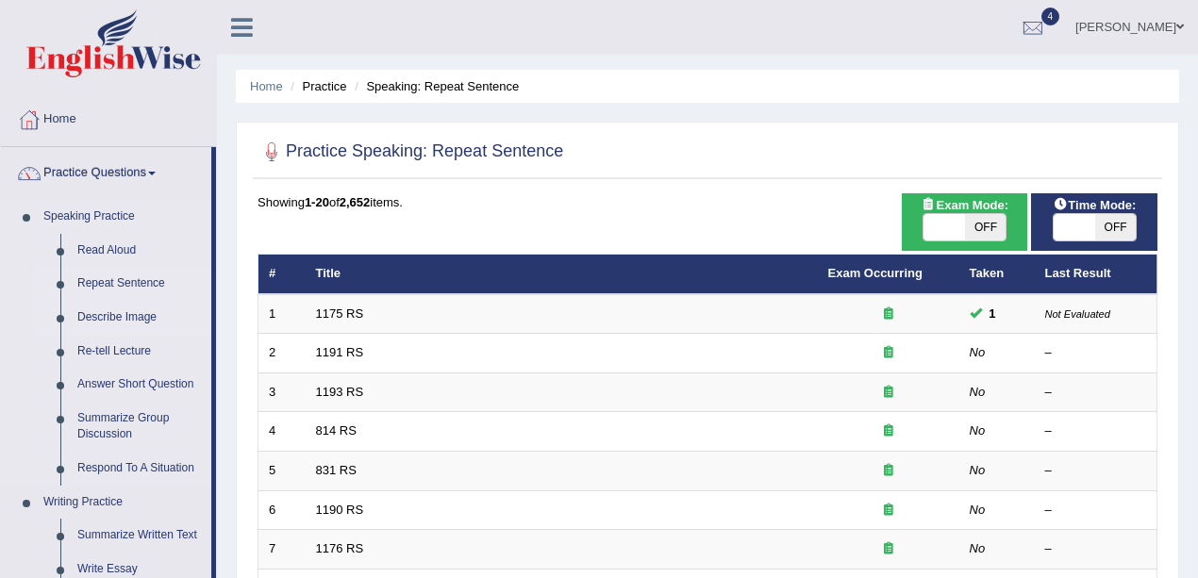
click at [126, 310] on link "Describe Image" at bounding box center [140, 318] width 142 height 34
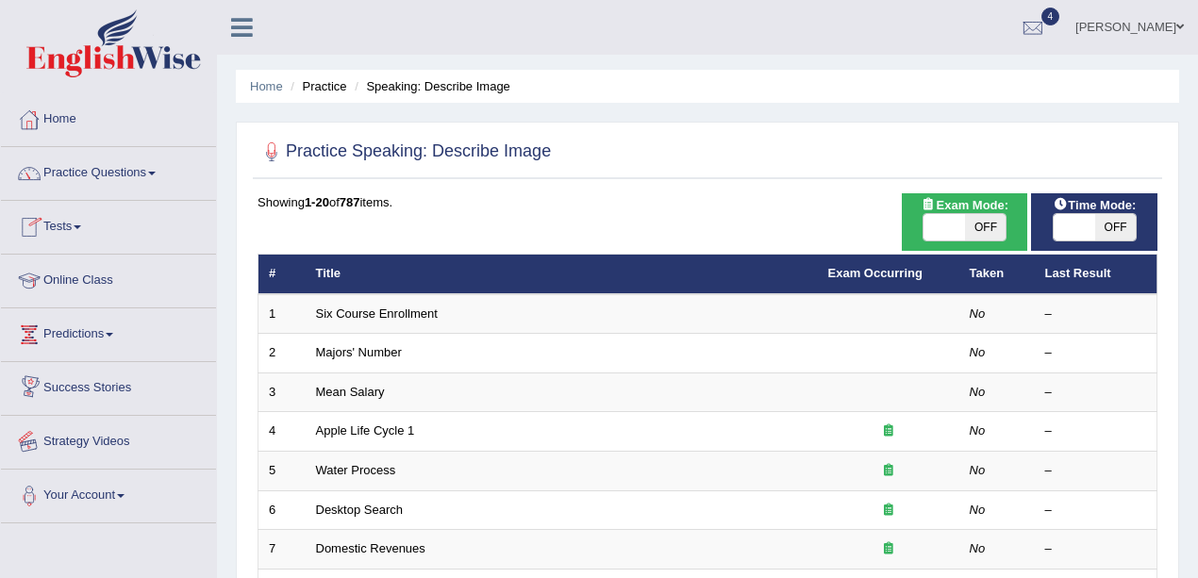
click at [126, 448] on link "Strategy Videos" at bounding box center [108, 439] width 215 height 47
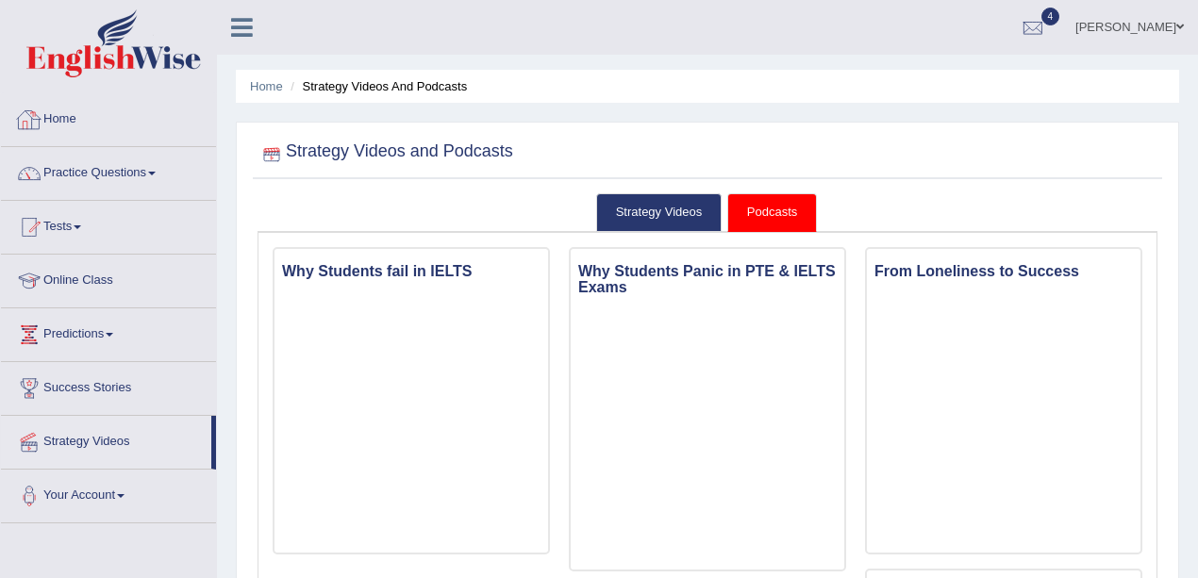
click at [98, 113] on link "Home" at bounding box center [108, 116] width 215 height 47
